Goal: Use online tool/utility: Use online tool/utility

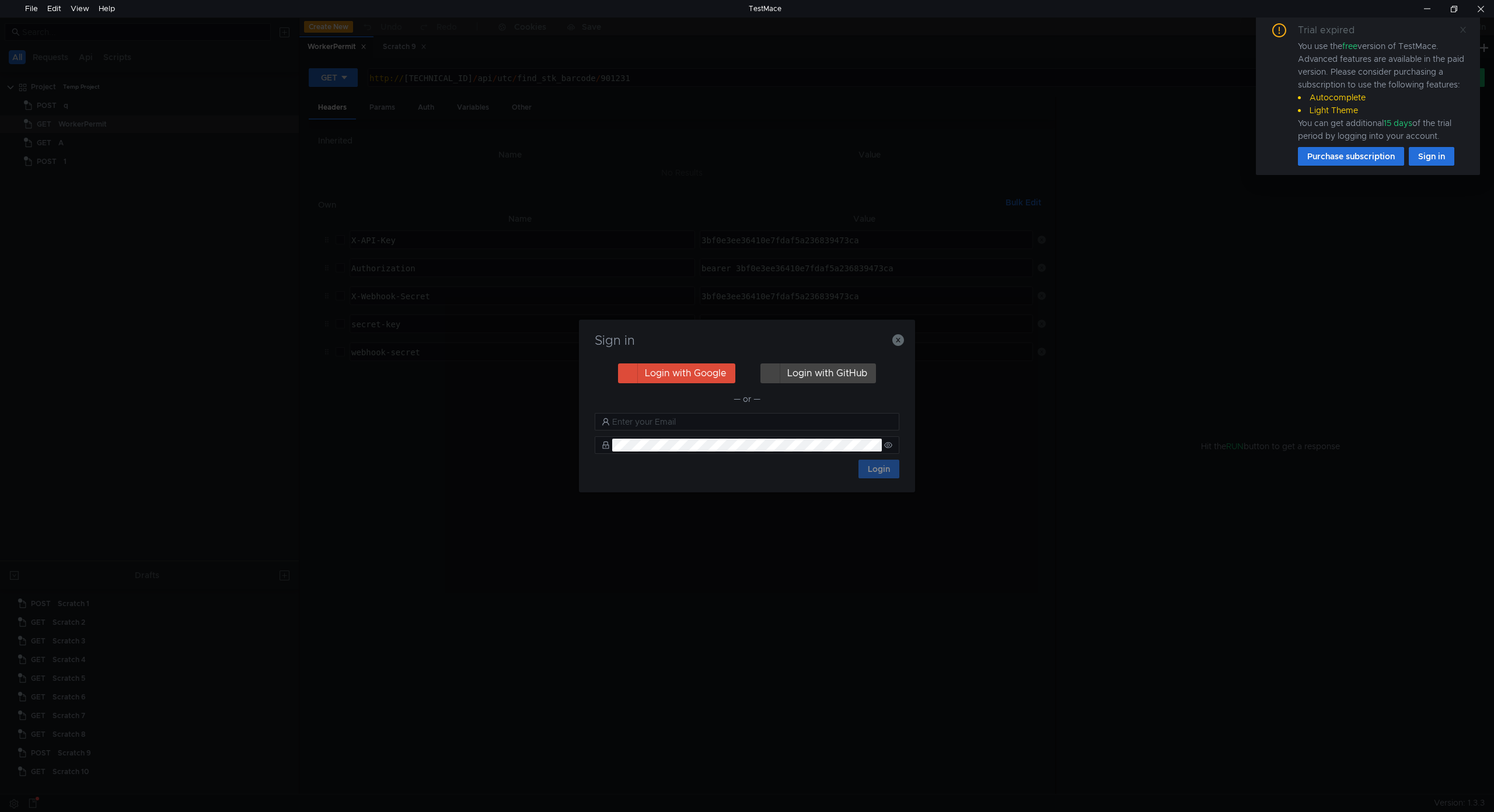
click at [1463, 34] on span at bounding box center [1462, 30] width 8 height 11
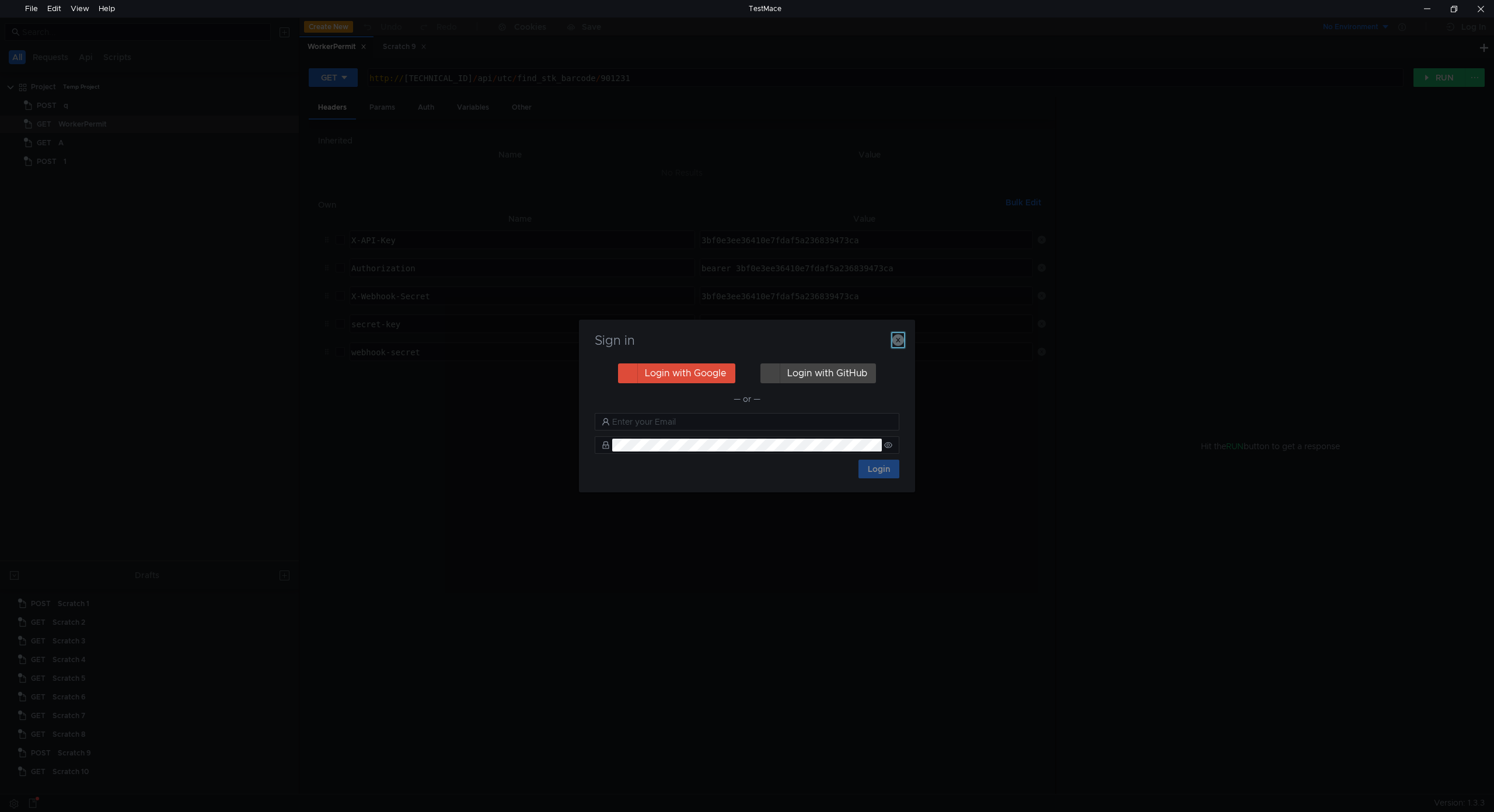
click at [901, 342] on icon "button" at bounding box center [897, 340] width 12 height 12
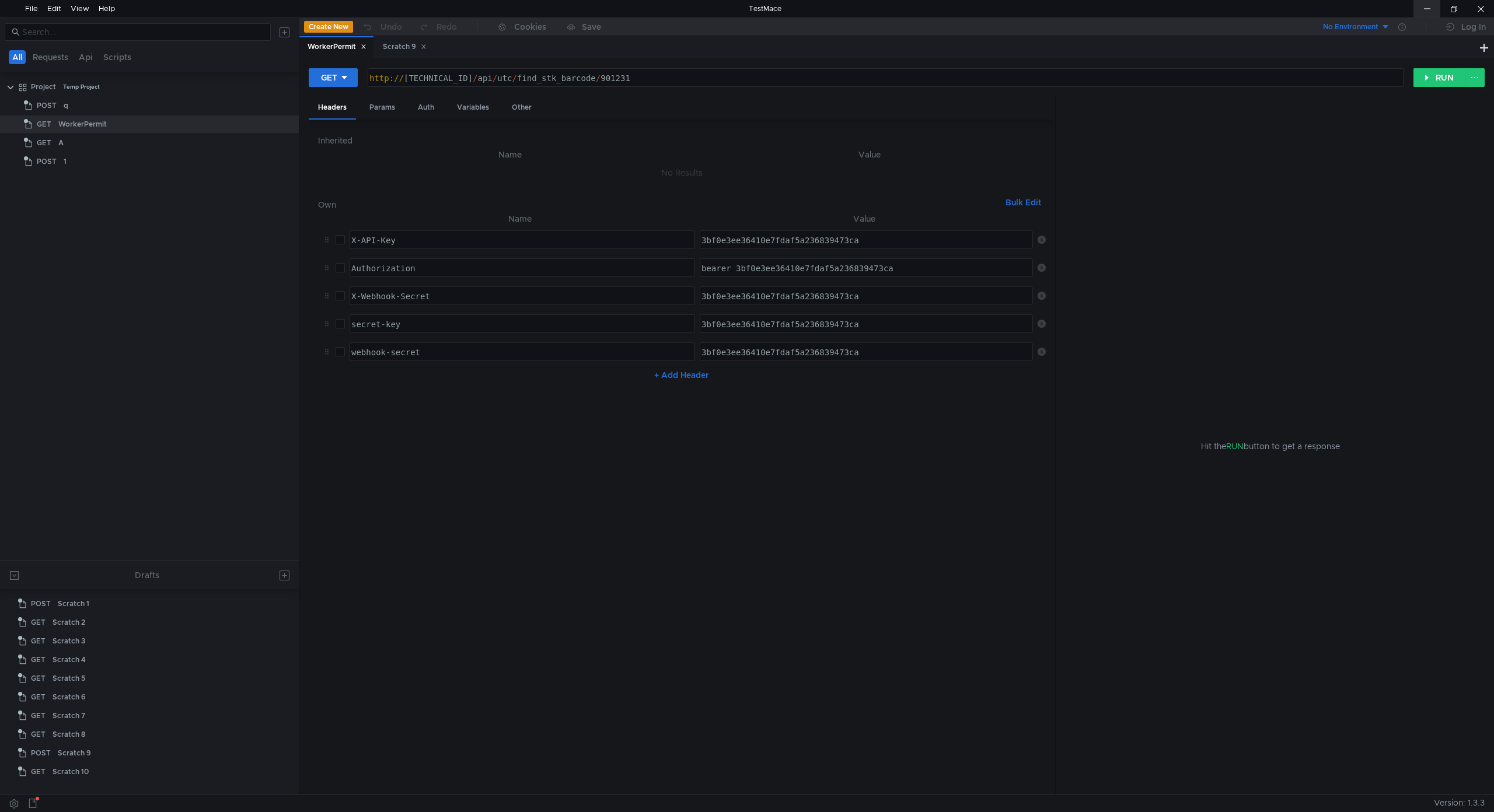
click at [1422, 7] on div at bounding box center [1427, 9] width 27 height 18
click at [453, 78] on div "http:// 192.168.0.2 / api / utc / find_stk_barcode / 901231" at bounding box center [884, 89] width 1034 height 33
paste textarea "update_preparation"
type textarea "[URL][TECHNICAL_ID]"
click at [346, 83] on div at bounding box center [344, 78] width 8 height 13
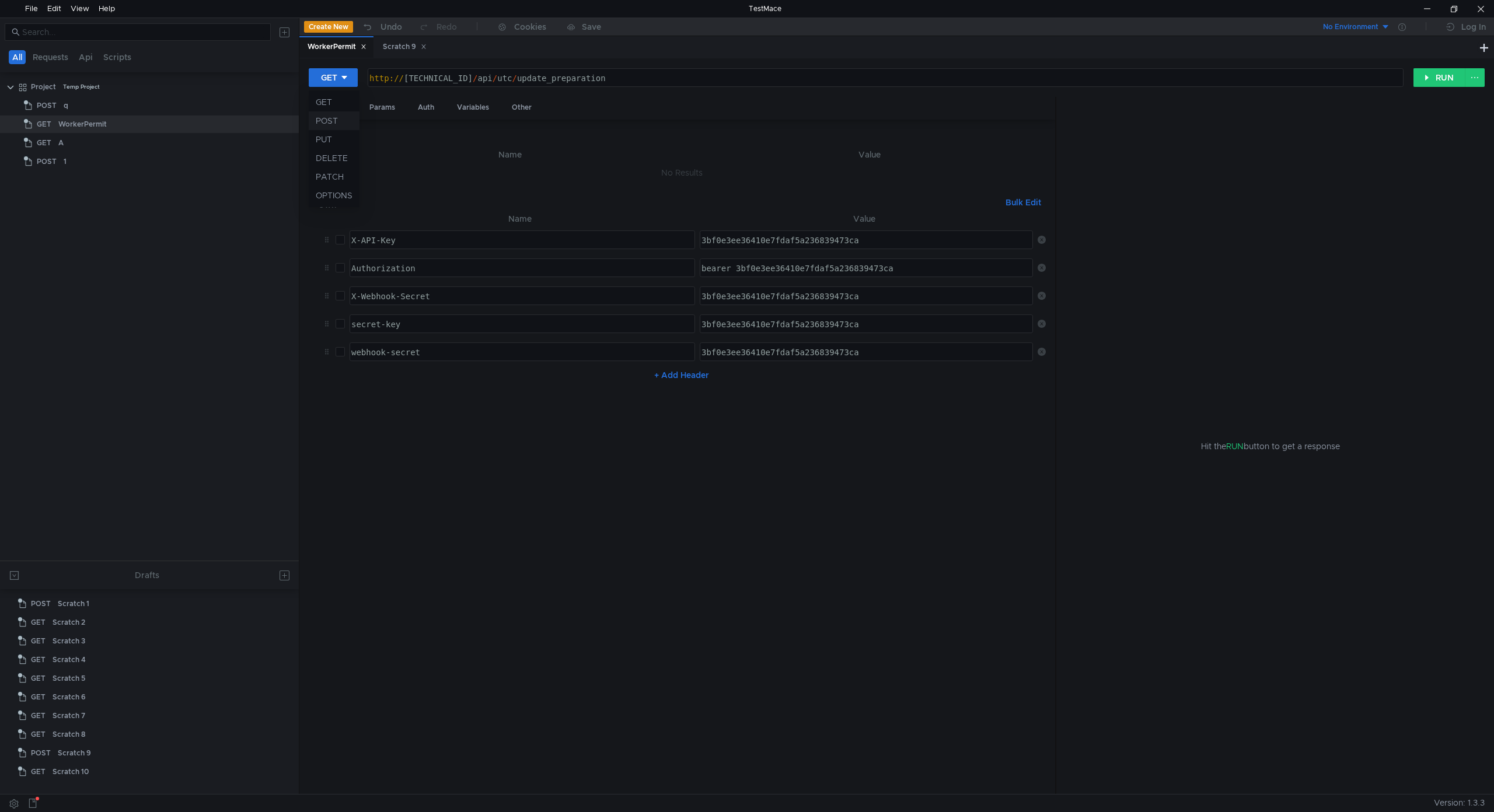
click at [336, 125] on li "POST" at bounding box center [334, 121] width 51 height 19
click at [427, 110] on div "Body" at bounding box center [427, 107] width 37 height 21
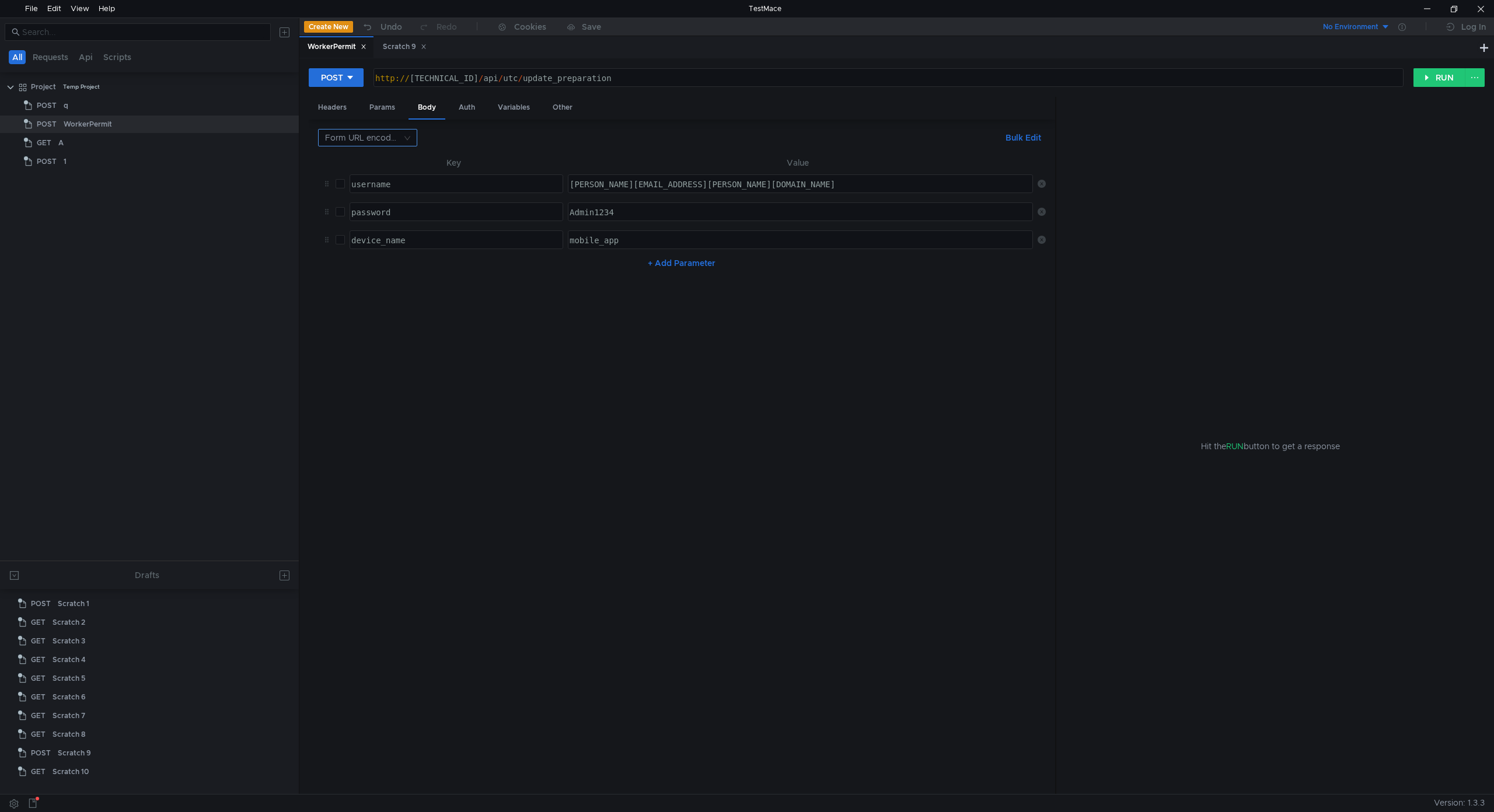
click at [403, 141] on nz-select-top-control "Form URL encoded" at bounding box center [367, 138] width 99 height 18
click at [394, 161] on div "JSON" at bounding box center [367, 160] width 85 height 13
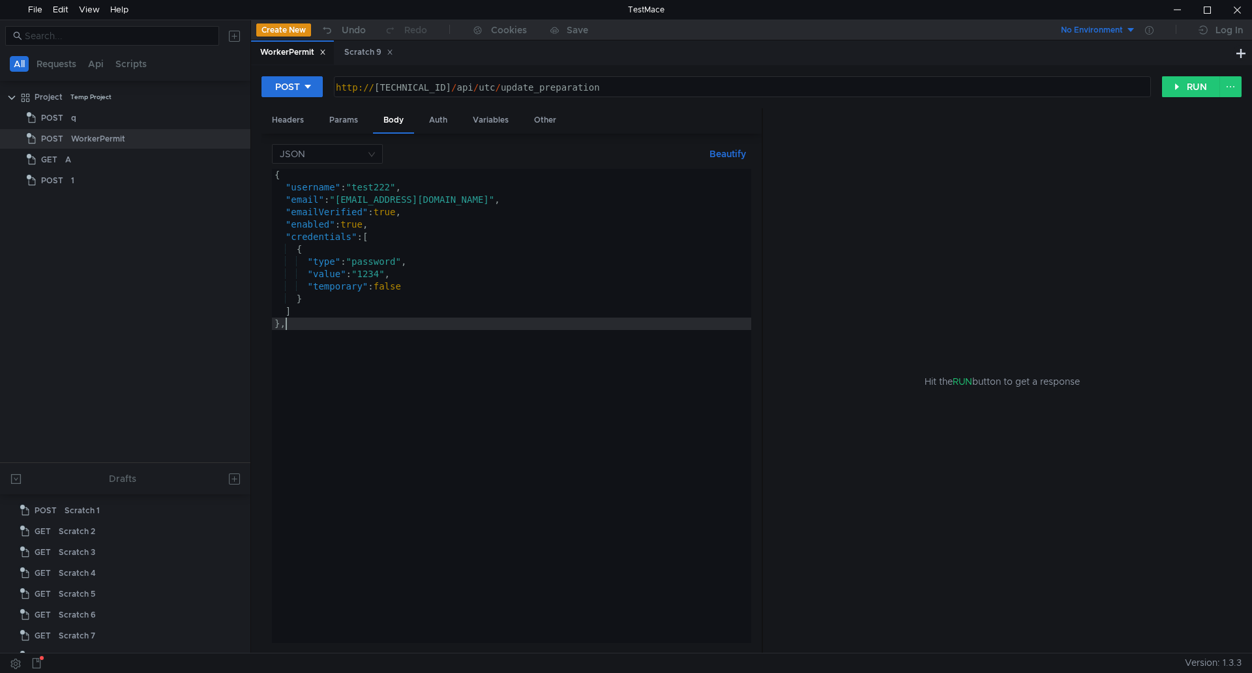
click at [347, 323] on div "{ "username" : "test222" , "email" : "harbour2@demo.com" , "emailVerified" : tr…" at bounding box center [511, 418] width 479 height 499
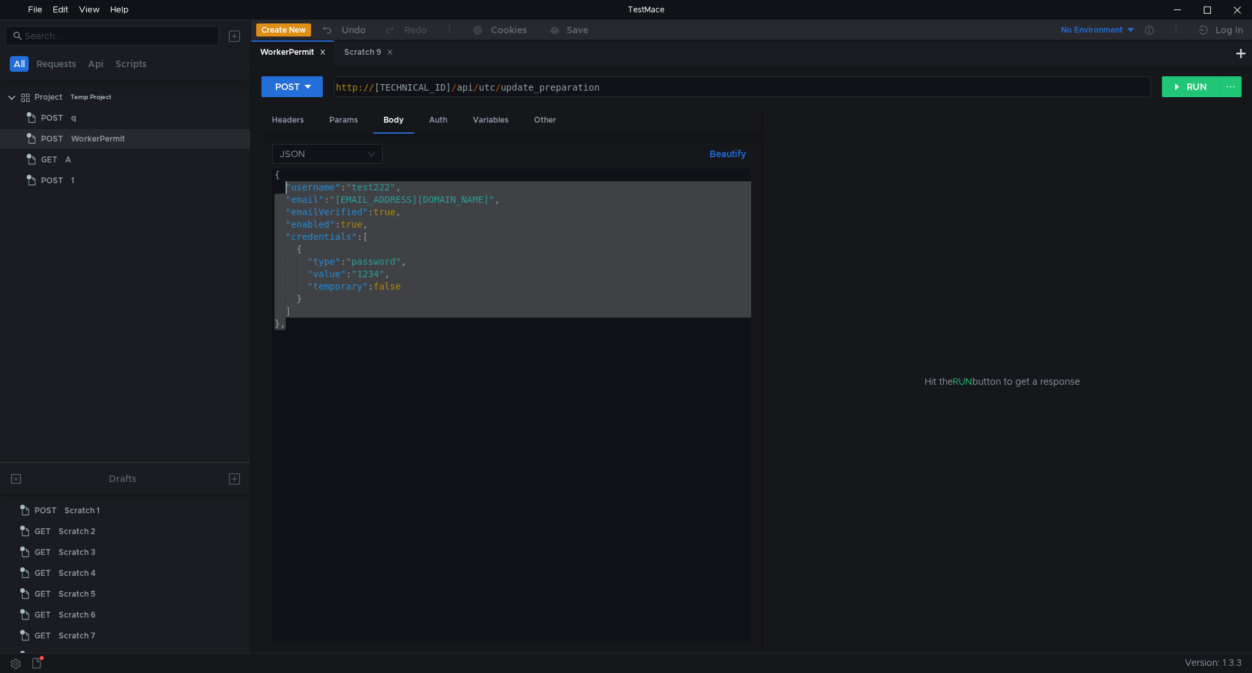
drag, startPoint x: 300, startPoint y: 318, endPoint x: 284, endPoint y: 185, distance: 134.0
click at [284, 185] on div "{ "username" : "test222" , "email" : "harbour2@demo.com" , "emailVerified" : tr…" at bounding box center [511, 418] width 479 height 499
type textarea ""username": "test222", "email": "harbour2@demo.com","
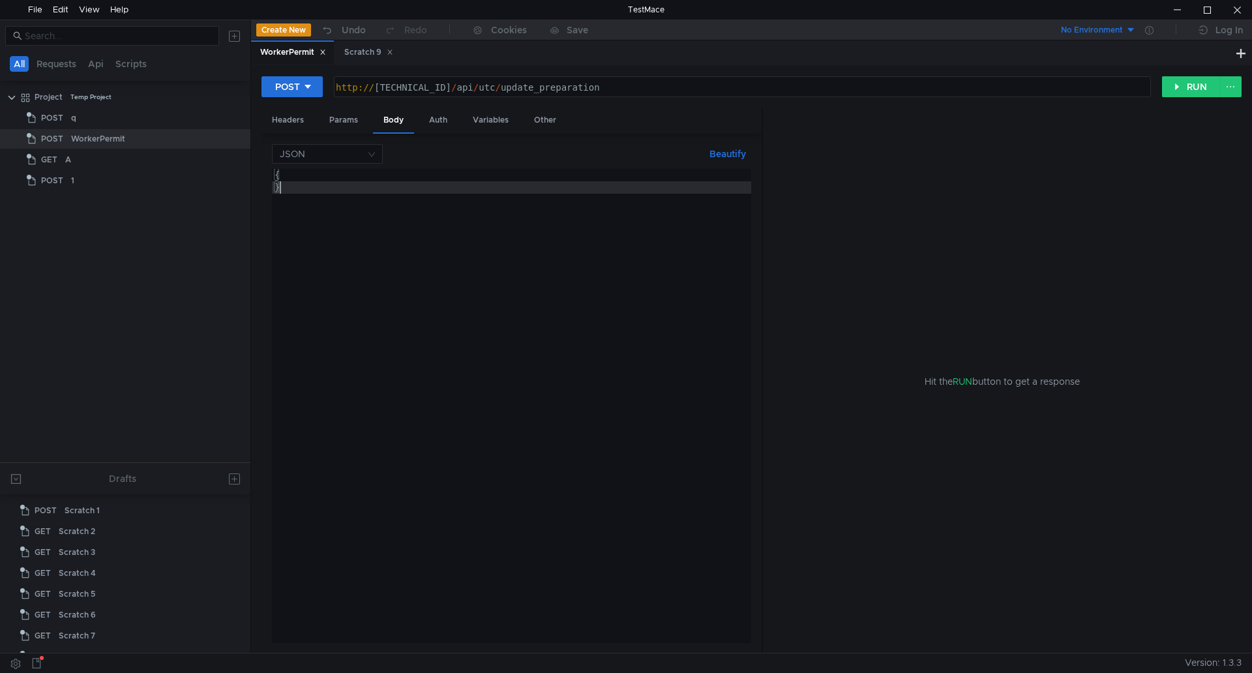
scroll to position [0, 1]
type textarea "{"
type textarea ""dockeys": 75964,"
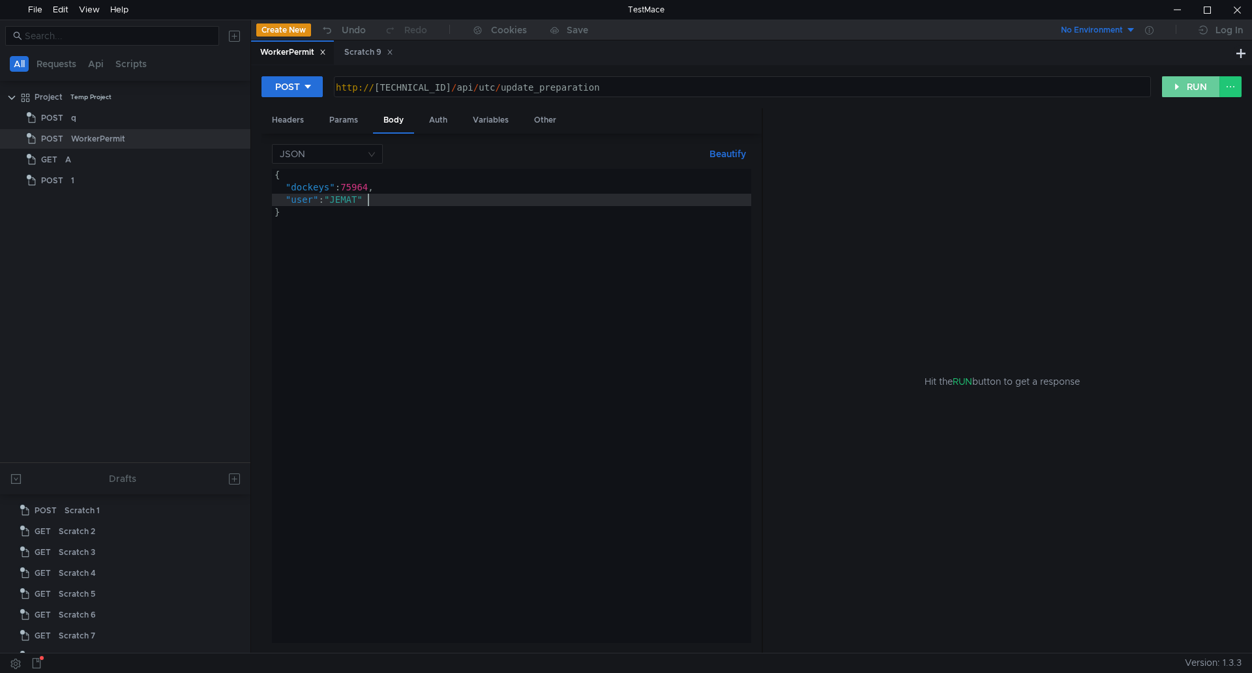
type textarea ""user": "JEMAT""
click at [1180, 87] on button "RUN" at bounding box center [1191, 86] width 58 height 21
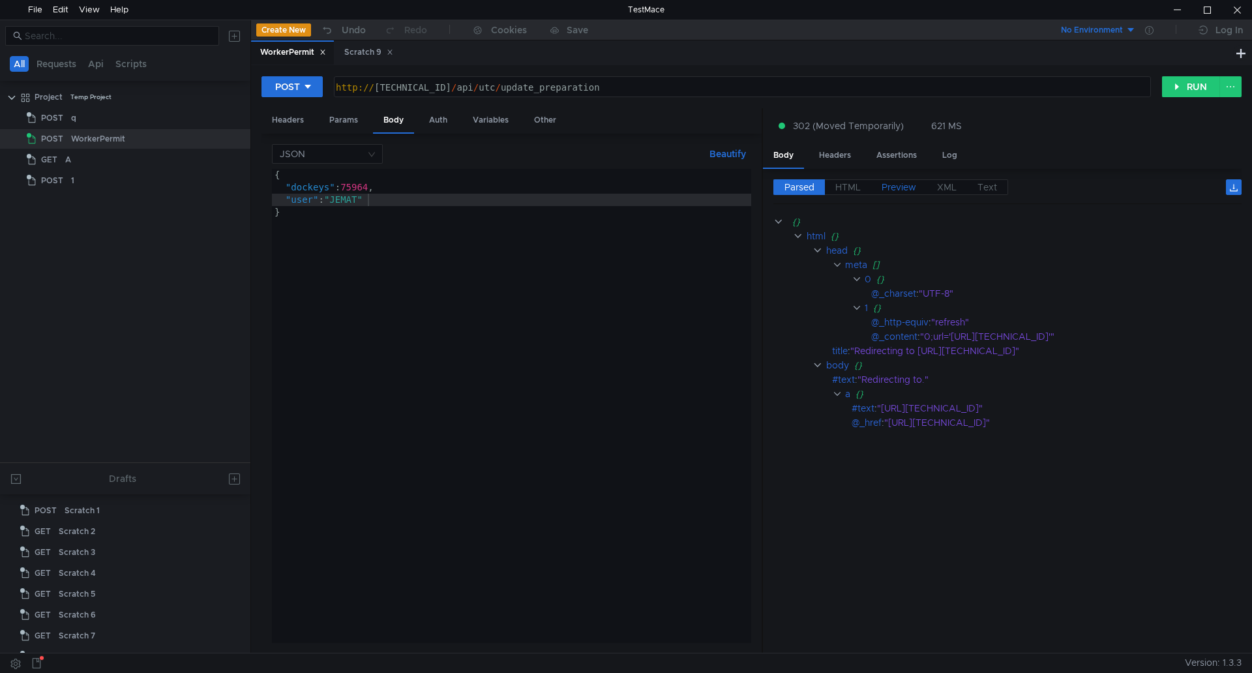
click at [914, 184] on span "Preview" at bounding box center [899, 187] width 35 height 12
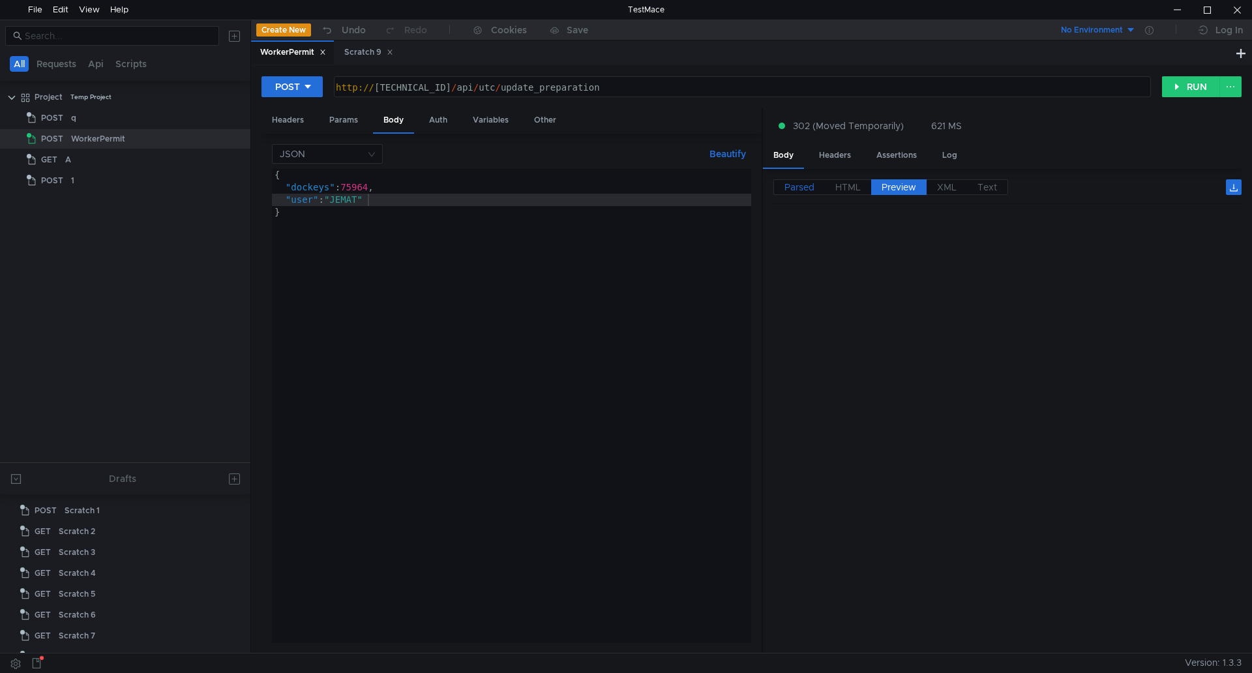
click at [805, 184] on span "Parsed" at bounding box center [800, 187] width 30 height 12
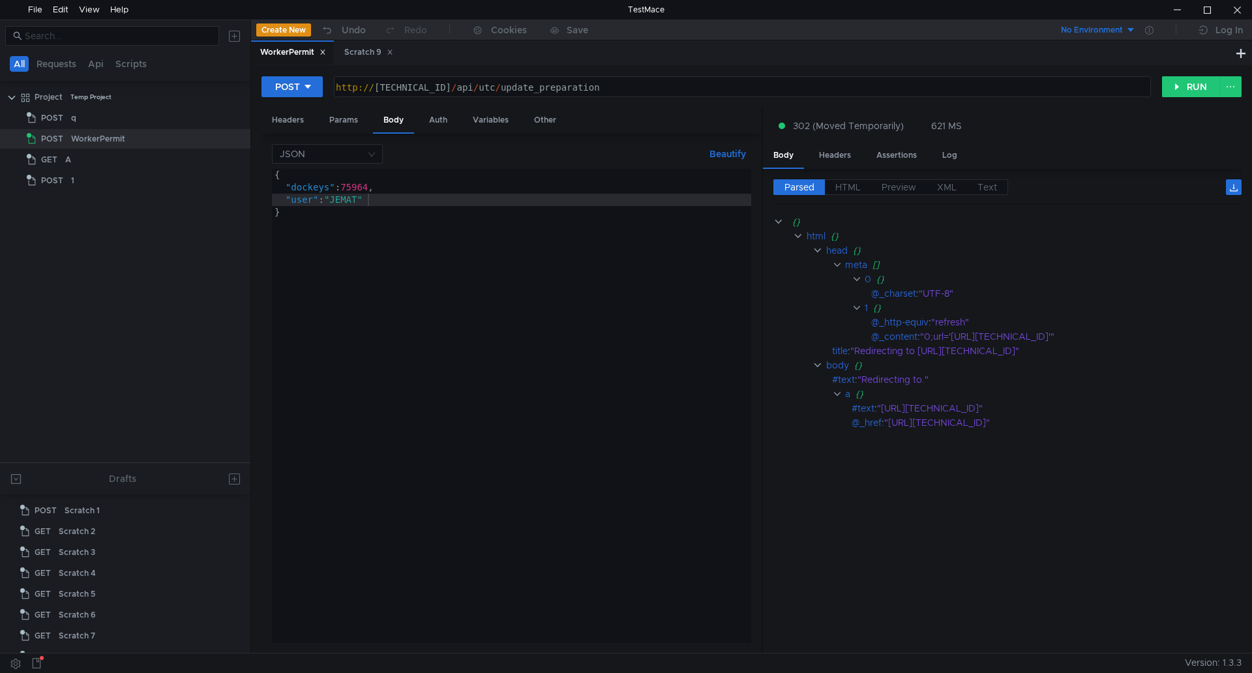
click at [1004, 543] on cdk-virtual-scroll-viewport "{} html {} head {} meta [] 0 {} @_charset : "UTF-8" 1 {} @_http-equiv : "refres…" at bounding box center [1008, 429] width 468 height 428
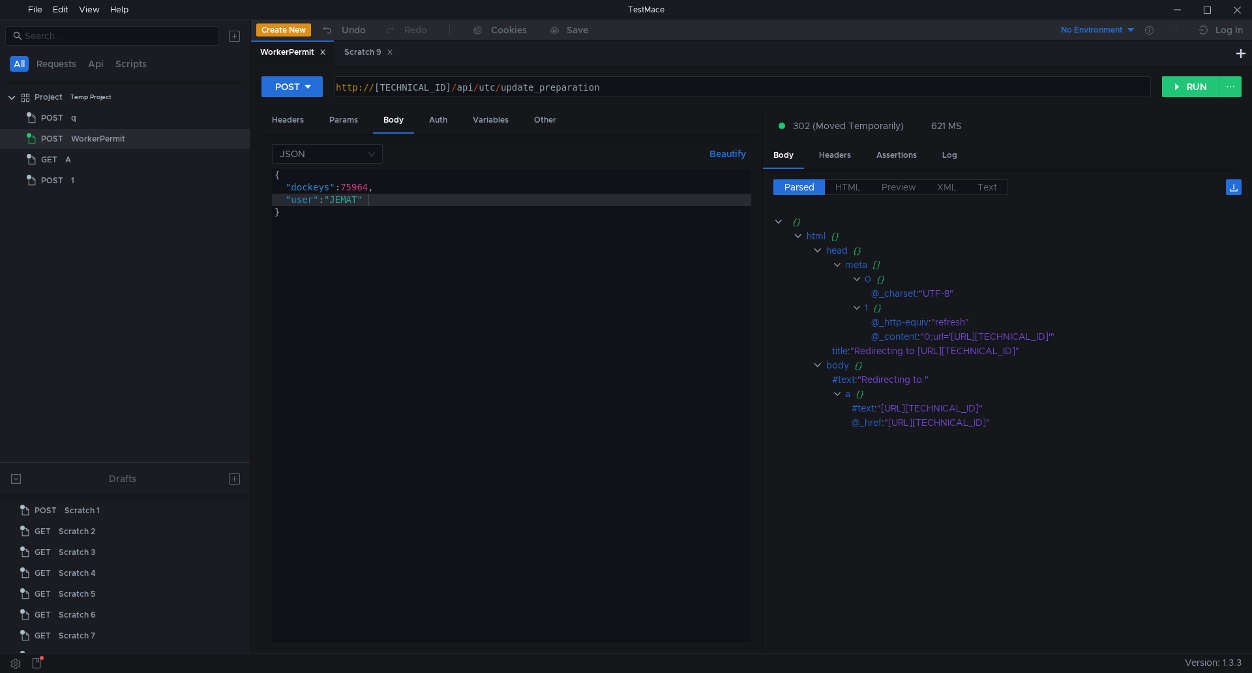
scroll to position [0, 6]
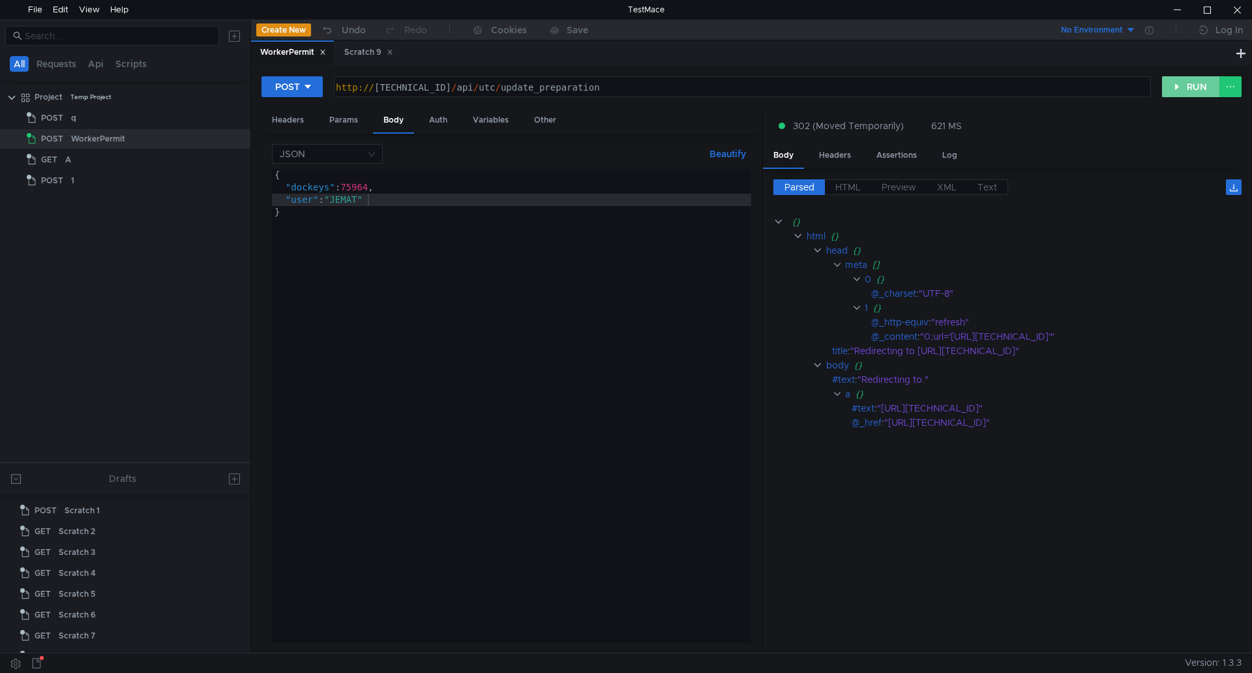
click at [1185, 86] on button "RUN" at bounding box center [1191, 86] width 58 height 21
click at [831, 153] on div "Headers" at bounding box center [835, 155] width 53 height 24
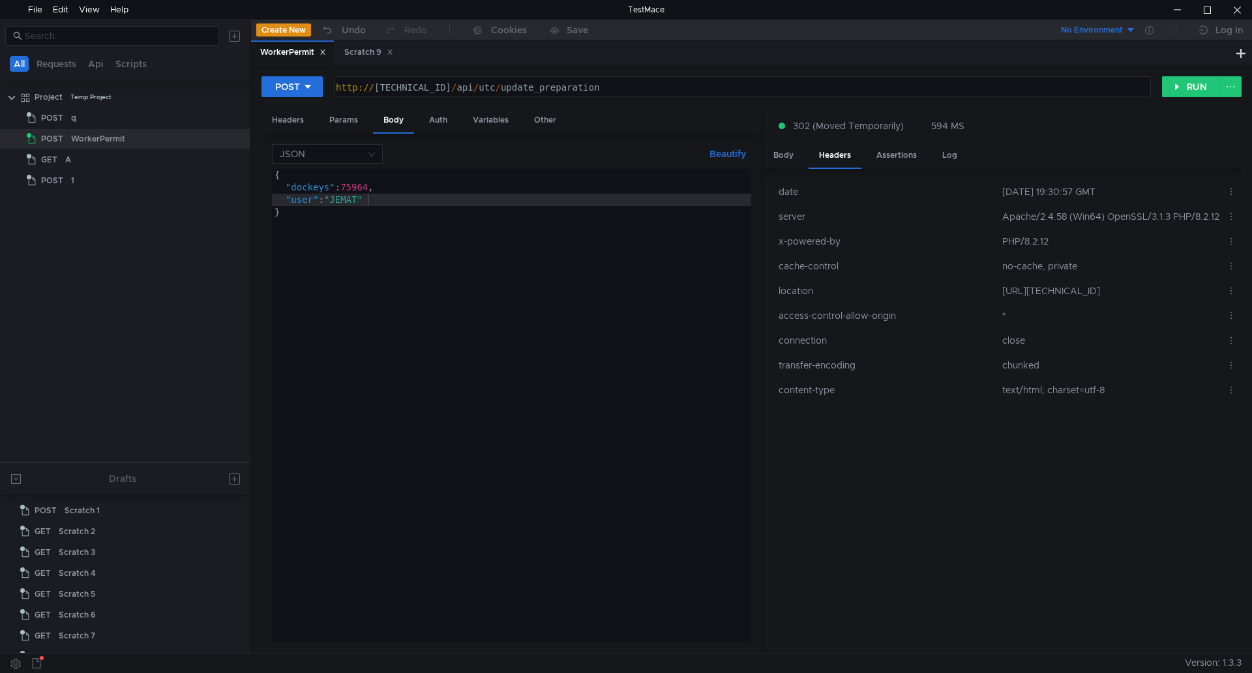
drag, startPoint x: 820, startPoint y: 59, endPoint x: 789, endPoint y: 67, distance: 32.9
click at [1199, 91] on button "RUN" at bounding box center [1191, 86] width 58 height 21
click at [791, 155] on div "Body" at bounding box center [783, 155] width 41 height 24
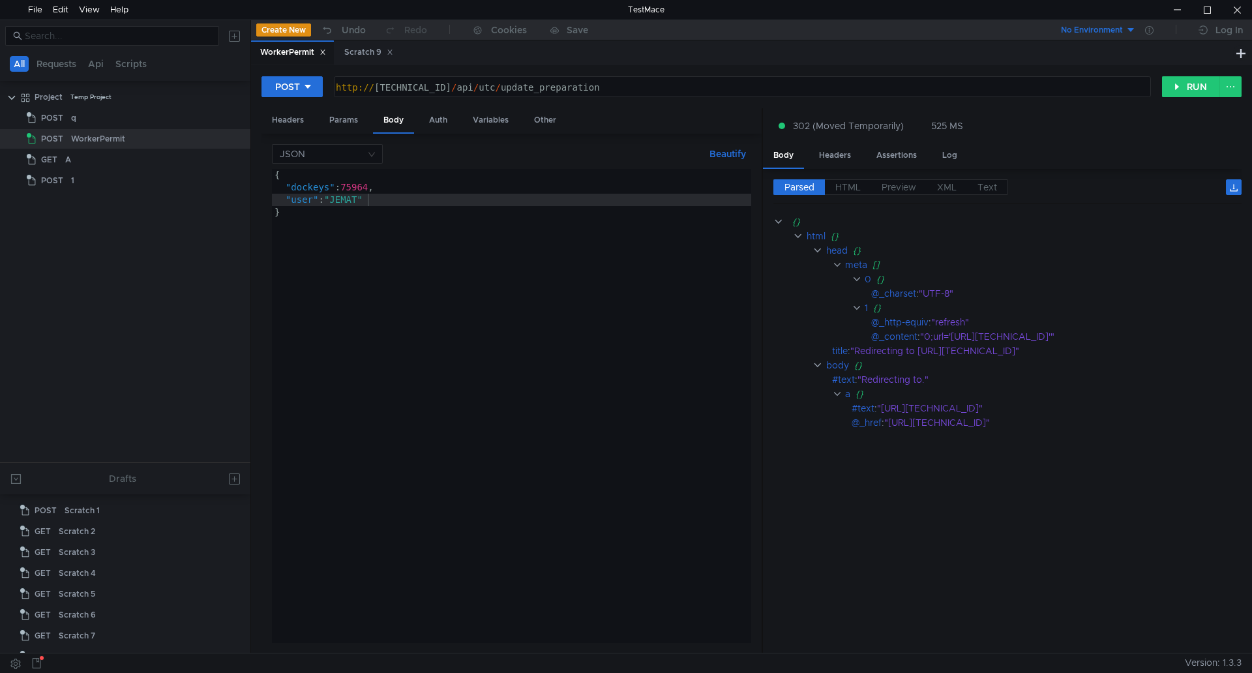
click at [974, 532] on cdk-virtual-scroll-viewport "{} html {} head {} meta [] 0 {} @_charset : "UTF-8" 1 {} @_http-equiv : "refres…" at bounding box center [1008, 429] width 468 height 428
click at [370, 160] on nz-select-top-control "JSON" at bounding box center [327, 154] width 111 height 20
click at [357, 201] on div "Form data" at bounding box center [327, 200] width 95 height 14
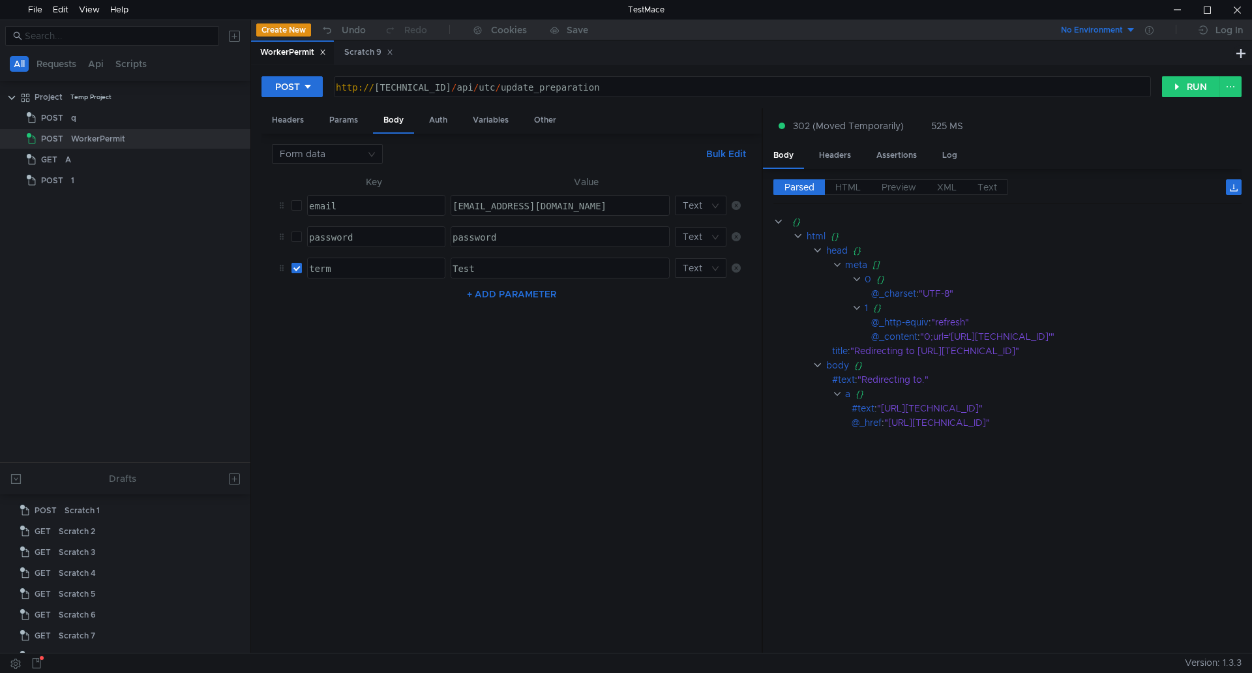
click at [295, 268] on input "checkbox" at bounding box center [297, 268] width 10 height 10
checkbox input "false"
click at [300, 207] on input "checkbox" at bounding box center [297, 205] width 10 height 10
checkbox input "true"
click at [297, 238] on input "checkbox" at bounding box center [297, 237] width 10 height 10
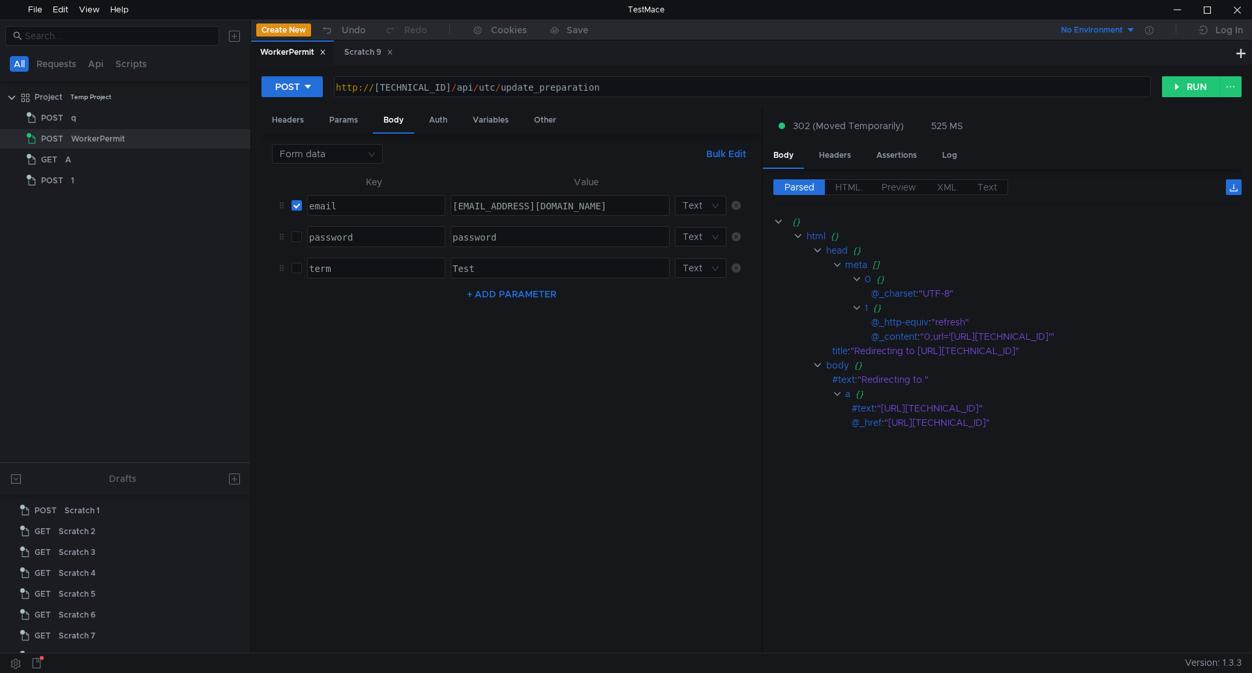
checkbox input "true"
click at [329, 210] on div "email" at bounding box center [376, 218] width 138 height 37
type textarea "dockeys"
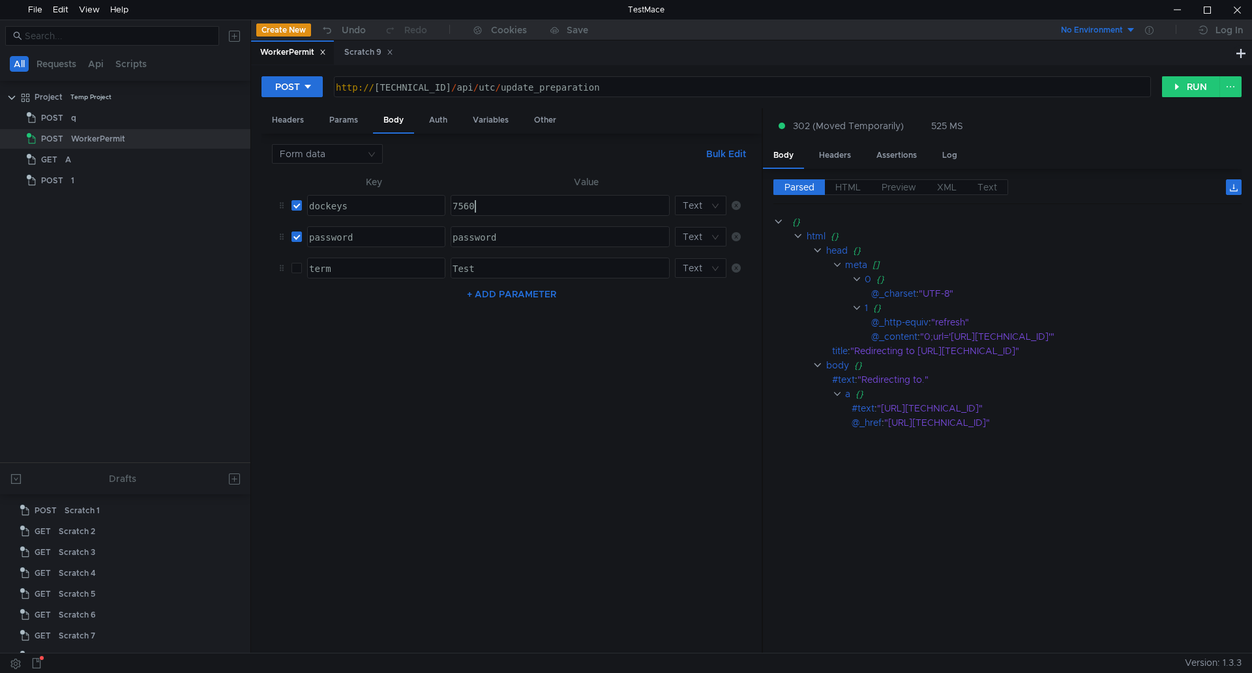
scroll to position [0, 1]
type textarea "75609"
click at [377, 231] on div "password" at bounding box center [377, 237] width 138 height 20
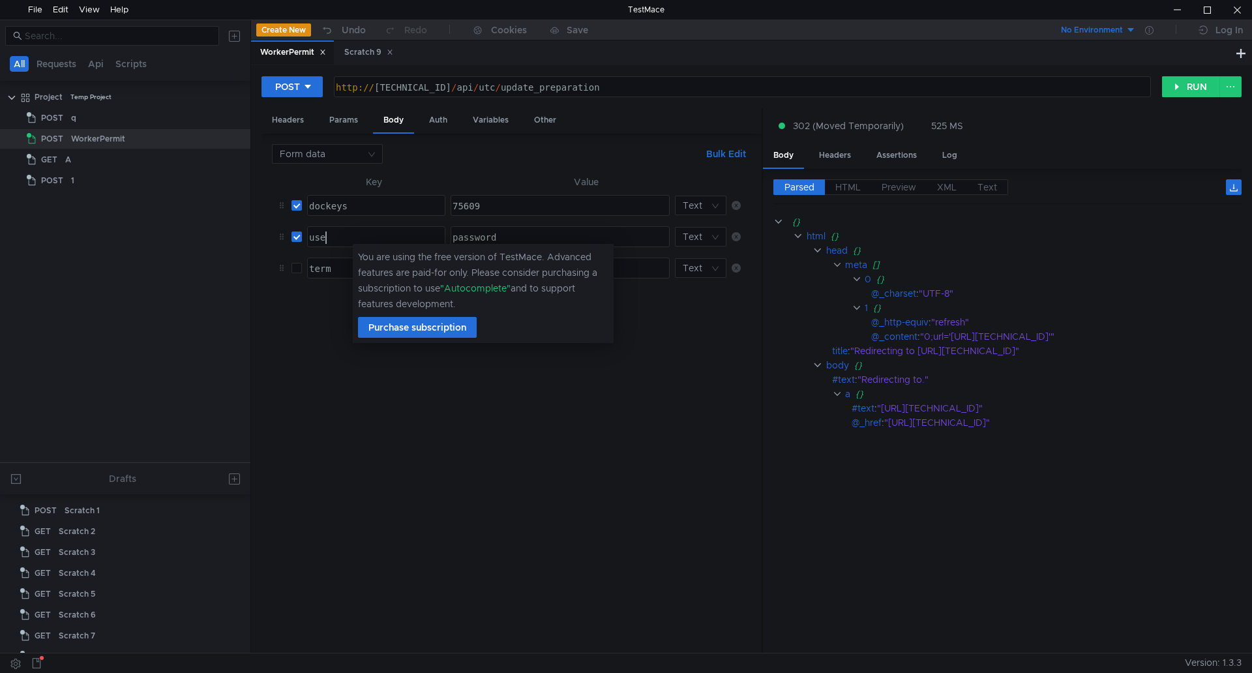
scroll to position [0, 1]
type textarea "user"
click at [492, 233] on div "password" at bounding box center [559, 250] width 218 height 37
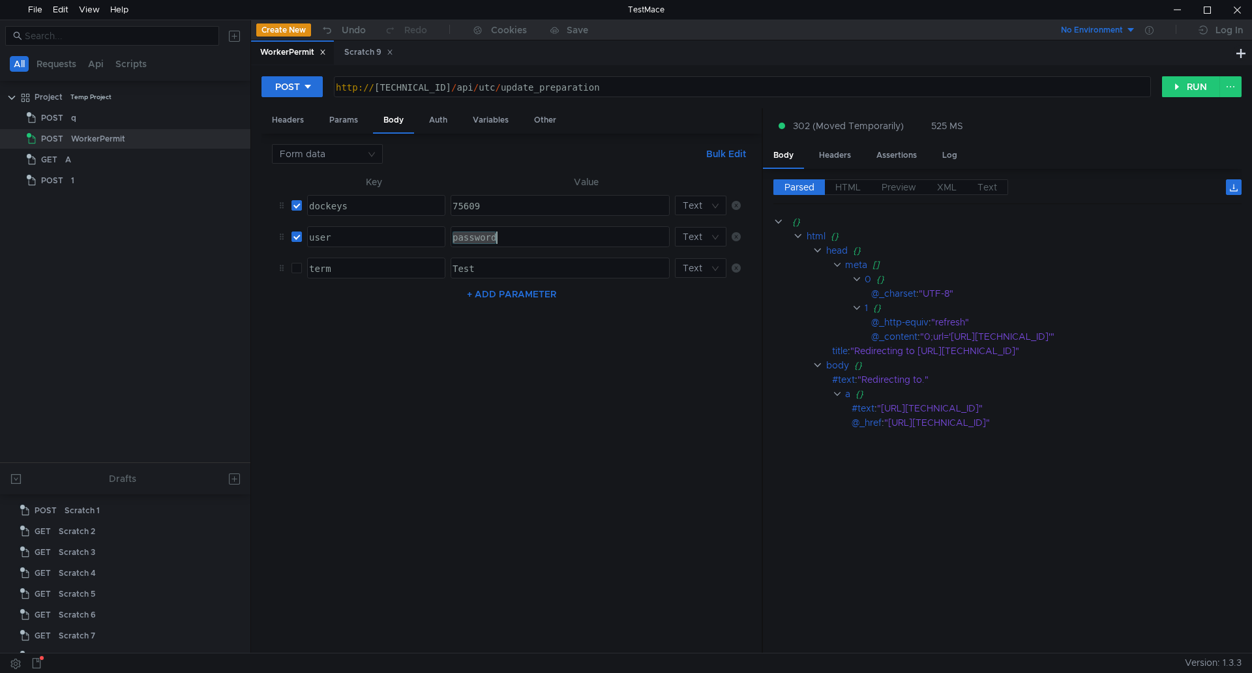
click at [492, 233] on div "password" at bounding box center [559, 250] width 218 height 37
type textarea "JEMAT"
click at [1189, 83] on button "RUN" at bounding box center [1191, 86] width 58 height 21
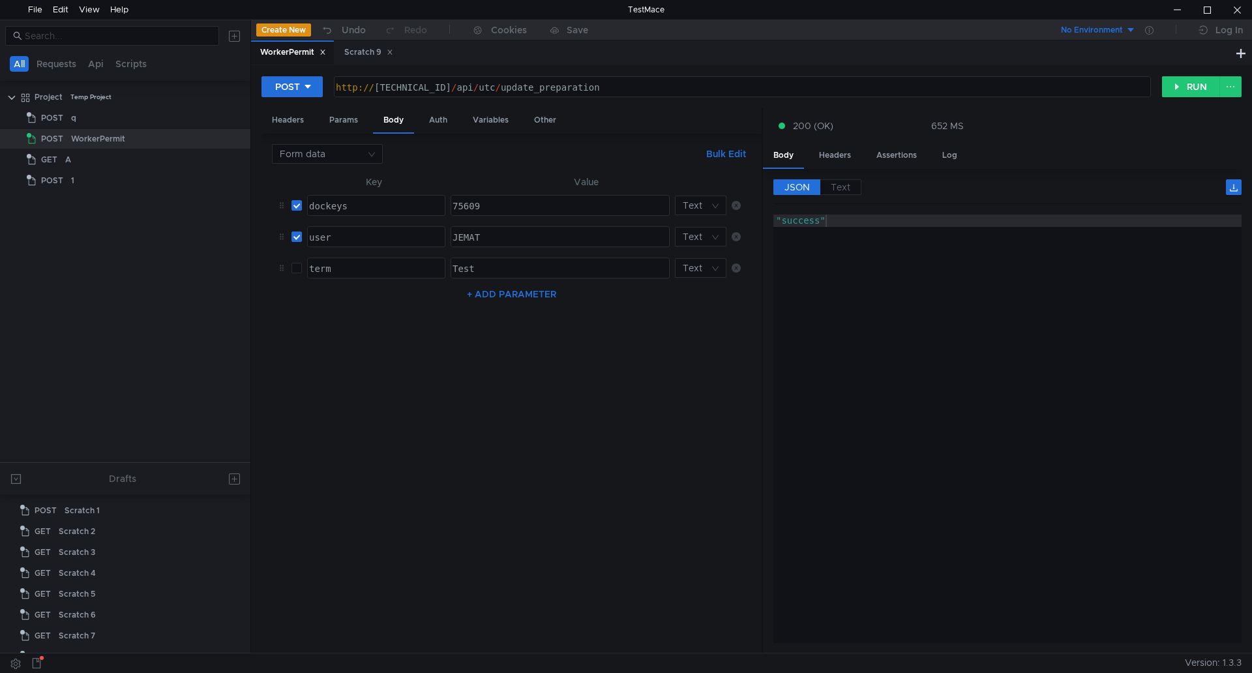
type textarea ""success""
click at [1019, 351] on div ""success"" at bounding box center [1008, 441] width 468 height 453
click at [1024, 357] on div ""success"" at bounding box center [1008, 441] width 468 height 453
click at [1015, 395] on div ""success"" at bounding box center [1008, 441] width 468 height 453
click at [842, 153] on div "Headers" at bounding box center [835, 155] width 53 height 24
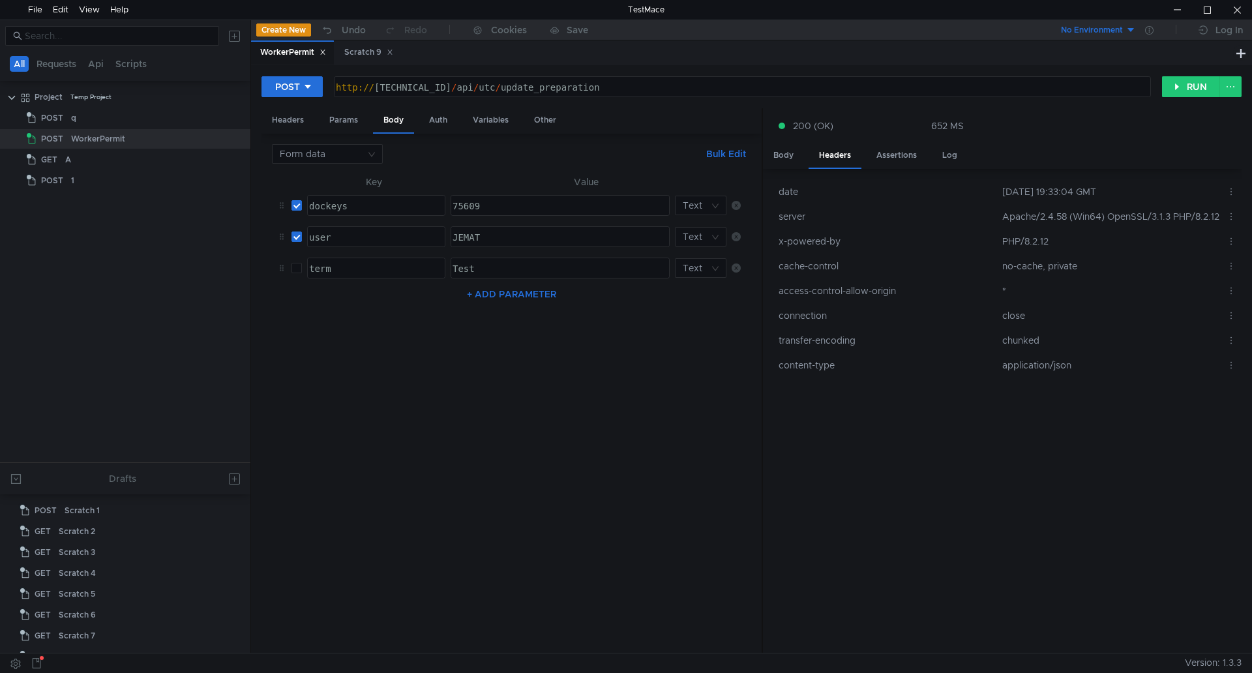
click at [1047, 367] on td "application/json" at bounding box center [1109, 365] width 224 height 25
copy app-response-section "application/json"
click at [787, 154] on div "Body" at bounding box center [783, 155] width 41 height 24
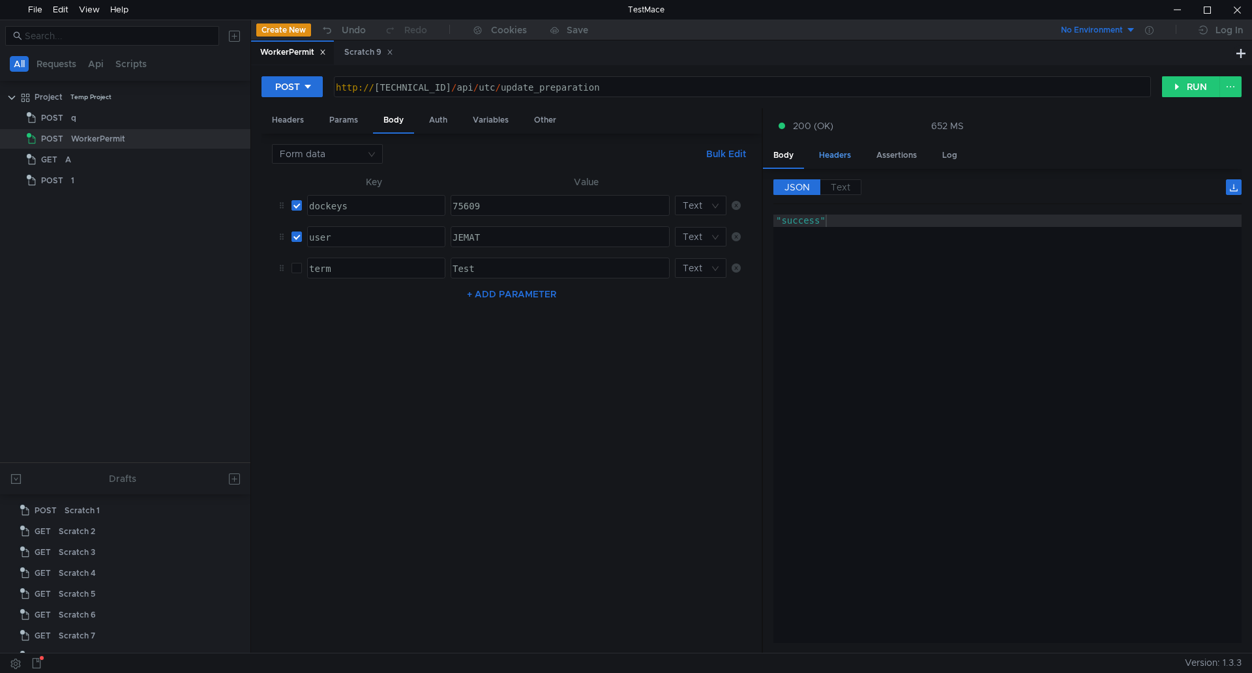
click at [837, 158] on div "Headers" at bounding box center [835, 155] width 53 height 24
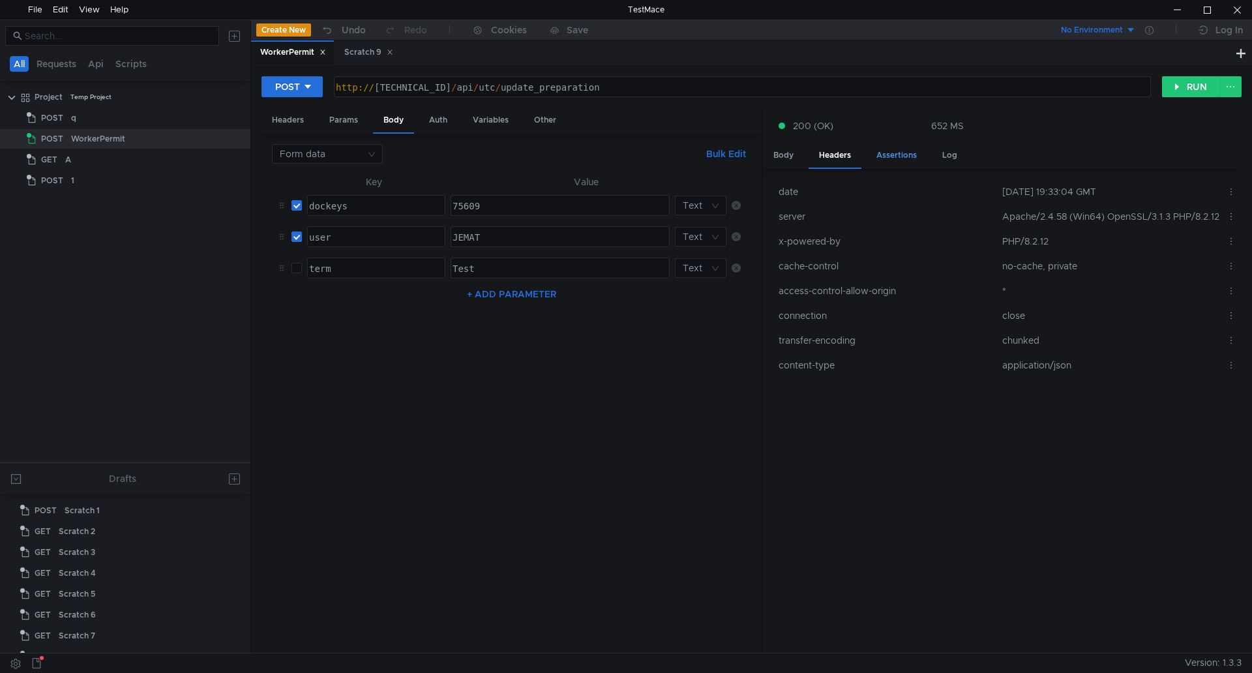
click at [884, 157] on div "Assertions" at bounding box center [896, 155] width 61 height 24
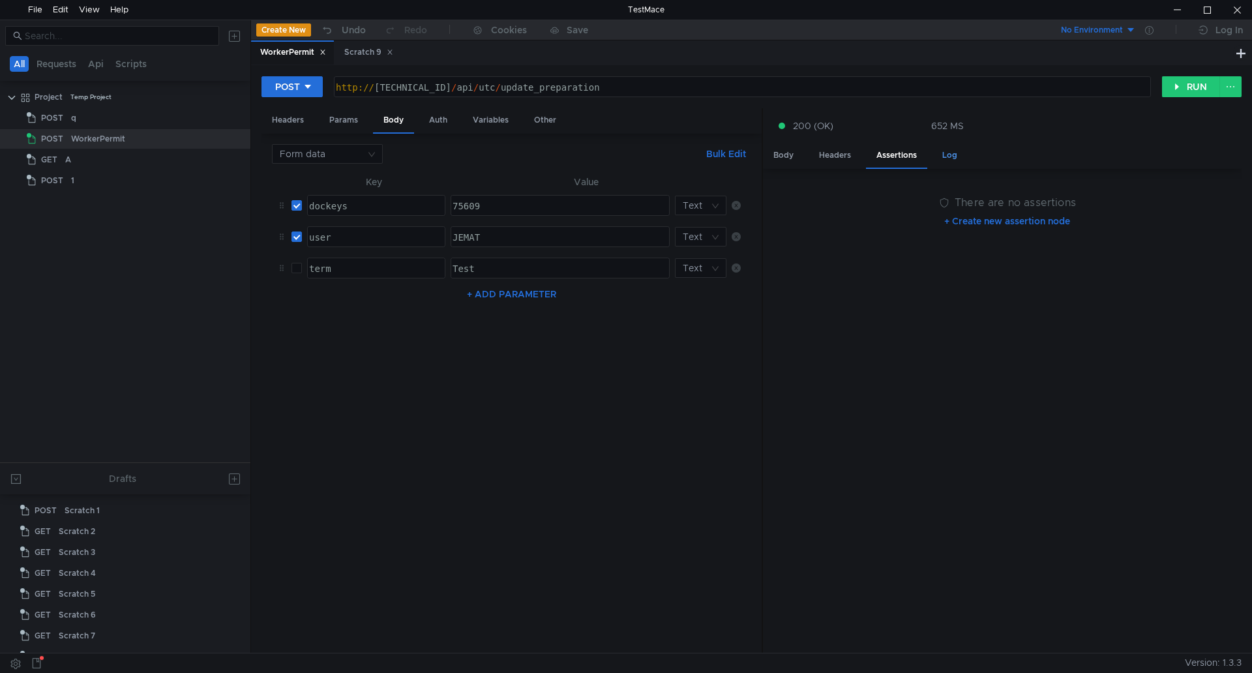
click at [946, 150] on div "Log" at bounding box center [950, 155] width 36 height 24
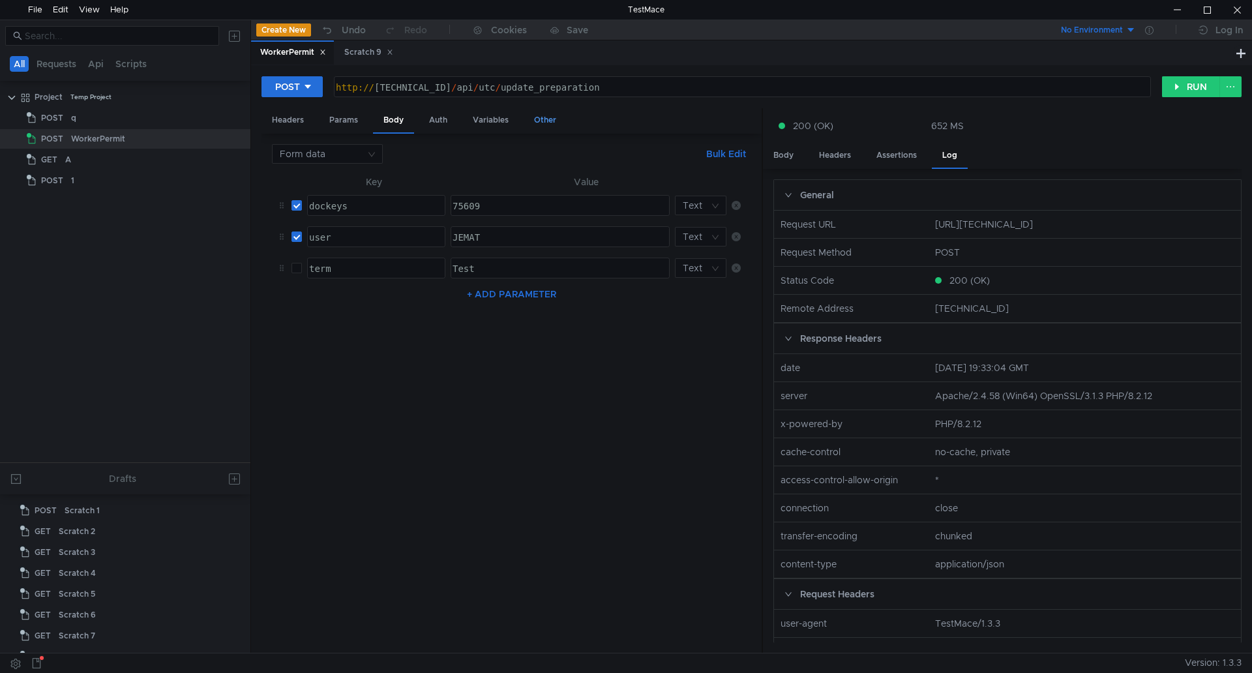
click at [545, 119] on div "Other" at bounding box center [545, 120] width 43 height 24
click at [511, 119] on div "Variables" at bounding box center [490, 120] width 57 height 24
click at [431, 118] on div "Auth" at bounding box center [438, 120] width 39 height 24
click at [357, 116] on div "Params" at bounding box center [344, 120] width 50 height 24
click at [394, 117] on div "Body" at bounding box center [393, 120] width 41 height 24
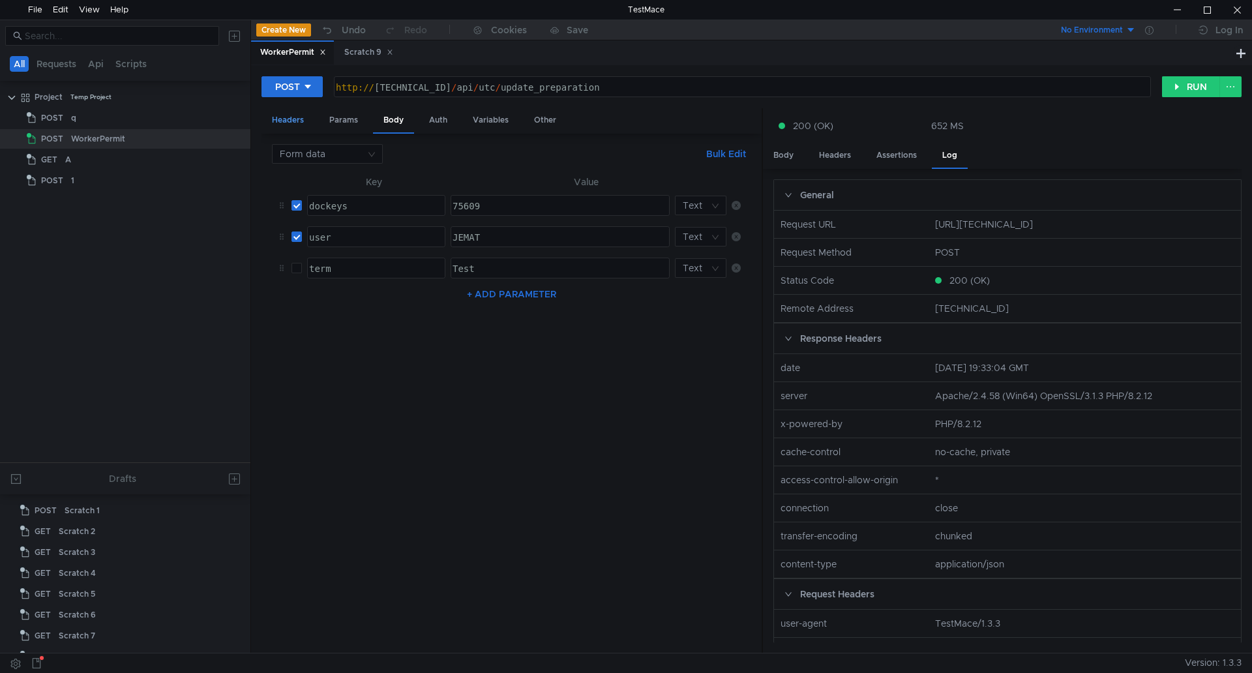
click at [299, 118] on div "Headers" at bounding box center [288, 120] width 53 height 24
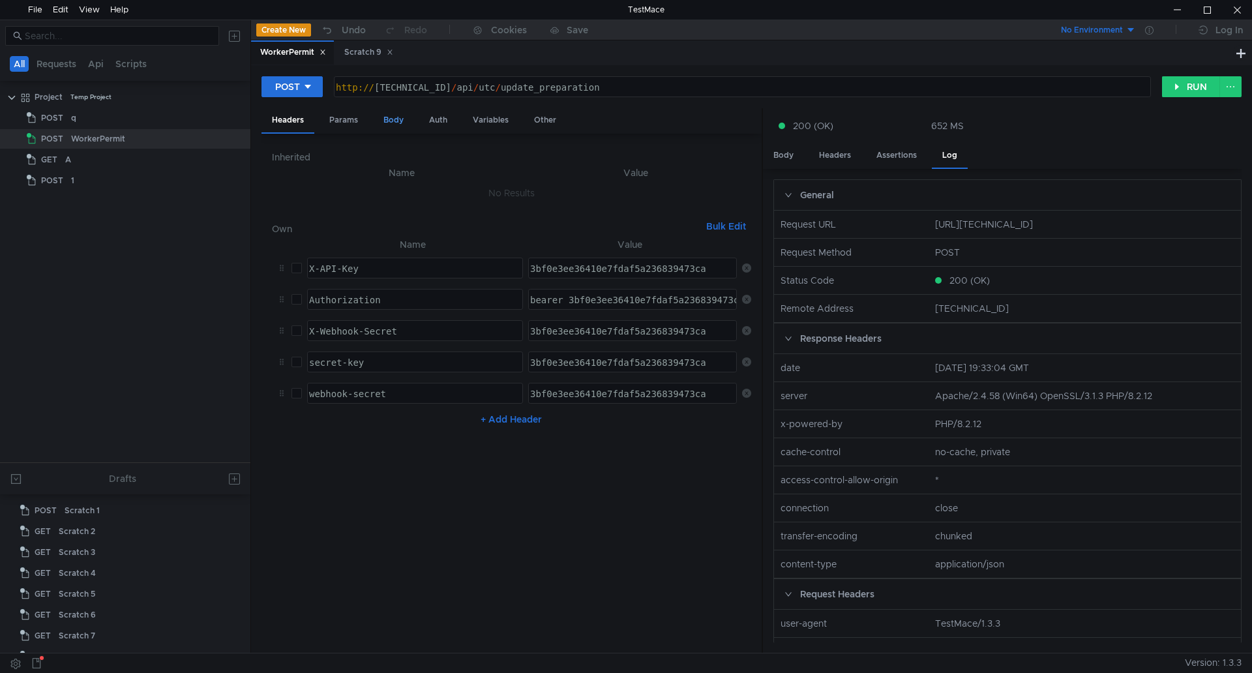
click at [400, 117] on div "Body" at bounding box center [393, 120] width 41 height 24
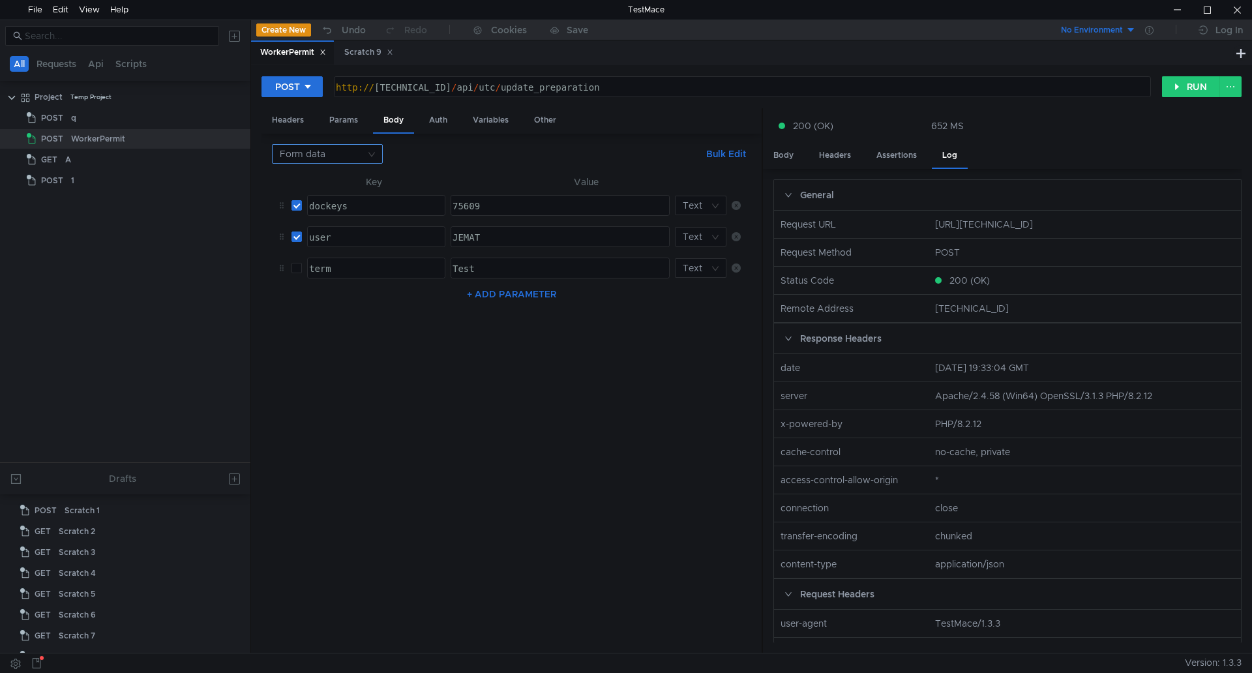
click at [365, 149] on input at bounding box center [323, 154] width 86 height 18
click at [345, 224] on div "Form URL encoded" at bounding box center [327, 221] width 95 height 14
click at [382, 149] on nz-select-top-control "Form URL encoded" at bounding box center [327, 154] width 111 height 20
click at [362, 199] on div "Form data" at bounding box center [327, 200] width 95 height 14
click at [378, 155] on nz-select-top-control "Form data" at bounding box center [327, 154] width 111 height 20
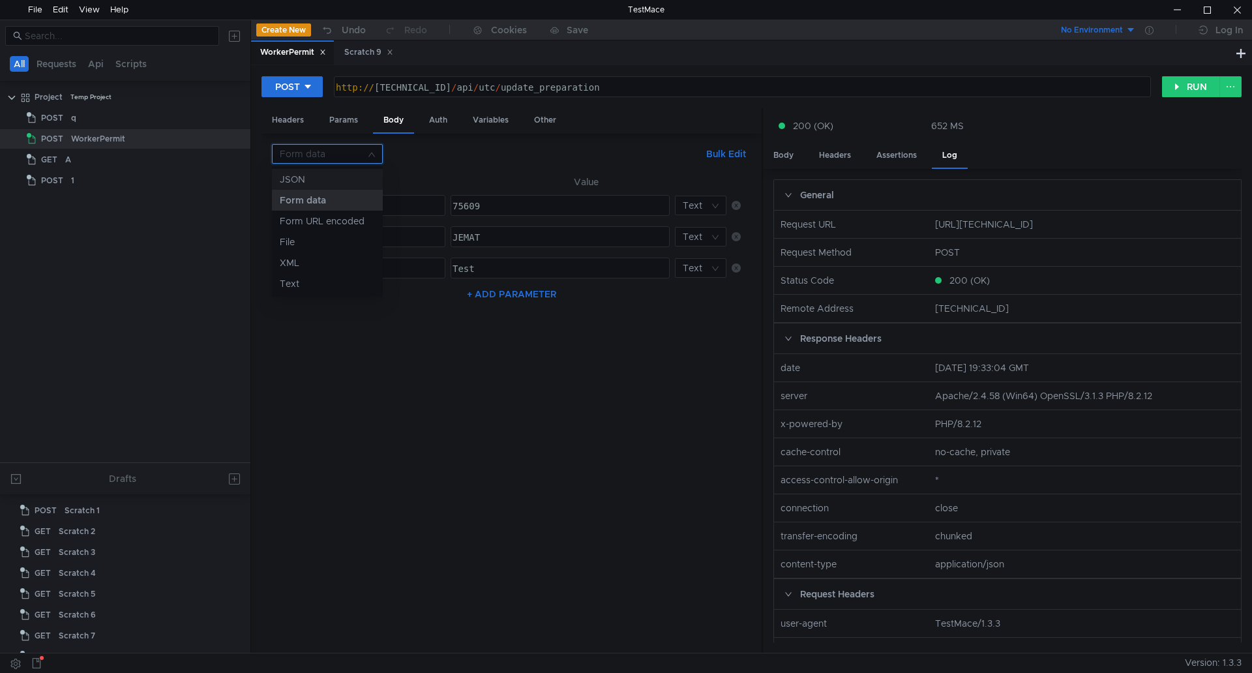
click at [367, 177] on div "JSON" at bounding box center [327, 179] width 95 height 14
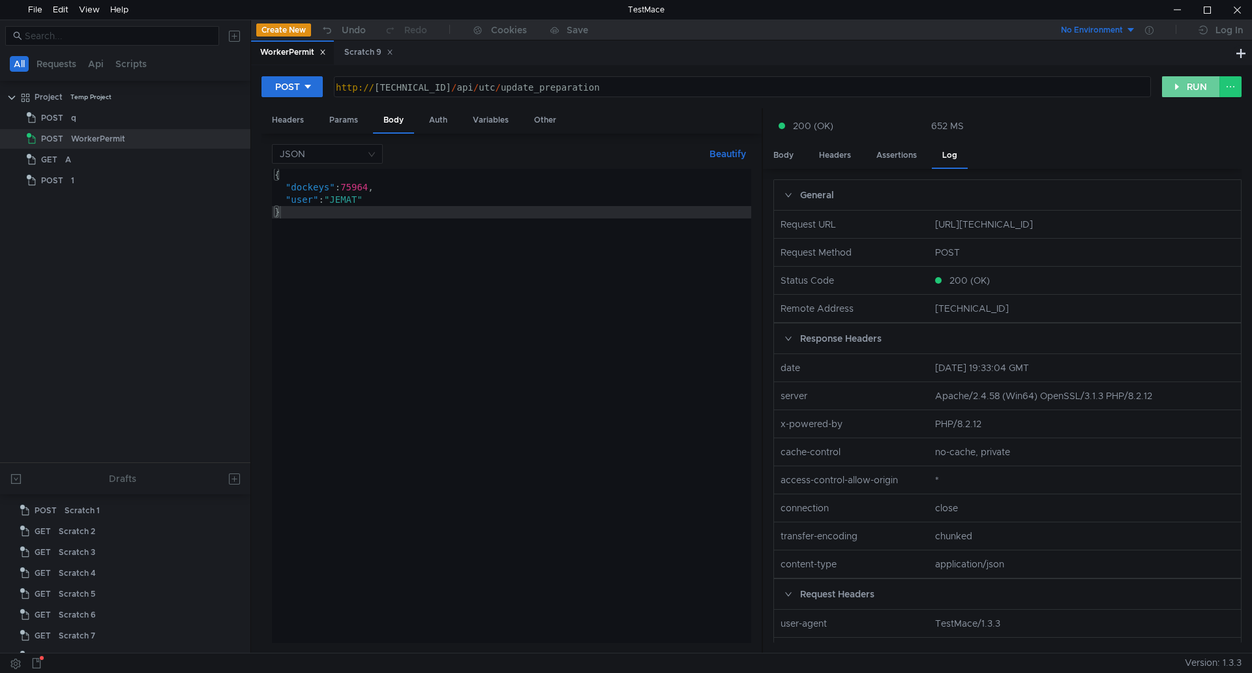
click at [1188, 87] on button "RUN" at bounding box center [1191, 86] width 58 height 21
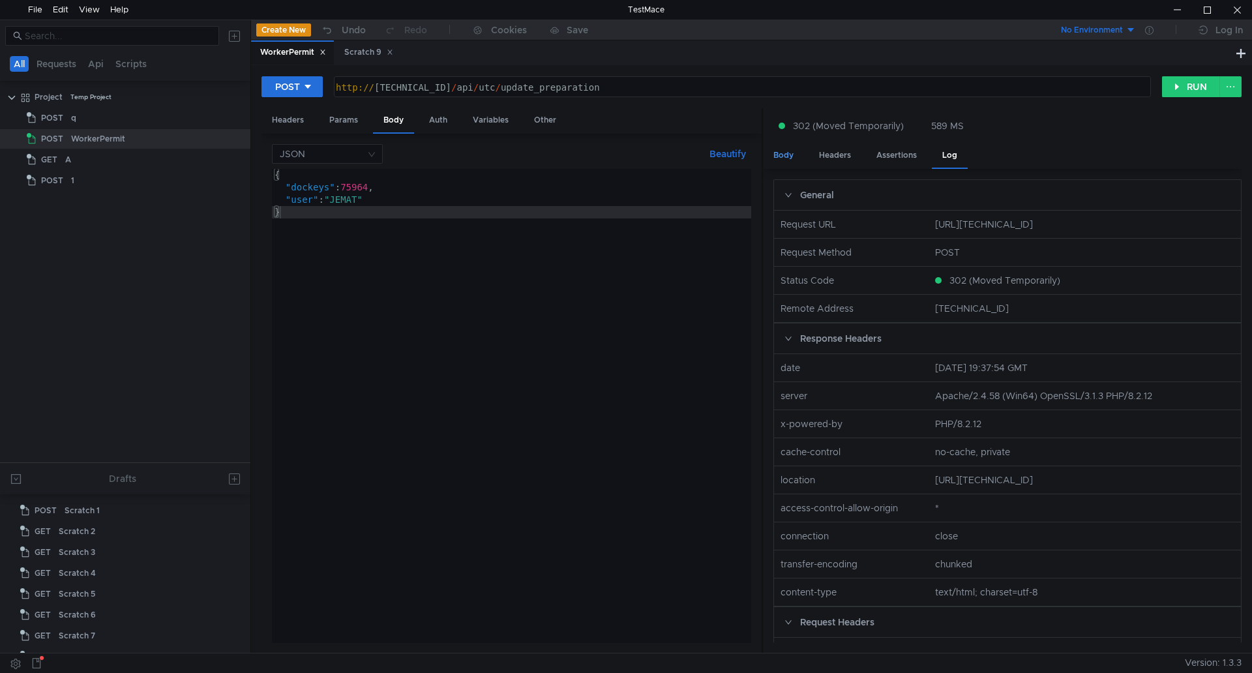
click at [796, 158] on div "Body" at bounding box center [783, 155] width 41 height 24
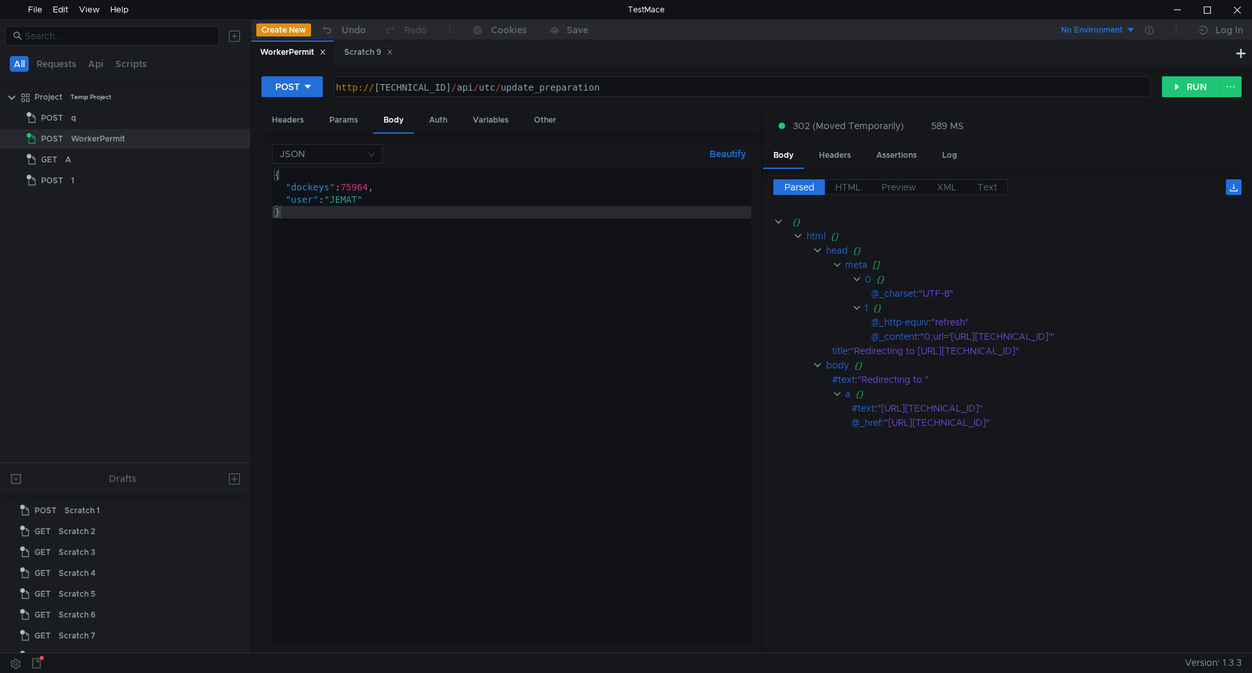
type textarea "}"
click at [622, 273] on div "{ "dockeys" : 75964 , "user" : "JEMAT" }" at bounding box center [511, 418] width 479 height 499
click at [364, 158] on input at bounding box center [323, 154] width 86 height 18
click at [354, 202] on div "Form data" at bounding box center [327, 200] width 95 height 14
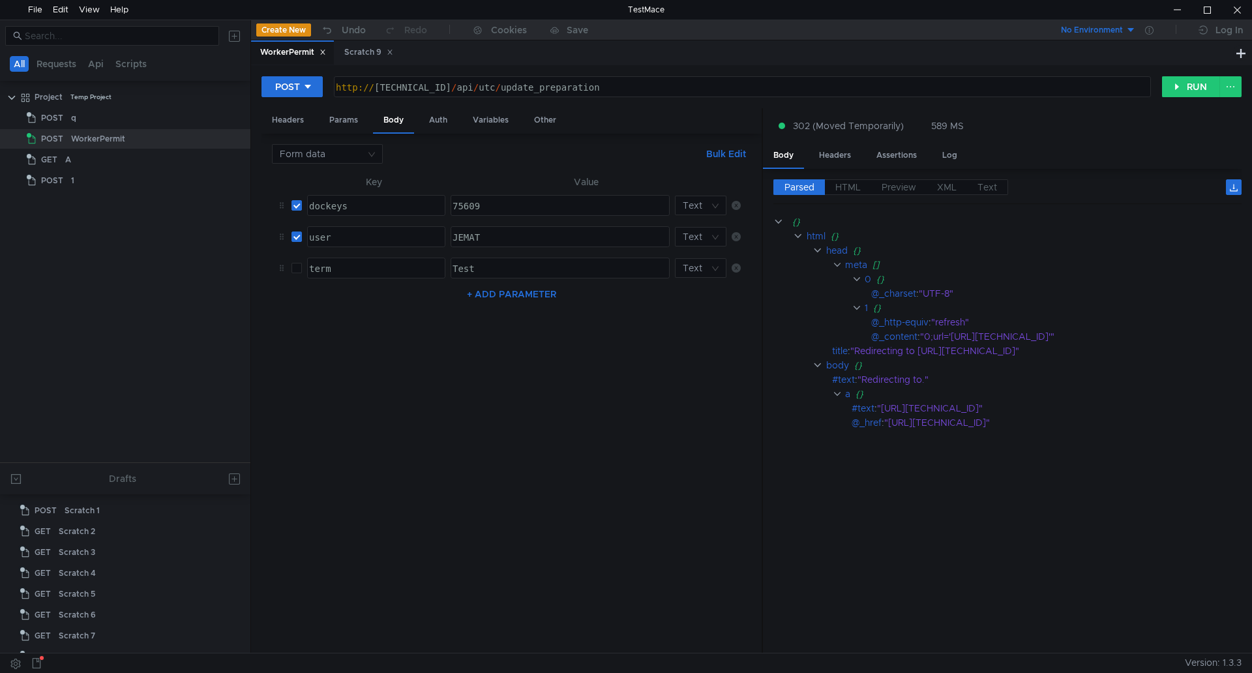
click at [443, 340] on nz-table "Key Value dockeys ההההההההההההההההההההההההההההההההההההההההההההההההההההההההההההה…" at bounding box center [511, 408] width 479 height 469
click at [1184, 83] on button "RUN" at bounding box center [1191, 86] width 58 height 21
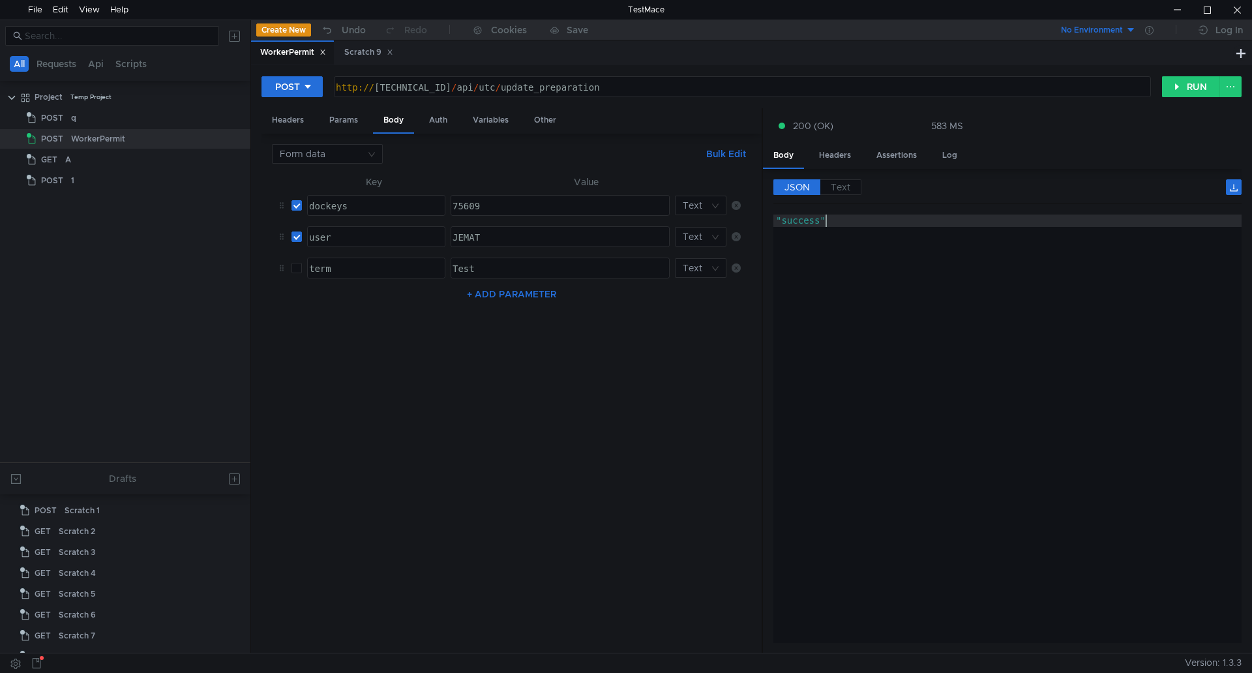
type textarea ""success""
click at [1024, 394] on div ""success"" at bounding box center [1008, 441] width 468 height 453
click at [367, 154] on nz-select-top-control "Form data" at bounding box center [327, 154] width 111 height 20
click at [367, 154] on div at bounding box center [626, 336] width 1252 height 673
click at [921, 419] on div ""success"" at bounding box center [1008, 441] width 468 height 453
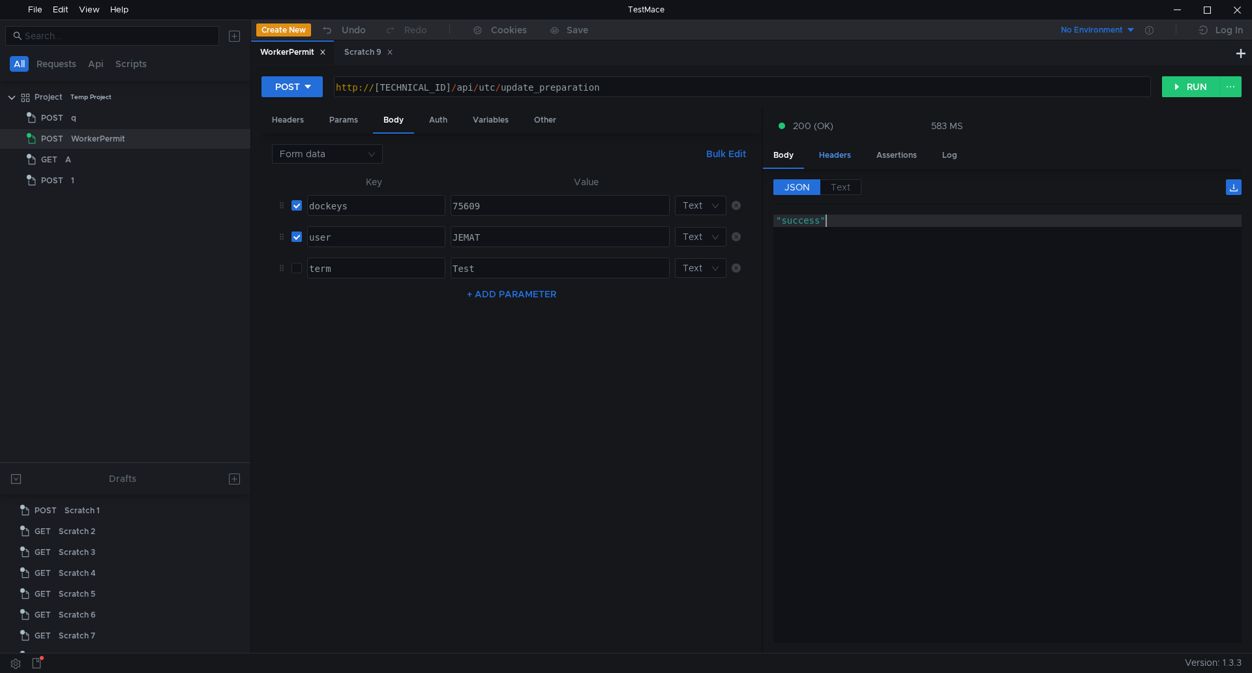
click at [834, 151] on div "Headers" at bounding box center [835, 155] width 53 height 24
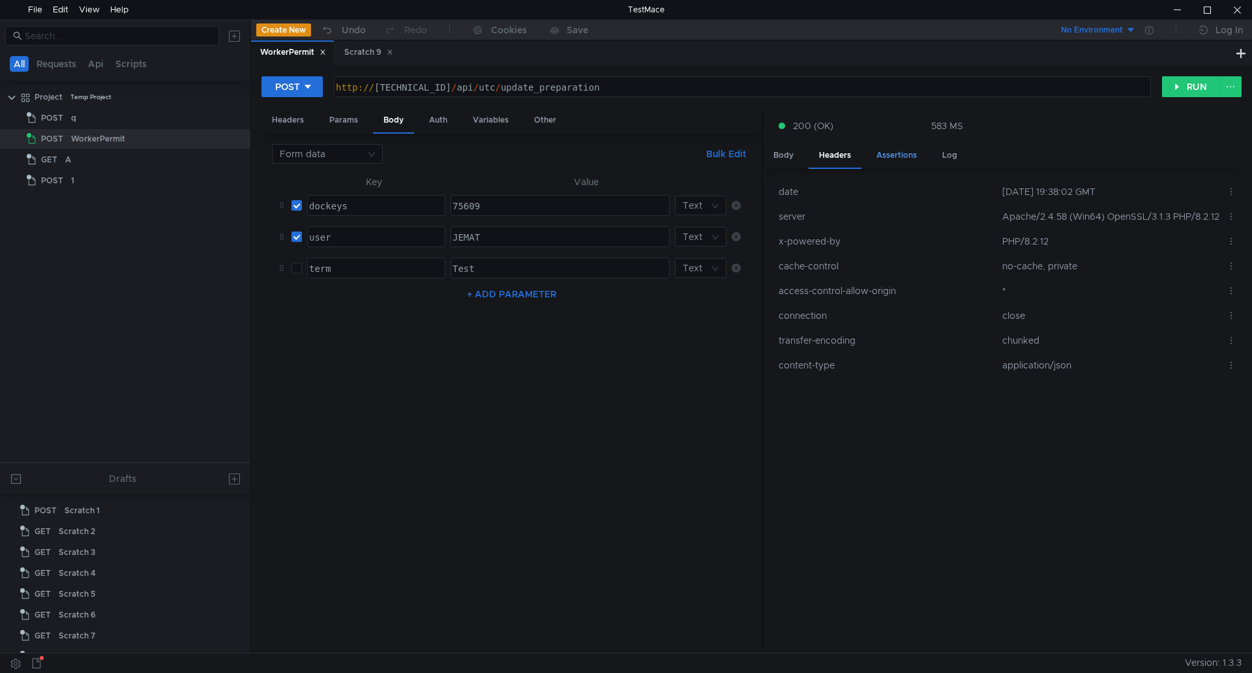
click at [899, 157] on div "Assertions" at bounding box center [896, 155] width 61 height 24
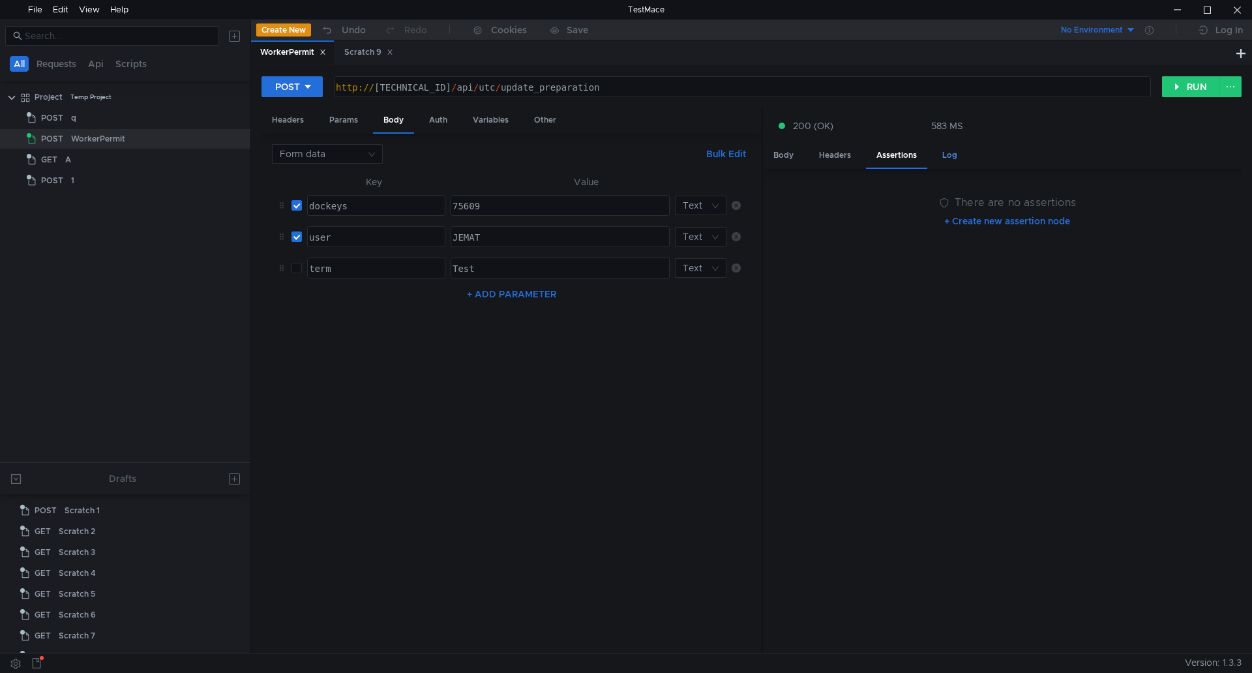
click at [952, 155] on div "Log" at bounding box center [950, 155] width 36 height 24
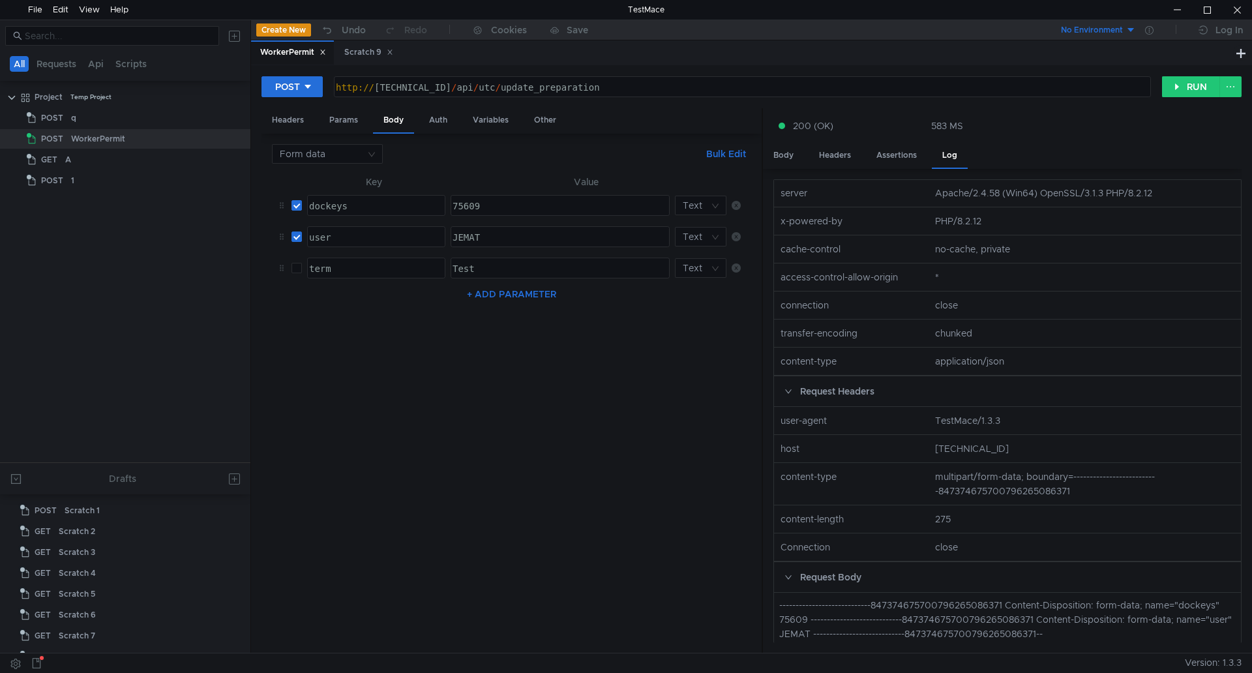
scroll to position [207, 0]
drag, startPoint x: 935, startPoint y: 473, endPoint x: 1019, endPoint y: 475, distance: 84.8
click at [1019, 475] on nz-col "multipart/form-data; boundary=--------------------------847374675700796265086371" at bounding box center [1085, 480] width 310 height 29
copy nz-col "multipart/form-data"
click at [612, 464] on nz-table "Key Value dockeys ההההההההההההההההההההההההההההההההההההההההההההההההההההההההההההה…" at bounding box center [511, 408] width 479 height 469
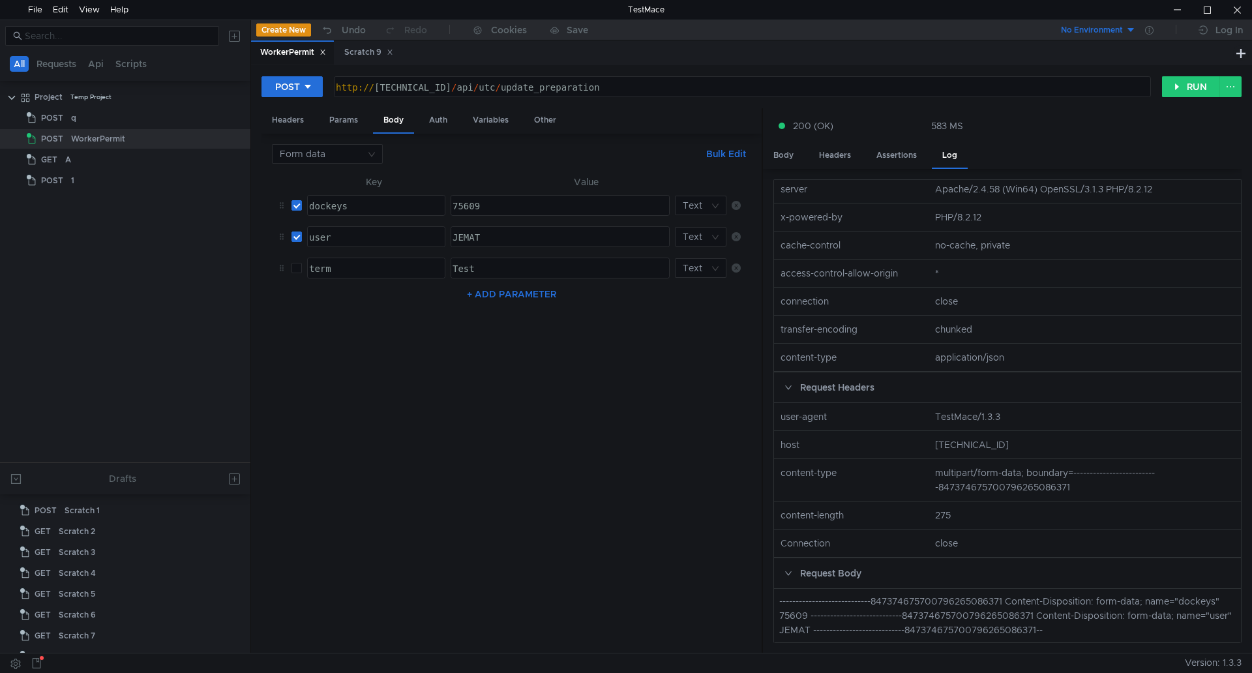
click at [1076, 538] on nz-col "close" at bounding box center [1085, 543] width 310 height 14
click at [619, 481] on nz-table "Key Value dockeys ההההההההההההההההההההההההההההההההההההההההההההההההההההההההההההה…" at bounding box center [511, 408] width 479 height 469
click at [331, 146] on input at bounding box center [323, 154] width 86 height 18
click at [340, 219] on div "Form URL encoded" at bounding box center [327, 221] width 95 height 14
click at [297, 208] on input "checkbox" at bounding box center [297, 205] width 10 height 10
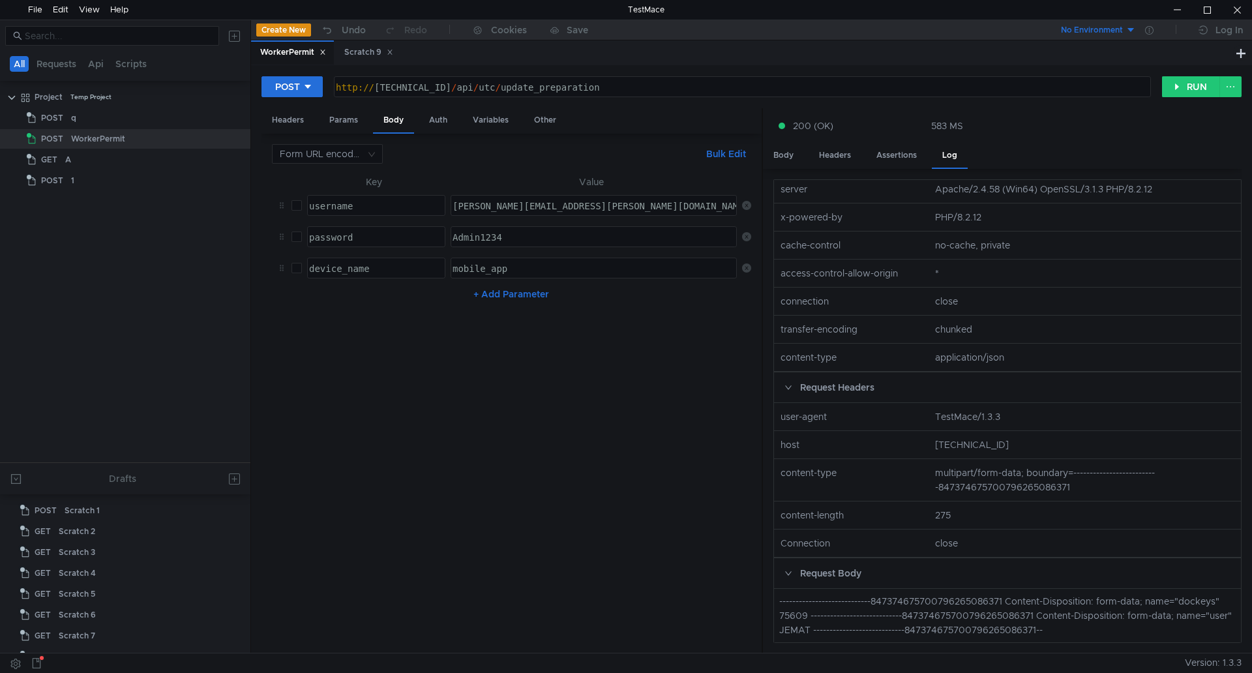
checkbox input "true"
click at [301, 237] on input "checkbox" at bounding box center [297, 237] width 10 height 10
checkbox input "true"
click at [338, 209] on div "username" at bounding box center [376, 218] width 138 height 37
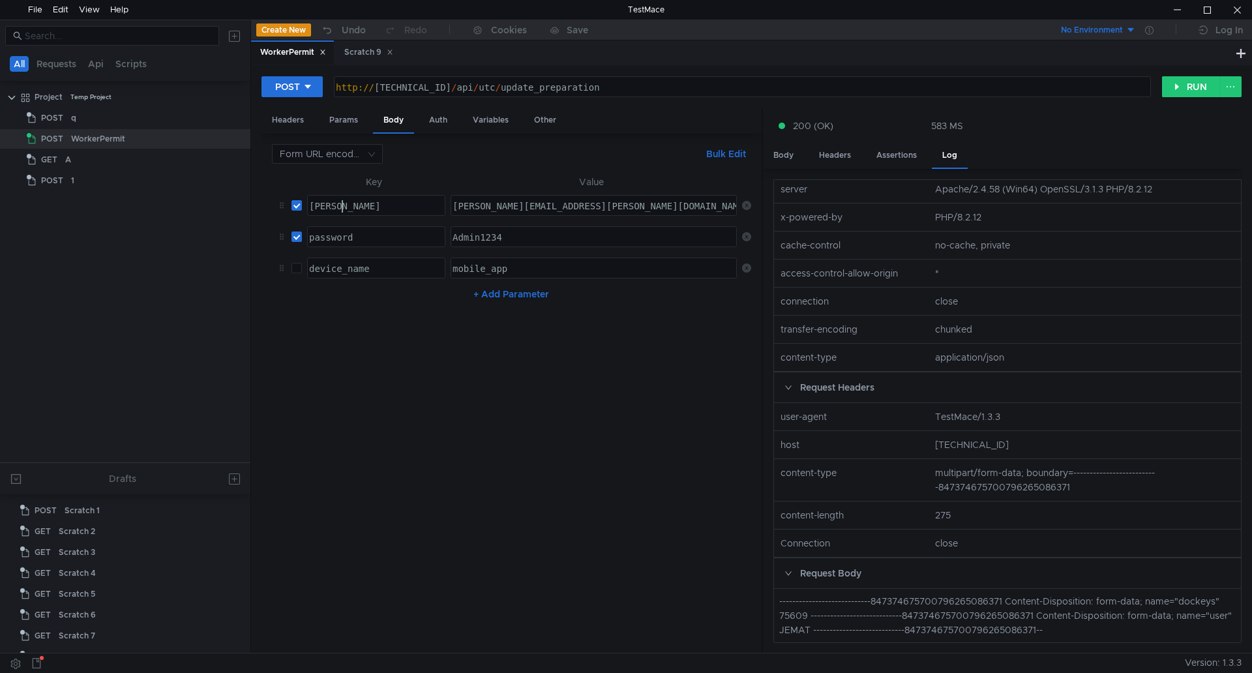
scroll to position [0, 2]
type textarea "dockeys"
drag, startPoint x: 379, startPoint y: 240, endPoint x: 235, endPoint y: 239, distance: 143.5
click at [237, 240] on as-split "All Requests Api Scripts Project Temp Project POST q POST WorkerPermit GET A PO…" at bounding box center [626, 336] width 1252 height 633
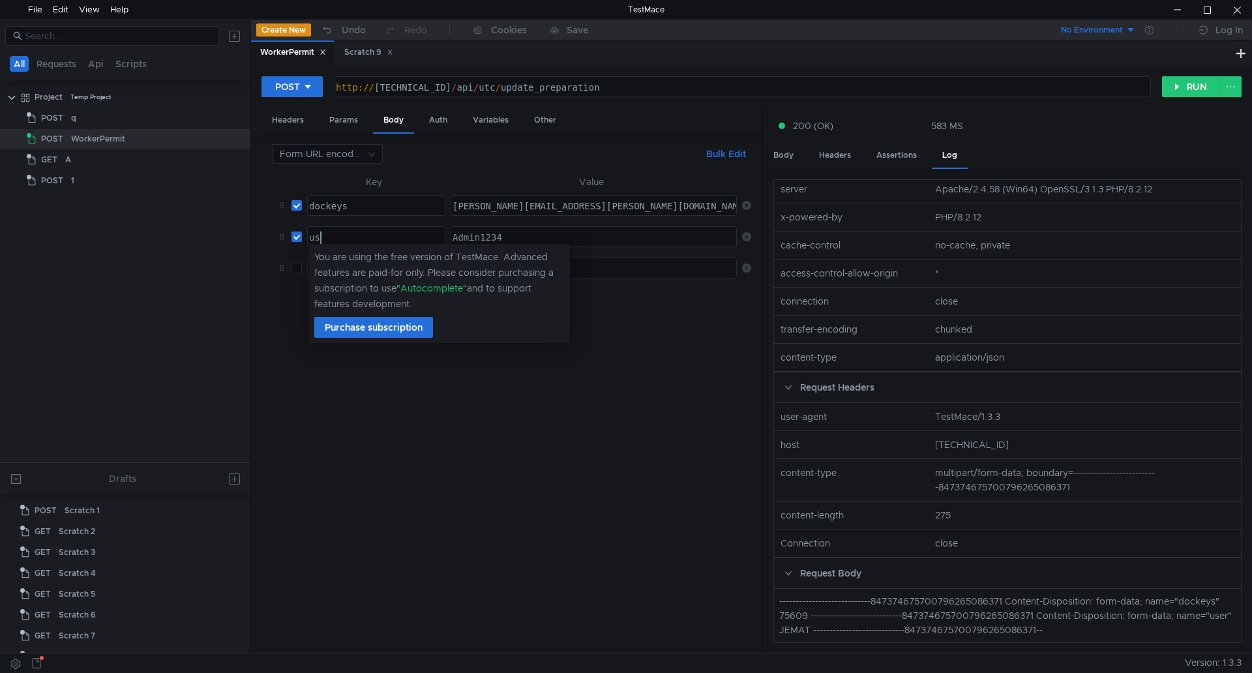
scroll to position [0, 1]
type textarea "user"
click at [478, 233] on div "Admin1234" at bounding box center [592, 250] width 285 height 37
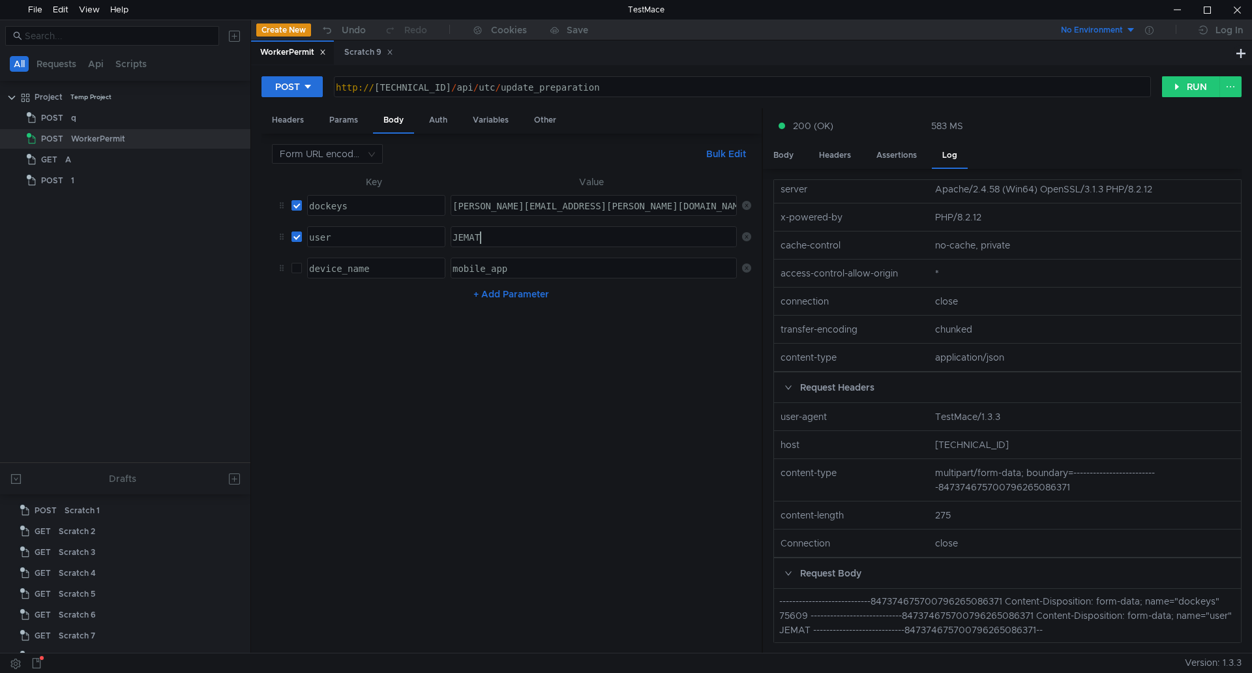
scroll to position [0, 1]
type textarea "JEMAT"
click at [514, 201] on div "erich@fiems.com" at bounding box center [592, 218] width 285 height 37
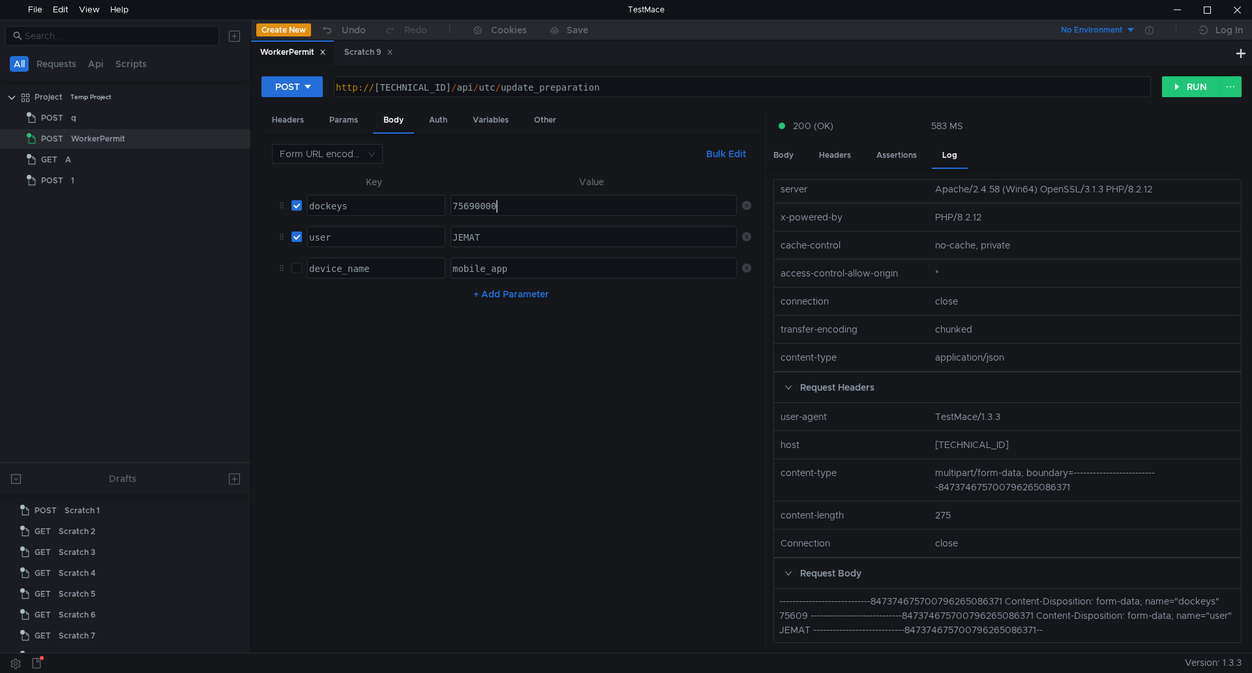
scroll to position [0, 3]
click at [1180, 86] on button "RUN" at bounding box center [1191, 86] width 58 height 21
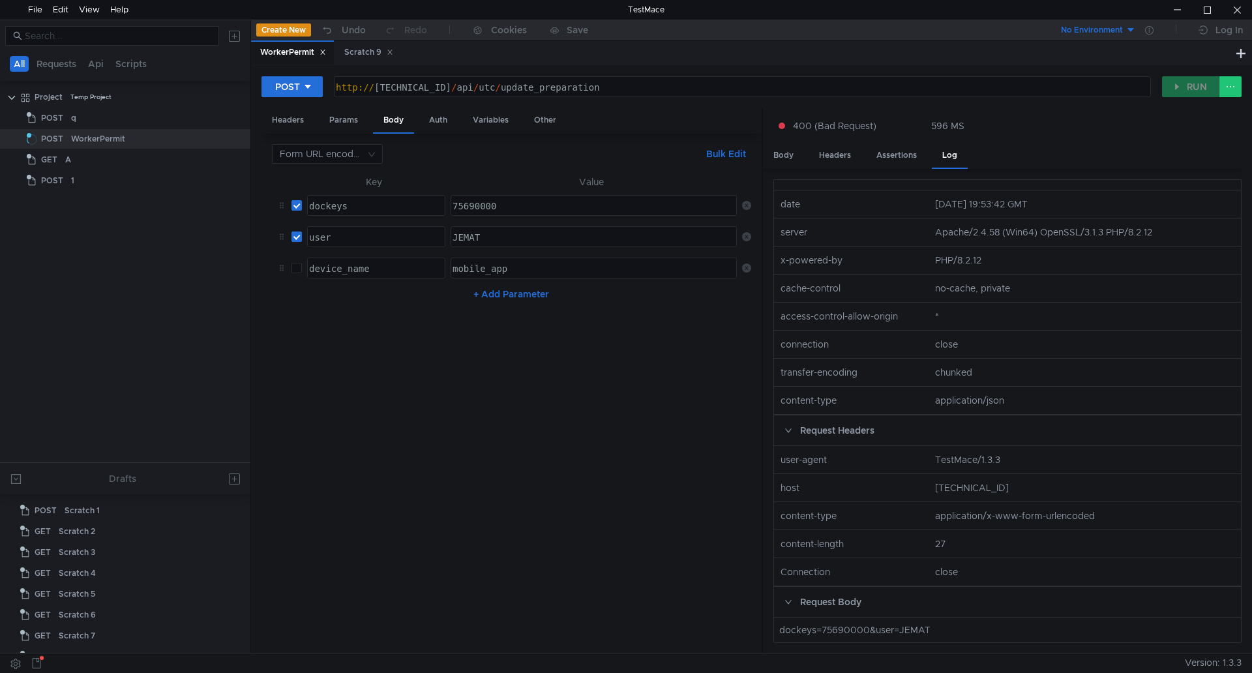
scroll to position [164, 0]
click at [793, 155] on div "Body" at bounding box center [783, 155] width 41 height 24
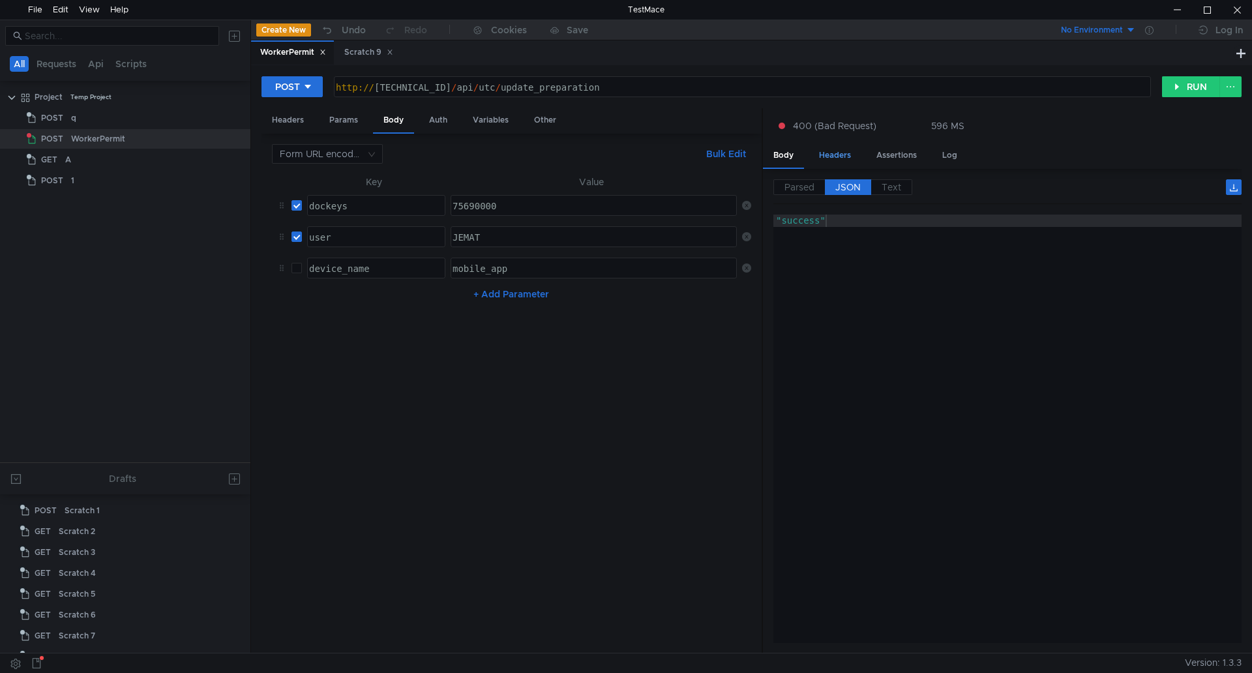
click at [830, 155] on div "Headers" at bounding box center [835, 155] width 53 height 24
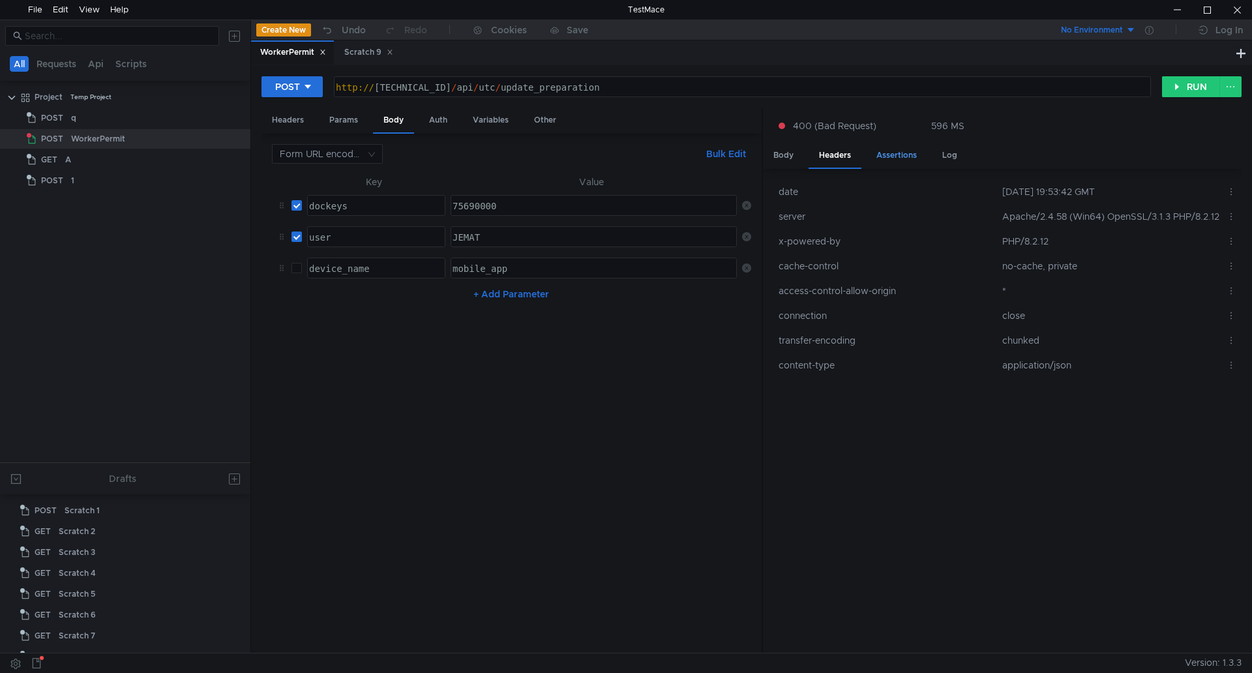
click at [896, 154] on div "Assertions" at bounding box center [896, 155] width 61 height 24
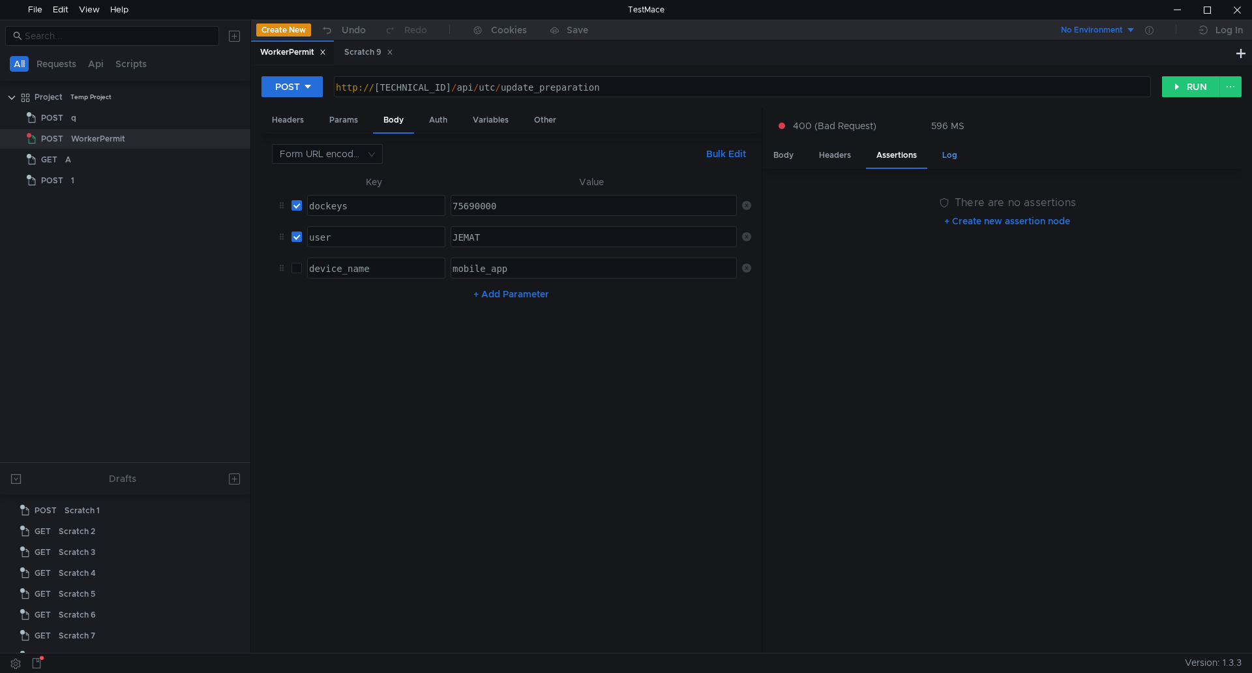
click at [961, 155] on div "Log" at bounding box center [950, 155] width 36 height 24
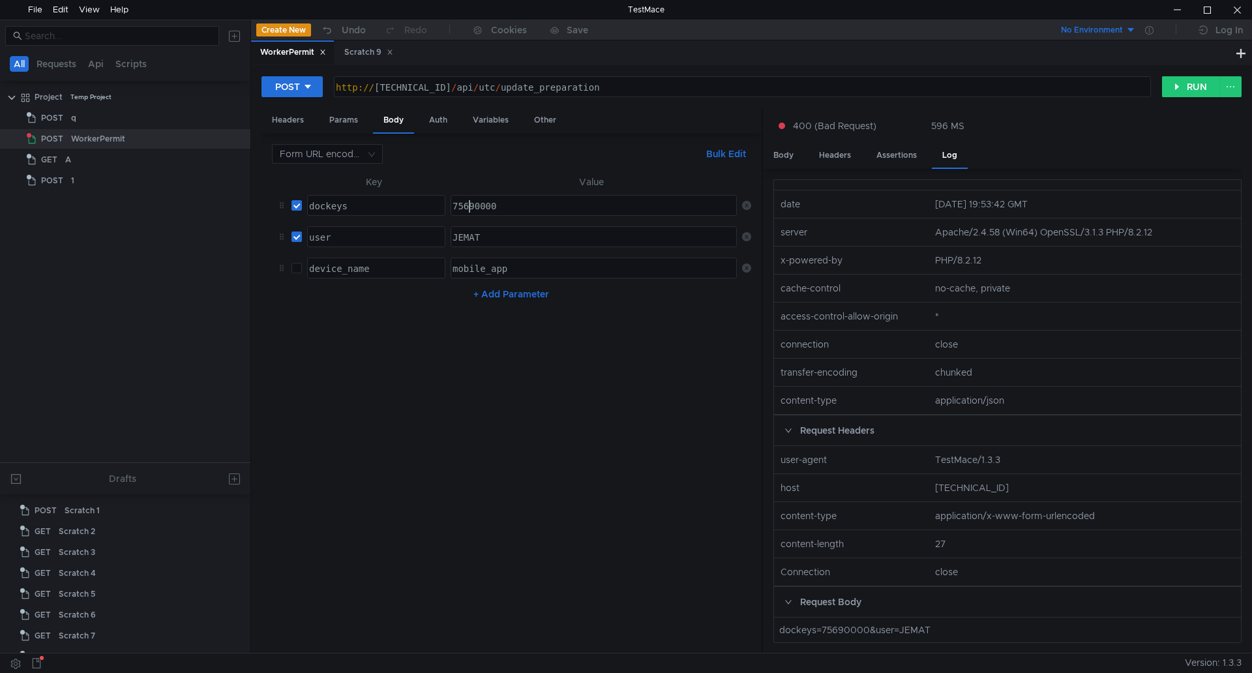
click at [470, 206] on div "75690000" at bounding box center [592, 218] width 285 height 37
paste textarea "10193"
type textarea "10193"
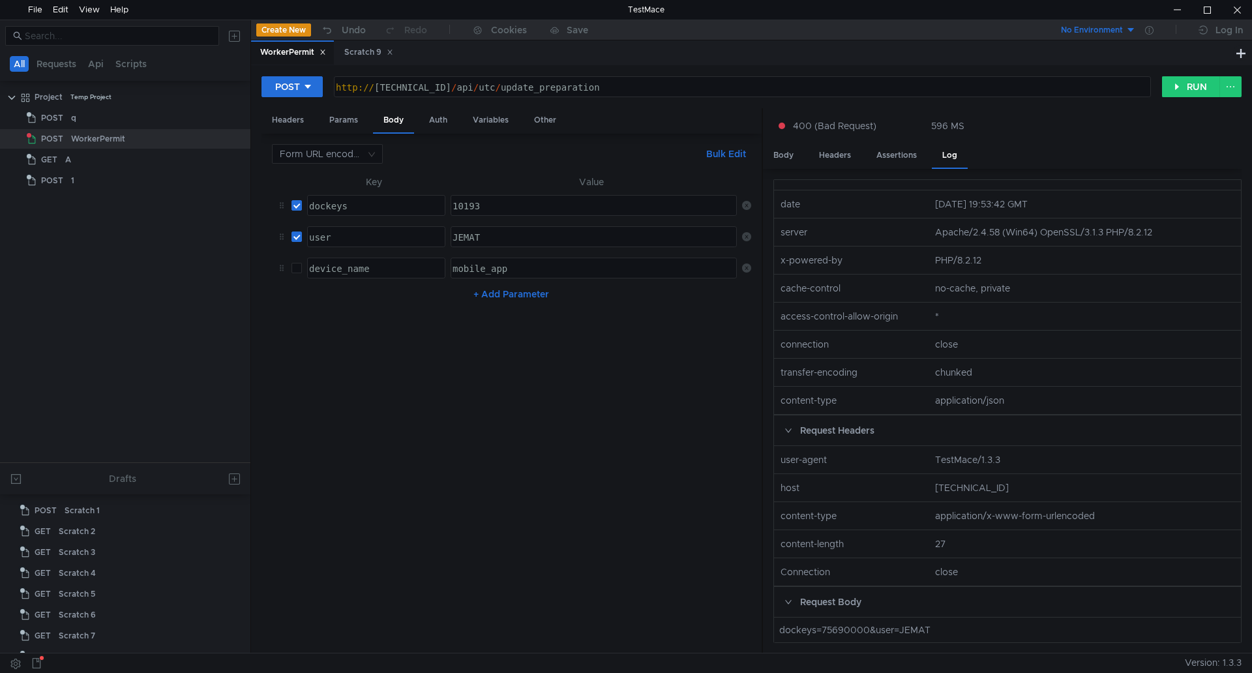
click at [556, 398] on nz-table "Key Value dockeys dockeys ההההההההההההההההההההההההההההההההההההההההההההההההההההה…" at bounding box center [511, 408] width 479 height 469
click at [1182, 91] on button "RUN" at bounding box center [1191, 86] width 58 height 21
click at [784, 162] on div "Body" at bounding box center [783, 155] width 41 height 24
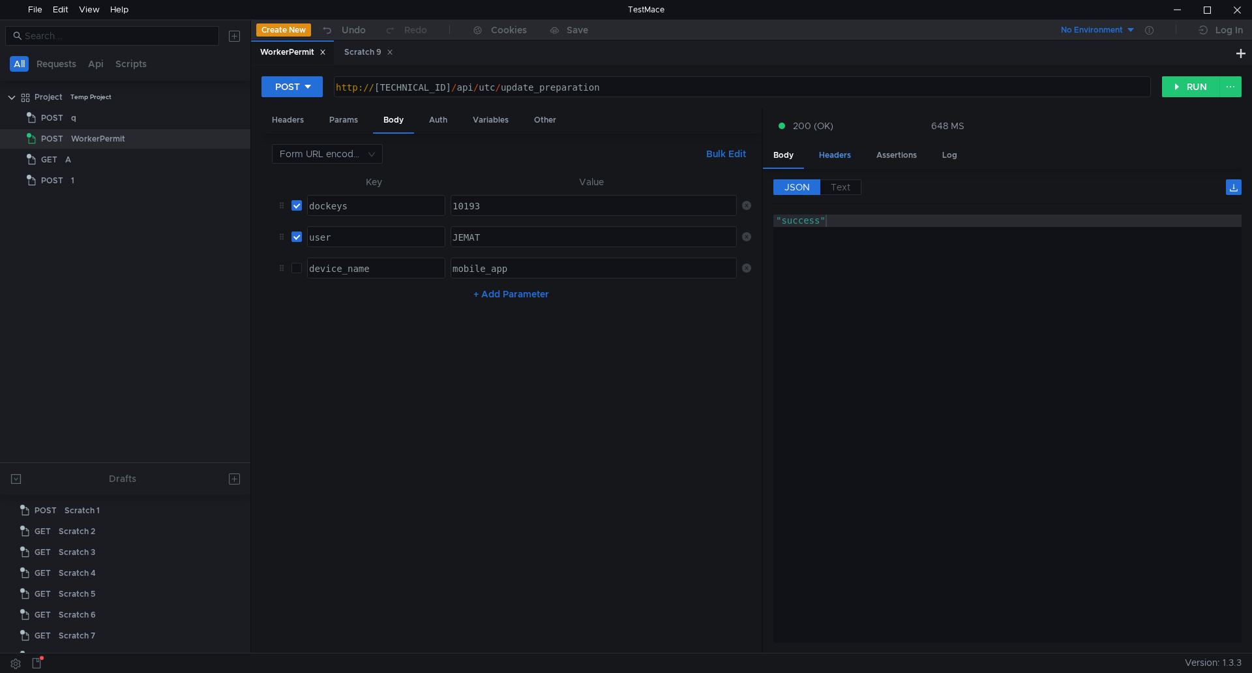
click at [832, 157] on div "Headers" at bounding box center [835, 155] width 53 height 24
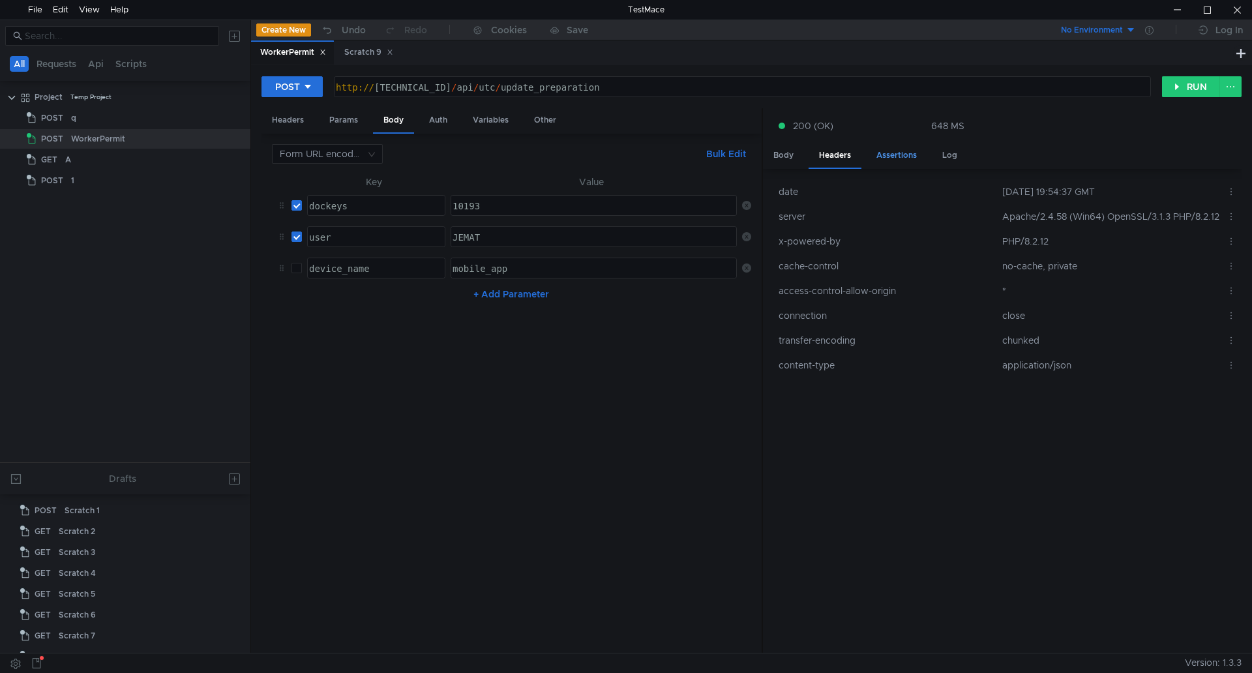
click at [893, 151] on div "Assertions" at bounding box center [896, 155] width 61 height 24
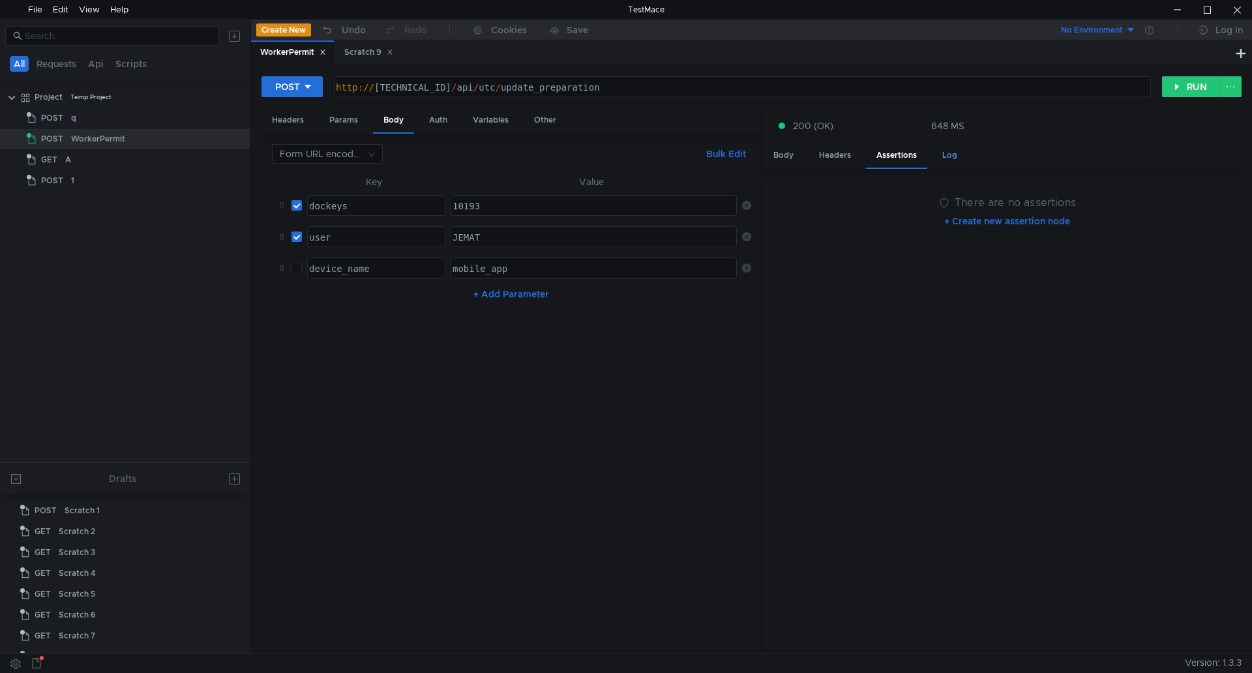
click at [942, 156] on div "Log" at bounding box center [950, 155] width 36 height 24
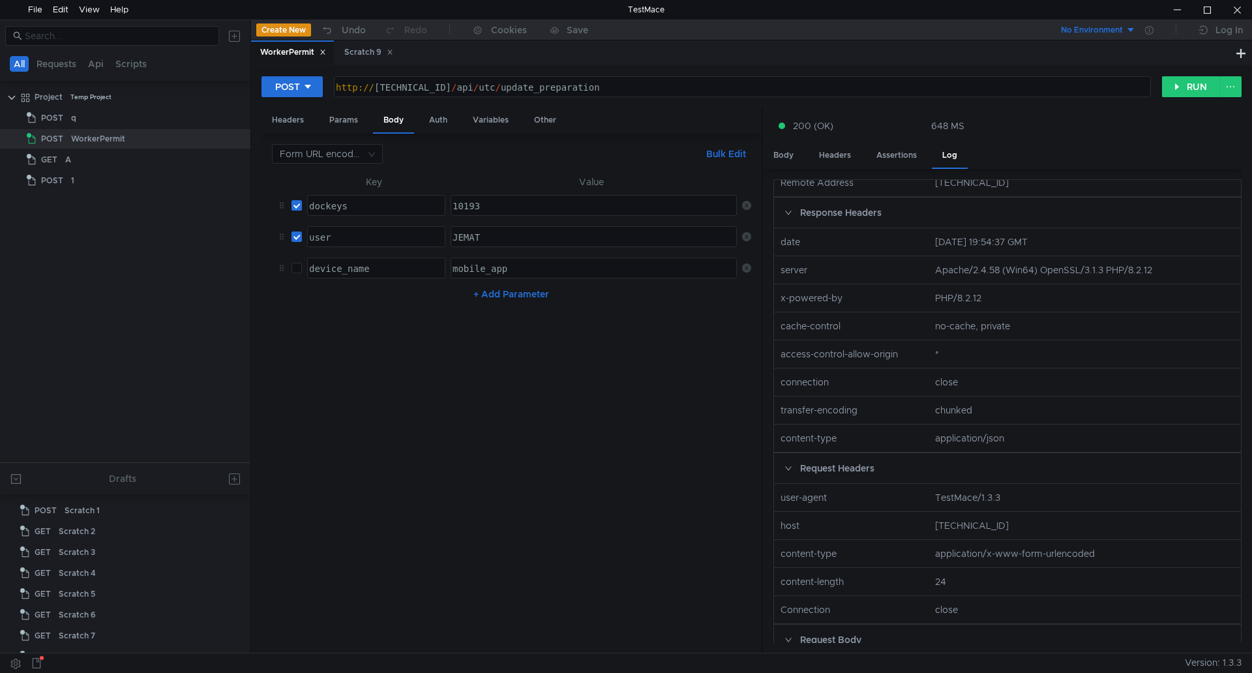
scroll to position [164, 0]
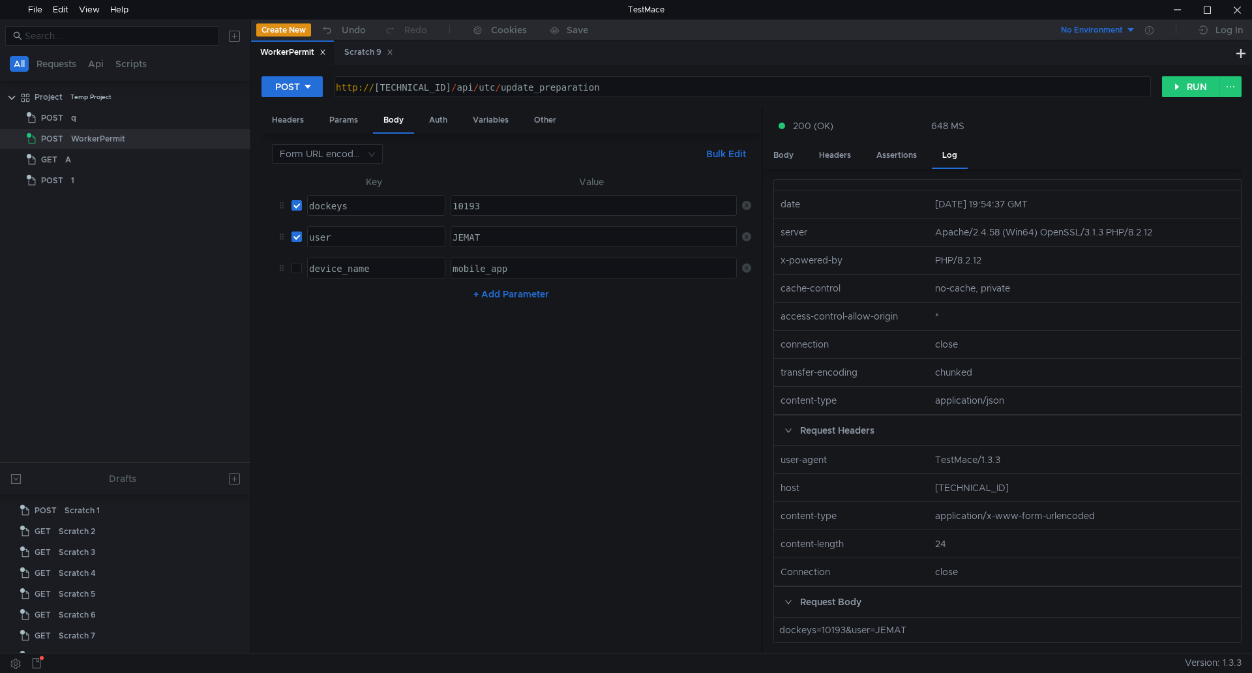
click at [1025, 522] on nz-col "application/x-www-form-urlencoded" at bounding box center [1085, 516] width 310 height 14
click at [1053, 519] on nz-col "application/x-www-form-urlencoded" at bounding box center [1085, 516] width 310 height 14
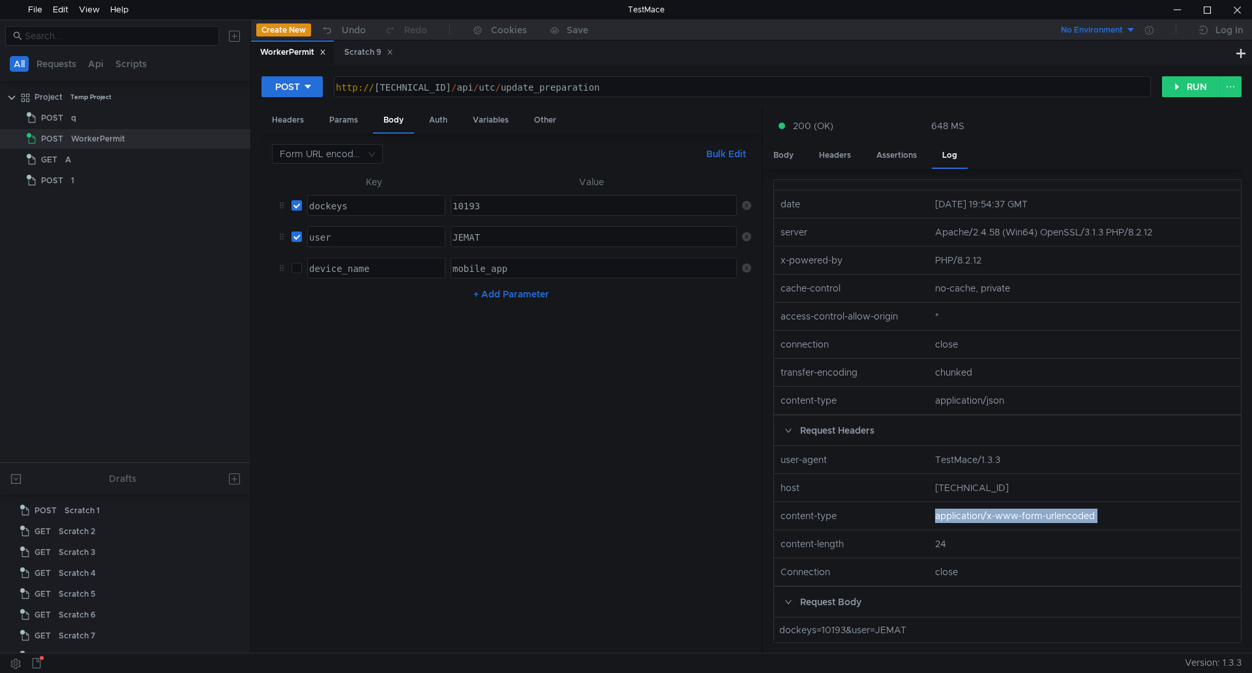
click at [1053, 519] on nz-col "application/x-www-form-urlencoded" at bounding box center [1085, 516] width 310 height 14
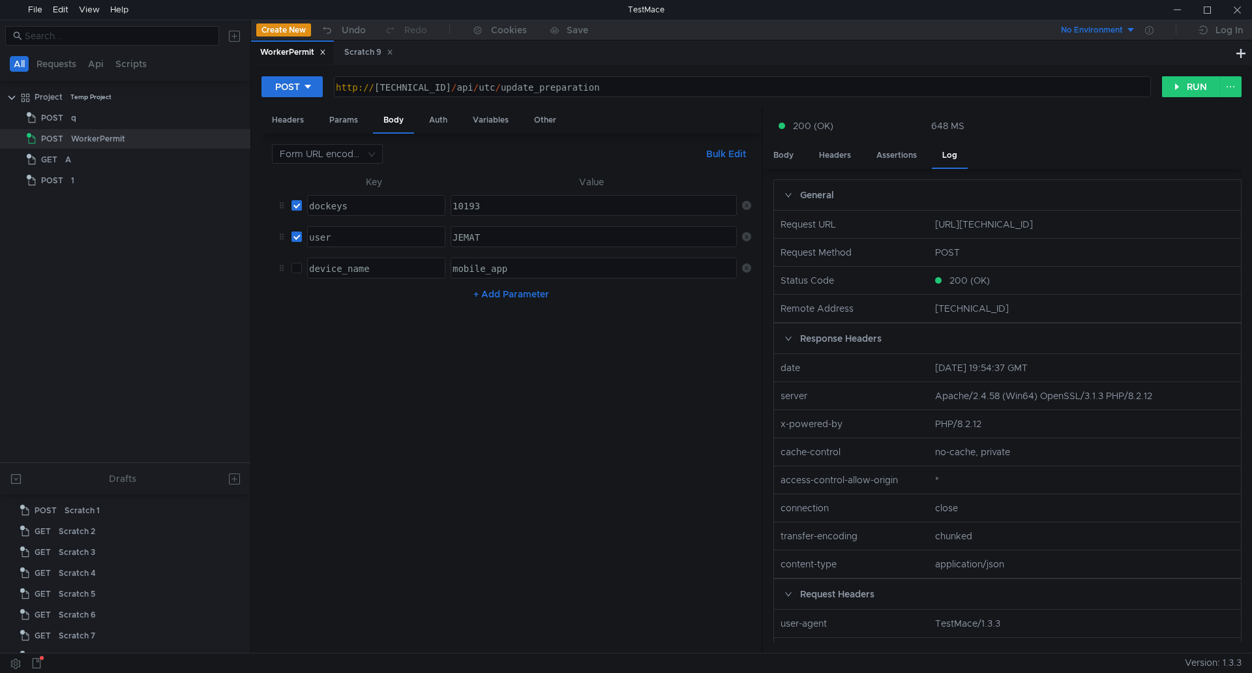
scroll to position [164, 0]
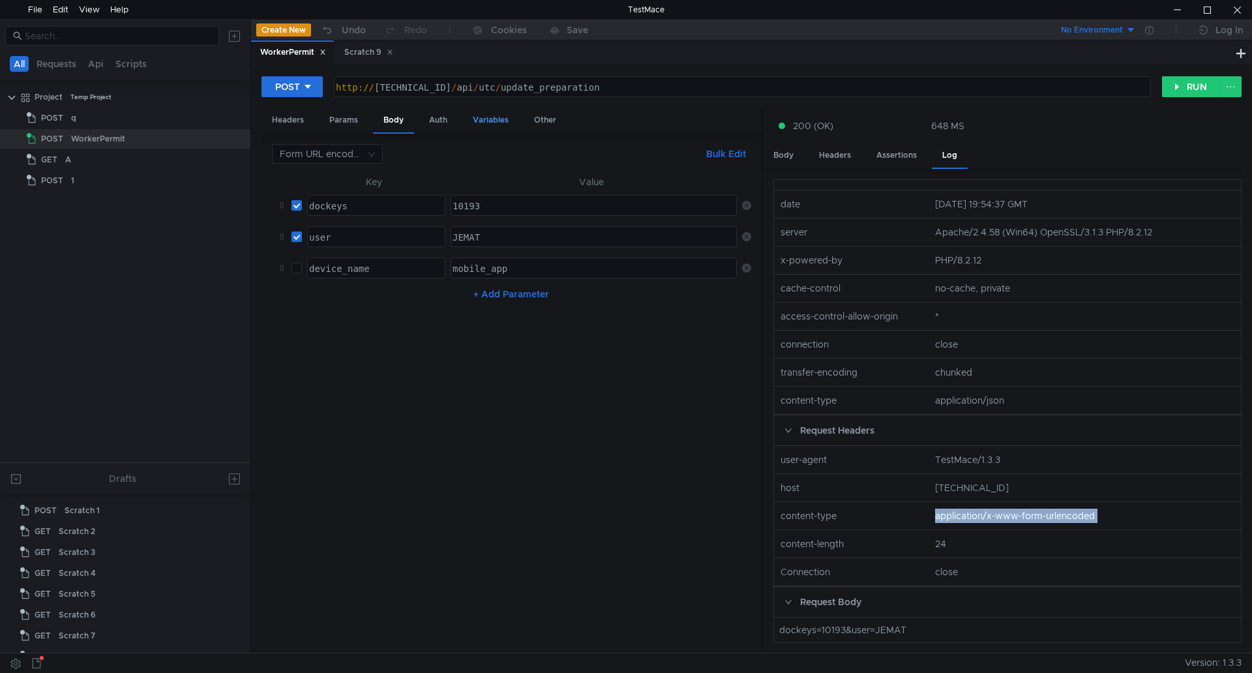
click at [503, 118] on div "Variables" at bounding box center [490, 120] width 57 height 24
click at [545, 118] on div "Other" at bounding box center [545, 120] width 43 height 24
click at [289, 120] on div "Headers" at bounding box center [288, 120] width 53 height 24
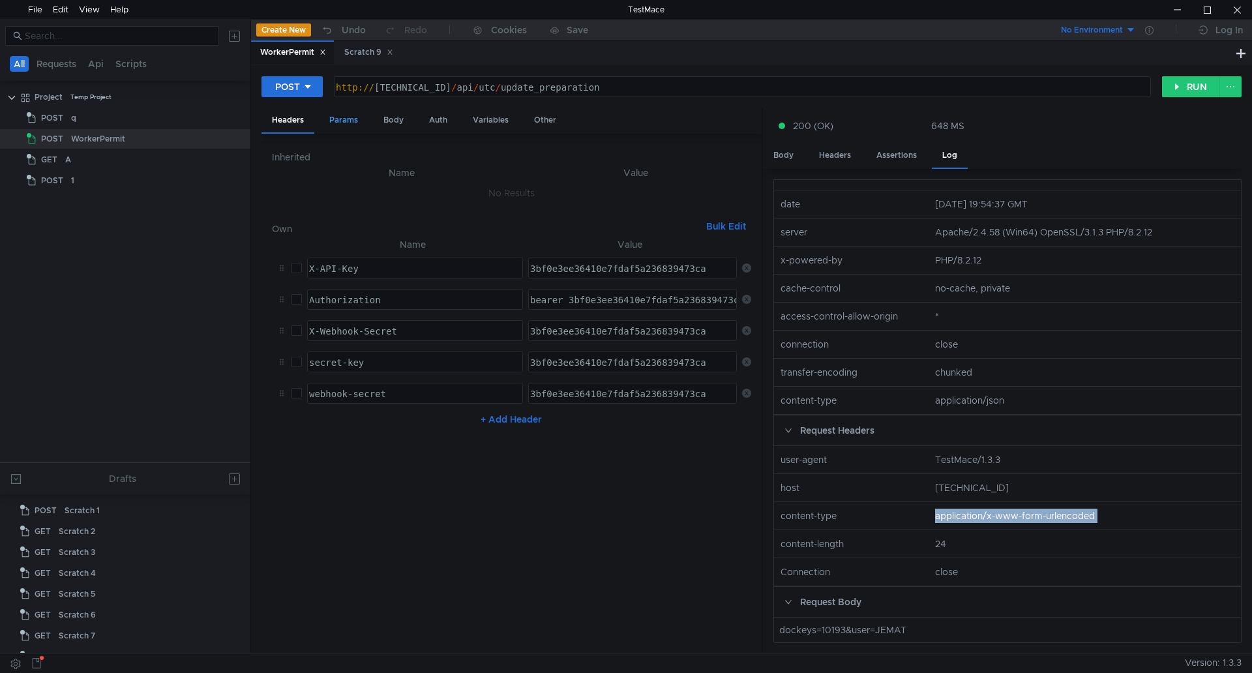
click at [339, 119] on div "Params" at bounding box center [344, 120] width 50 height 24
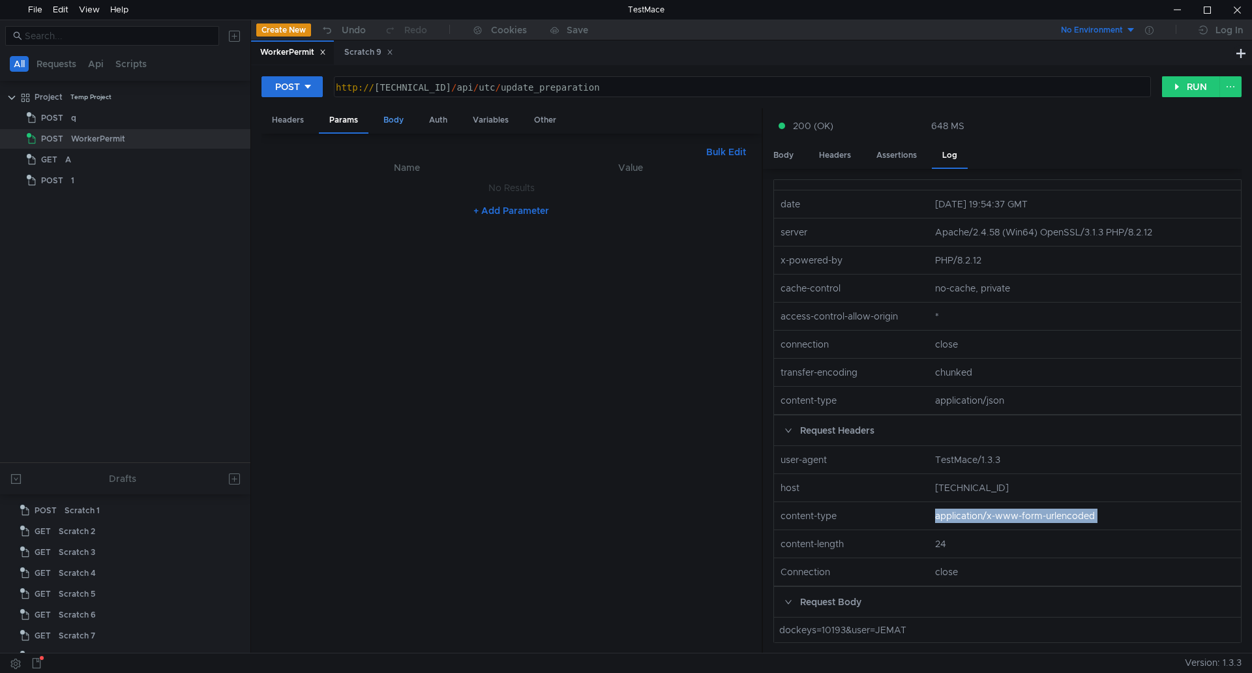
click at [397, 123] on div "Body" at bounding box center [393, 120] width 41 height 24
click at [440, 119] on div "Auth" at bounding box center [438, 120] width 39 height 24
click at [504, 122] on div "Variables" at bounding box center [490, 120] width 57 height 24
click at [543, 122] on div "Other" at bounding box center [545, 120] width 43 height 24
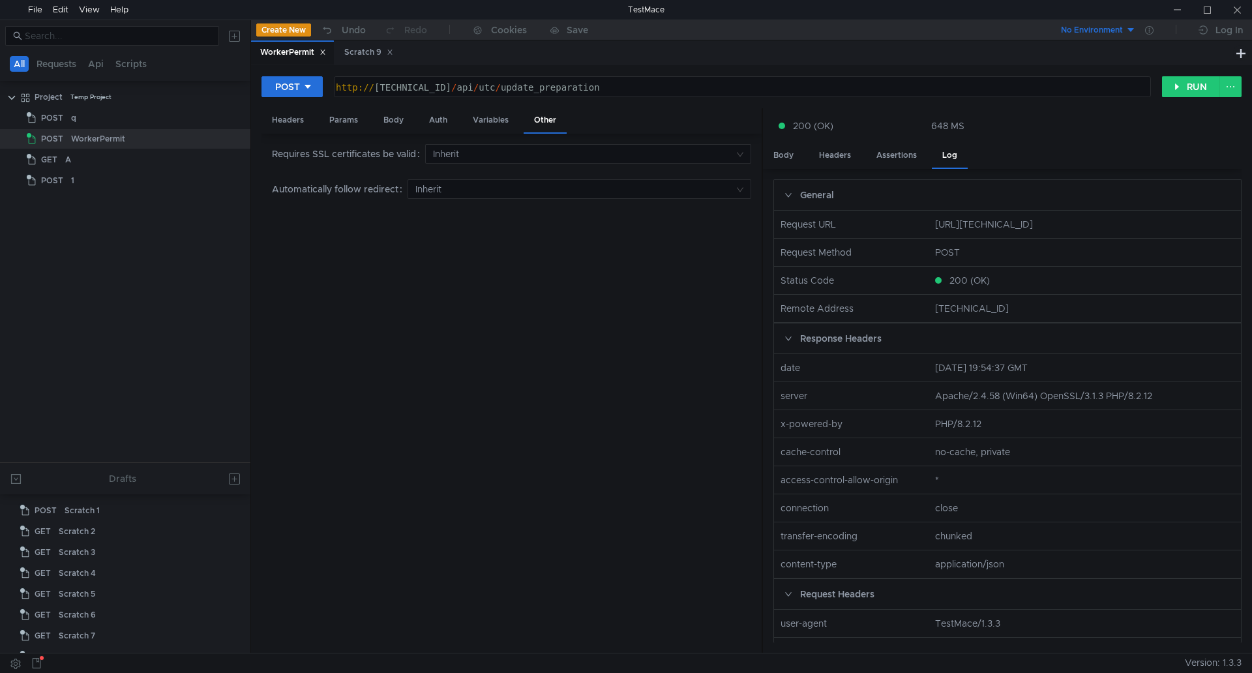
scroll to position [164, 0]
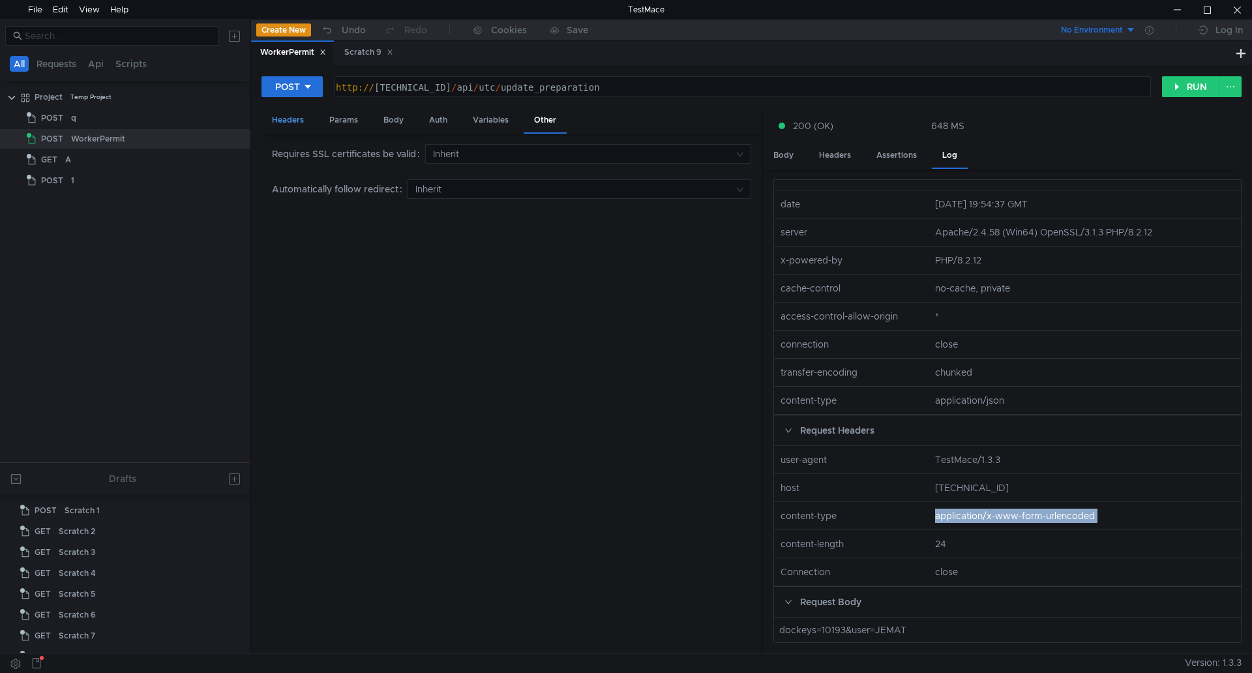
click at [300, 125] on div "Headers" at bounding box center [288, 120] width 53 height 24
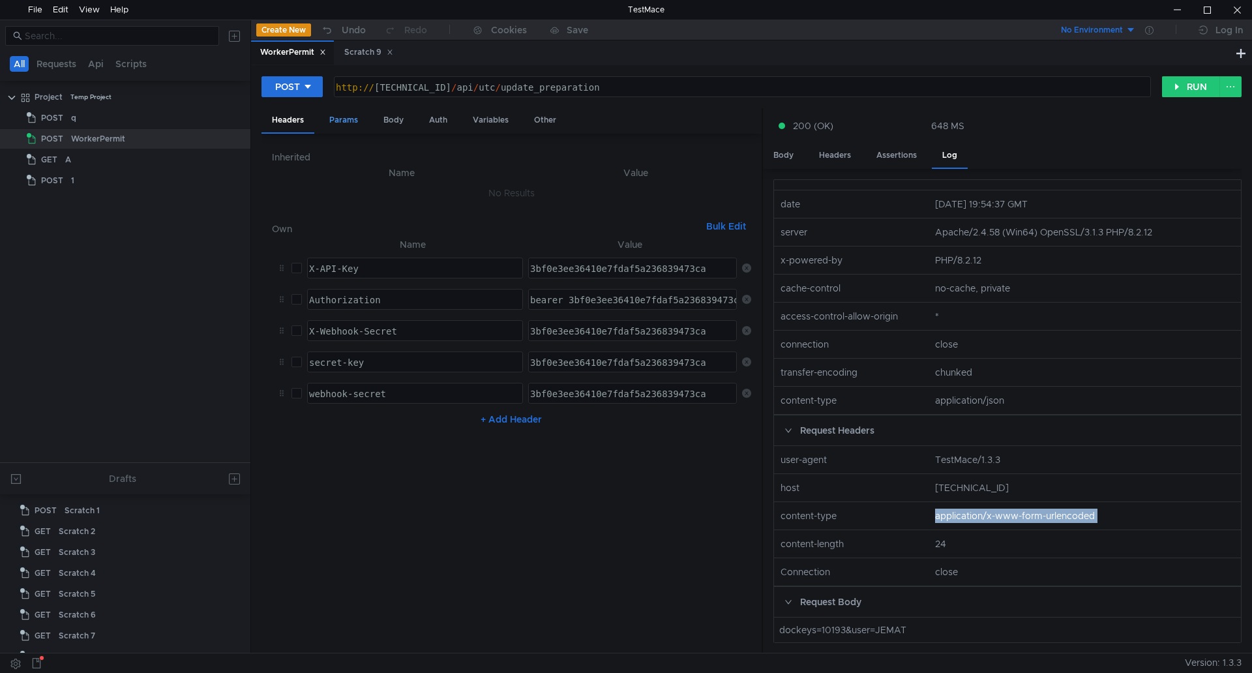
click at [348, 127] on div "Params" at bounding box center [344, 120] width 50 height 24
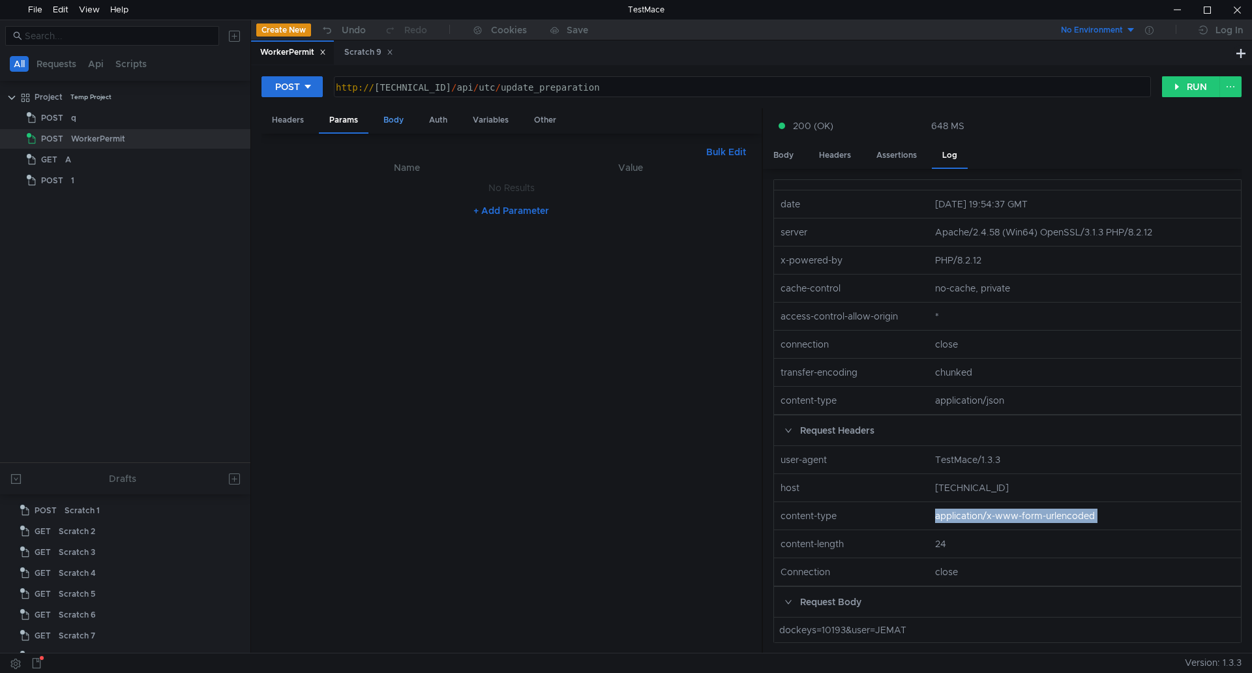
click at [385, 126] on div "Body" at bounding box center [393, 120] width 41 height 24
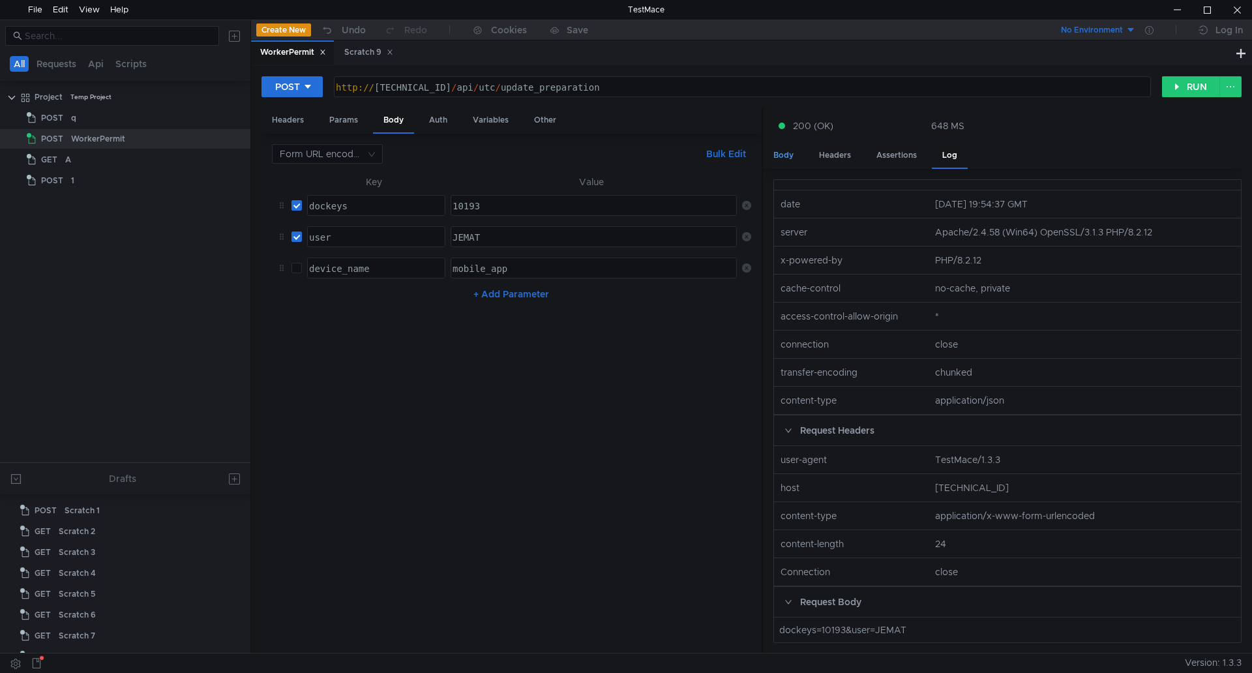
click at [782, 152] on div "Body" at bounding box center [783, 155] width 41 height 24
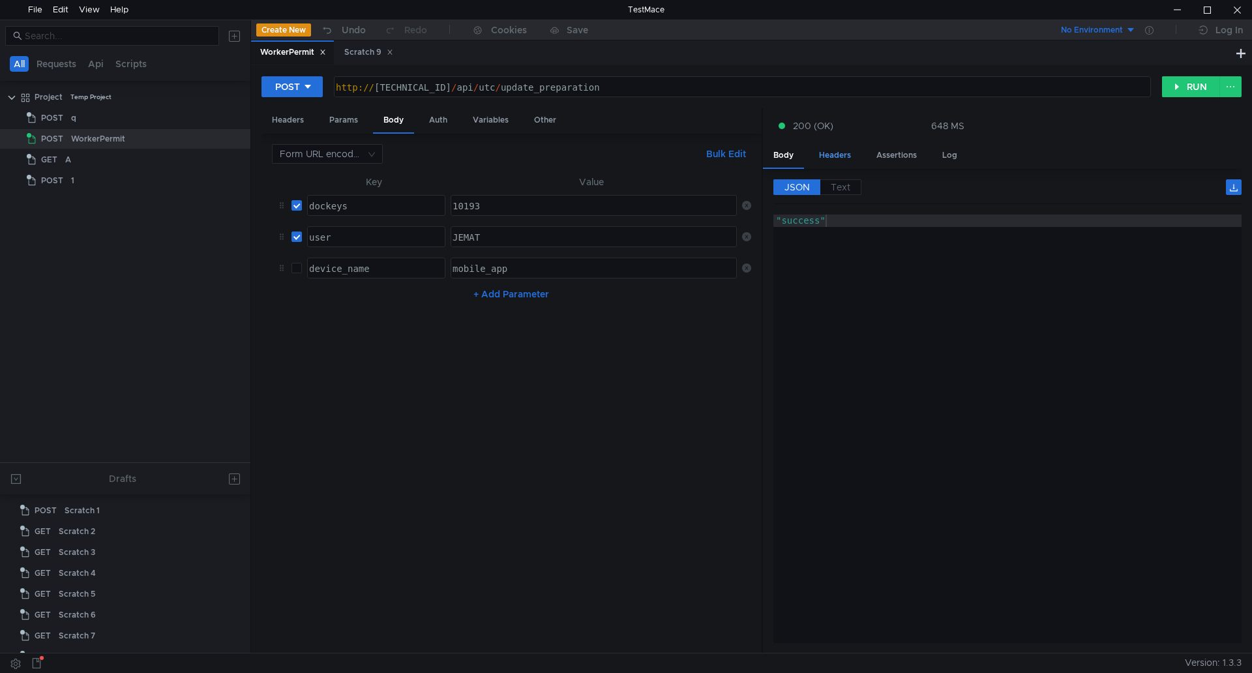
click at [835, 153] on div "Headers" at bounding box center [835, 155] width 53 height 24
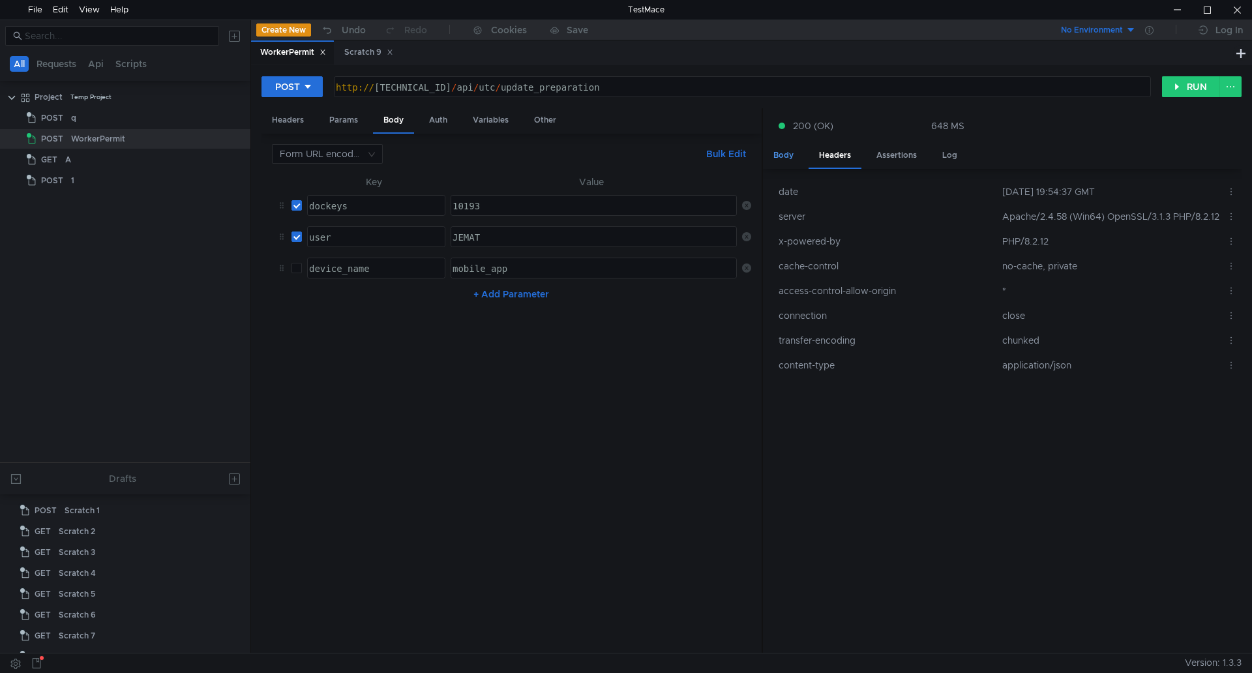
click at [789, 156] on div "Body" at bounding box center [783, 155] width 41 height 24
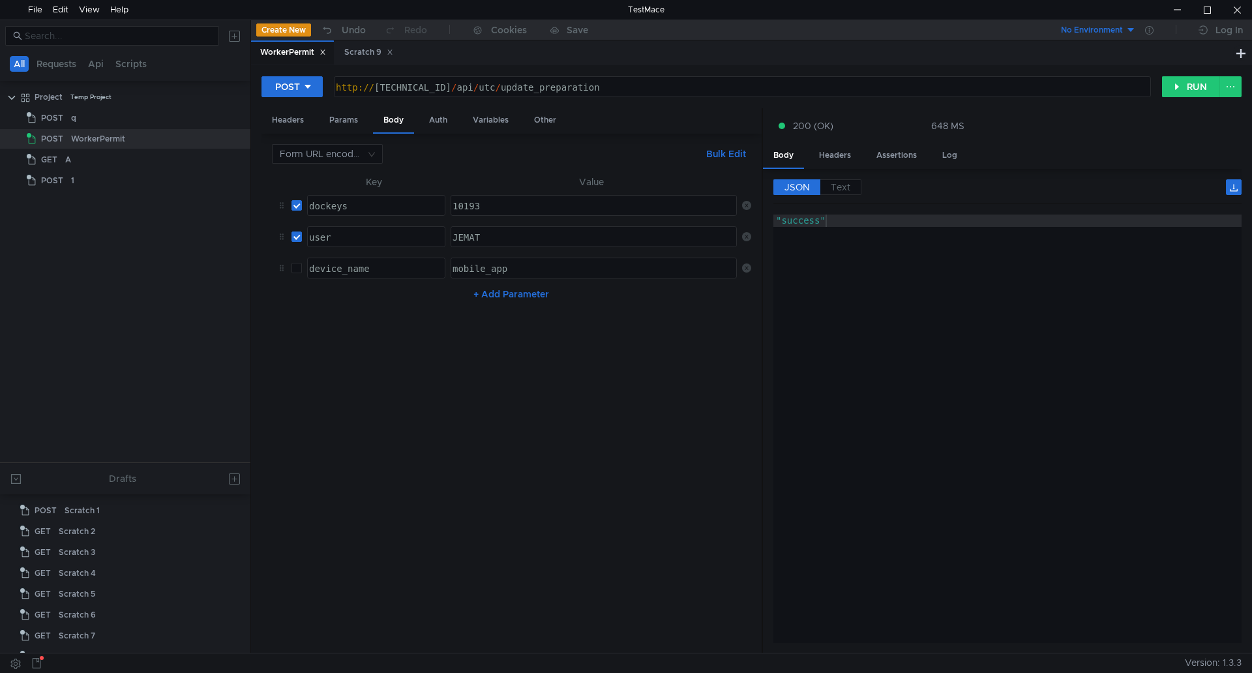
click at [582, 396] on nz-table "Key Value dockeys dockeys ההההההההההההההההההההההההההההההההההההההההההההההההההההה…" at bounding box center [511, 408] width 479 height 469
click at [889, 160] on div "Assertions" at bounding box center [896, 155] width 61 height 24
drag, startPoint x: 936, startPoint y: 155, endPoint x: 950, endPoint y: 158, distance: 14.1
click at [937, 155] on div "Log" at bounding box center [950, 155] width 36 height 24
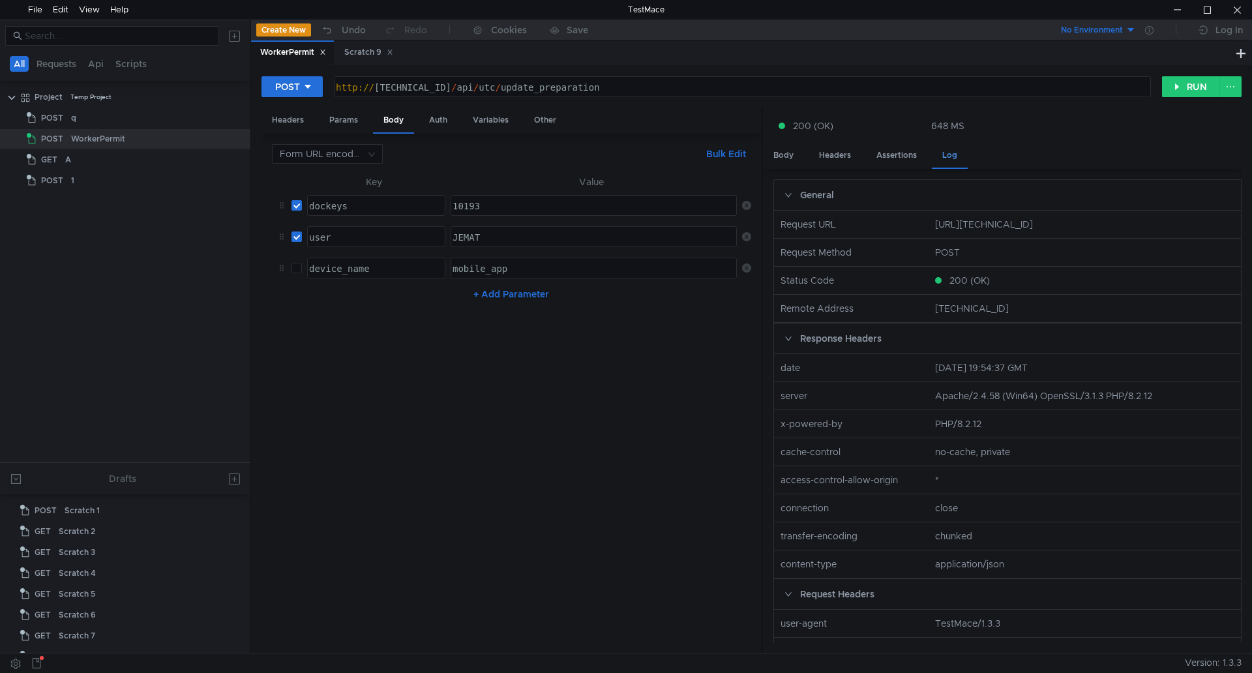
click at [950, 158] on div "Log" at bounding box center [950, 155] width 36 height 25
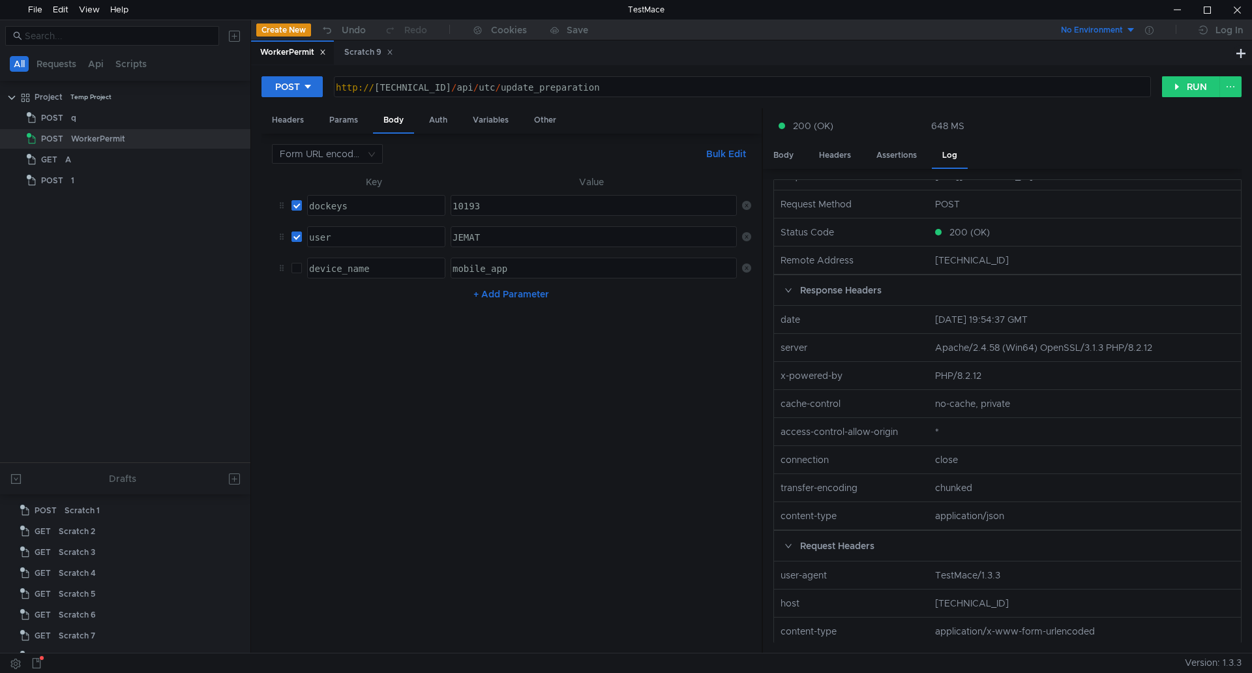
scroll to position [65, 0]
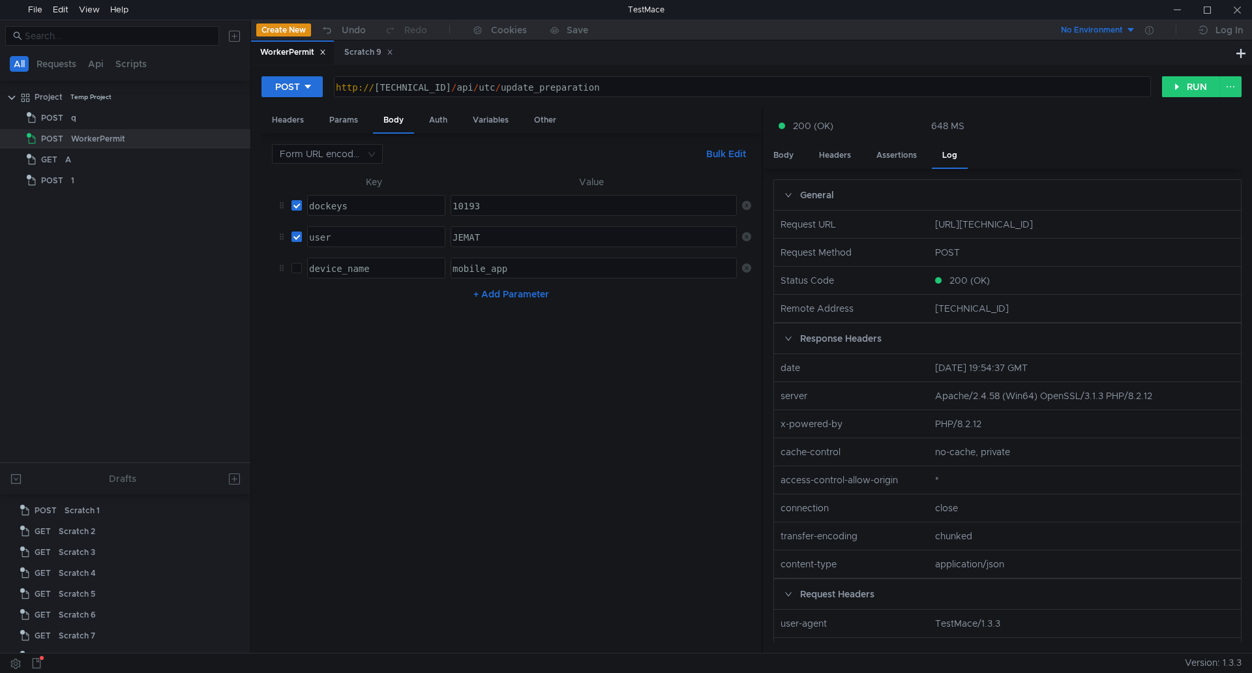
scroll to position [65, 0]
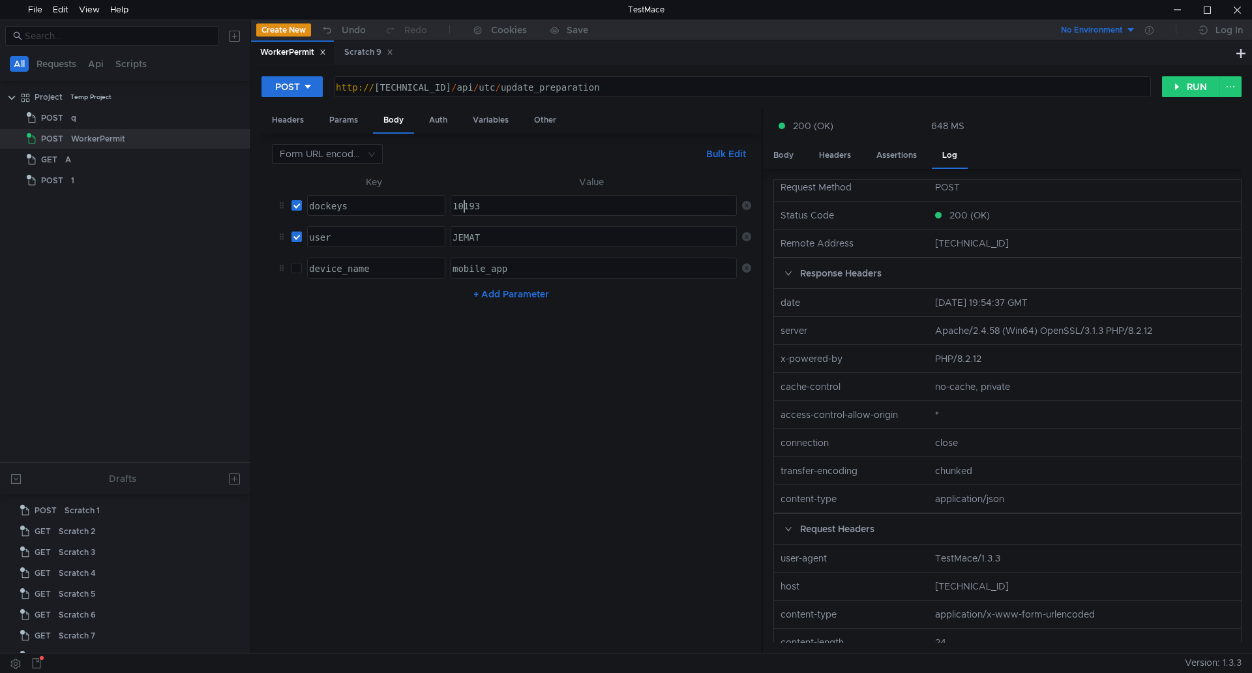
click at [463, 211] on div "10193" at bounding box center [592, 218] width 285 height 37
paste textarea "207"
type textarea "10207"
click at [1183, 92] on button "RUN" at bounding box center [1191, 86] width 58 height 21
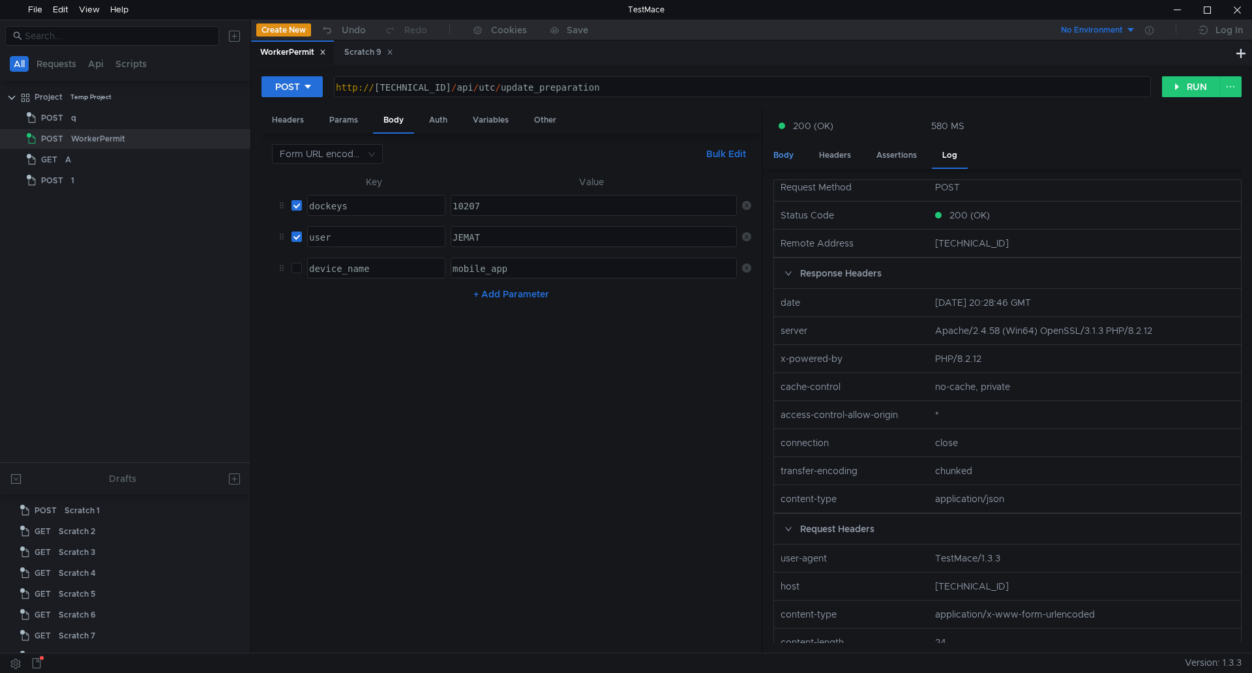
click at [786, 157] on div "Body" at bounding box center [783, 155] width 41 height 24
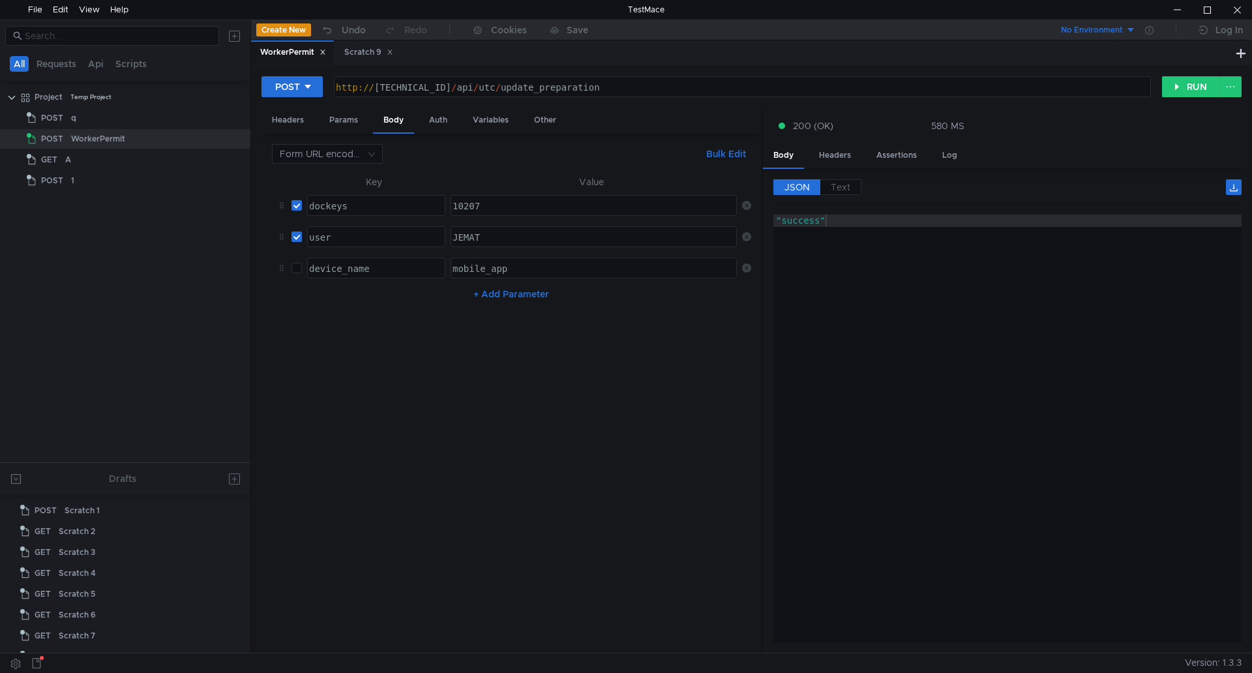
click at [900, 288] on div ""success"" at bounding box center [1008, 441] width 468 height 453
click at [854, 188] on label "Text" at bounding box center [840, 187] width 41 height 16
click at [833, 188] on span "Text" at bounding box center [841, 187] width 20 height 12
click at [793, 188] on span "JSON" at bounding box center [797, 187] width 25 height 12
click at [836, 337] on div ""success"" at bounding box center [1008, 441] width 468 height 453
